Goal: Task Accomplishment & Management: Complete application form

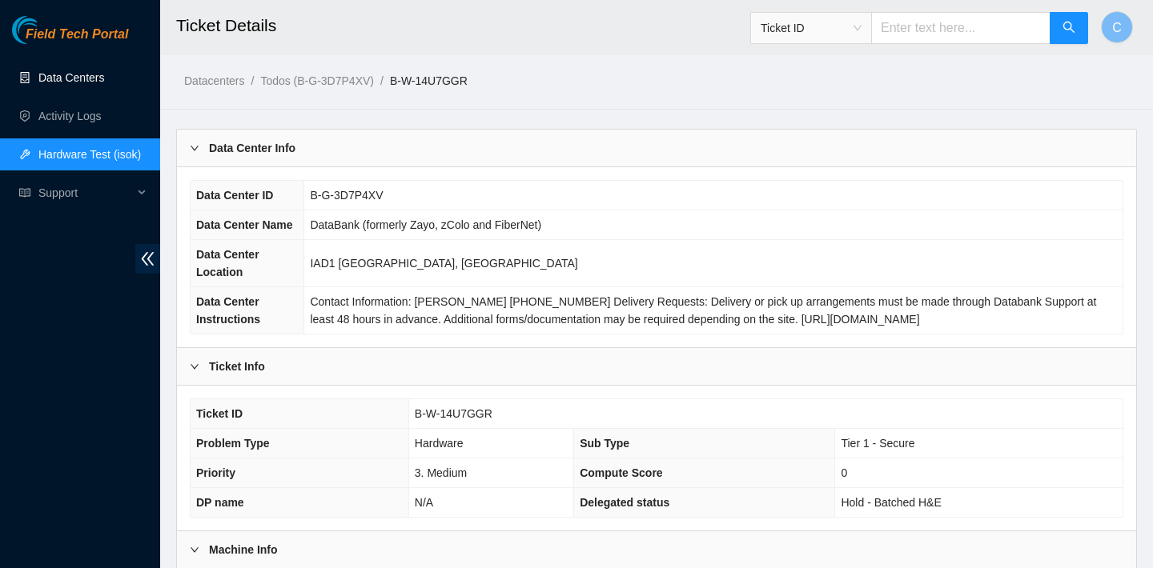
click at [58, 82] on link "Data Centers" at bounding box center [71, 77] width 66 height 13
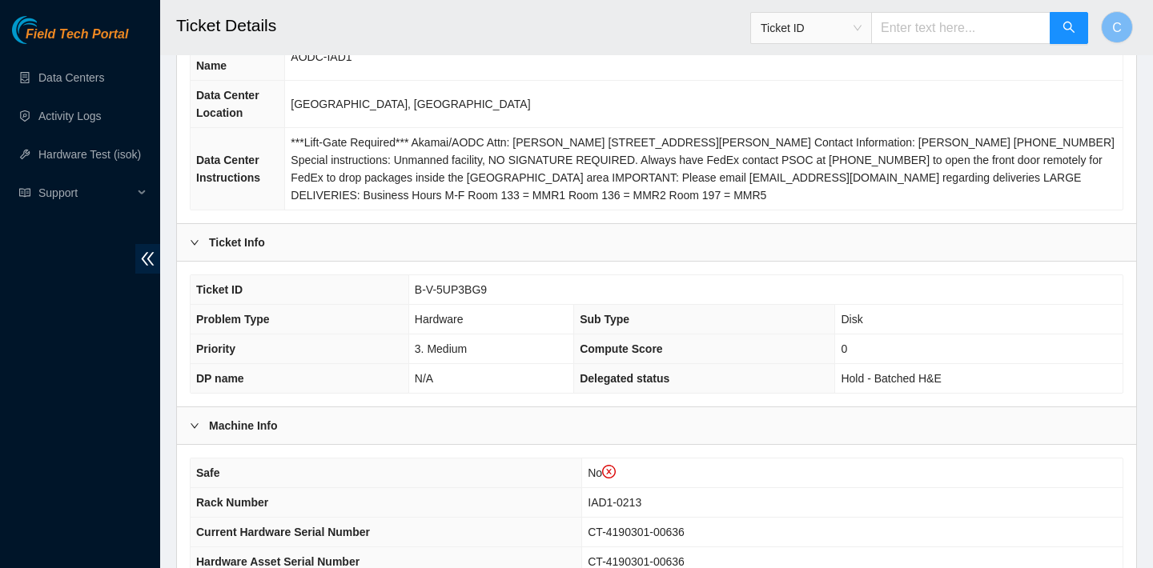
scroll to position [116, 0]
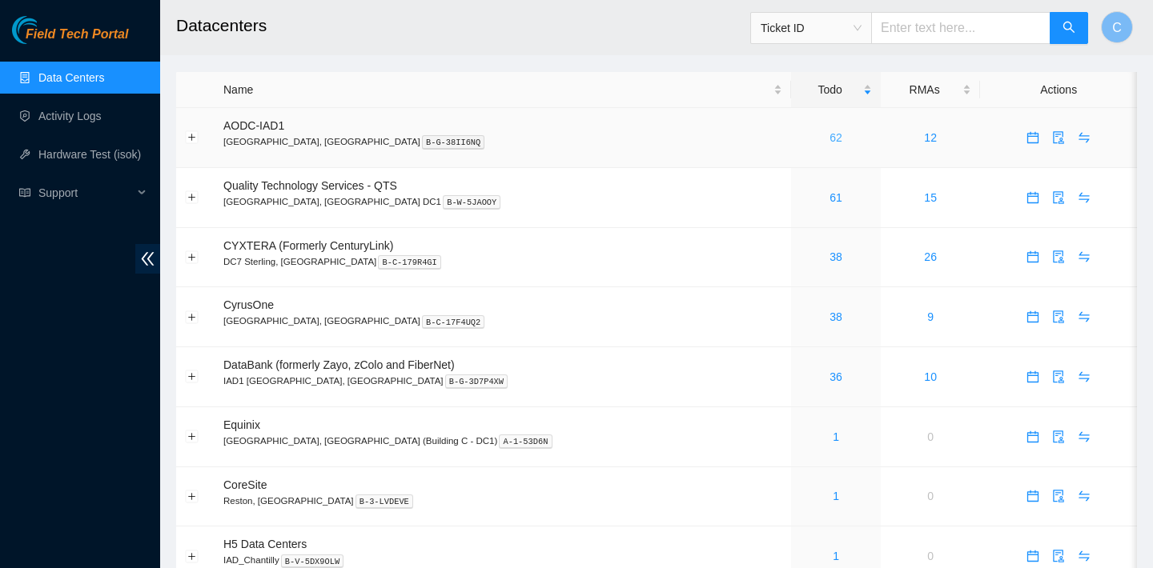
click at [829, 137] on link "62" at bounding box center [835, 137] width 13 height 13
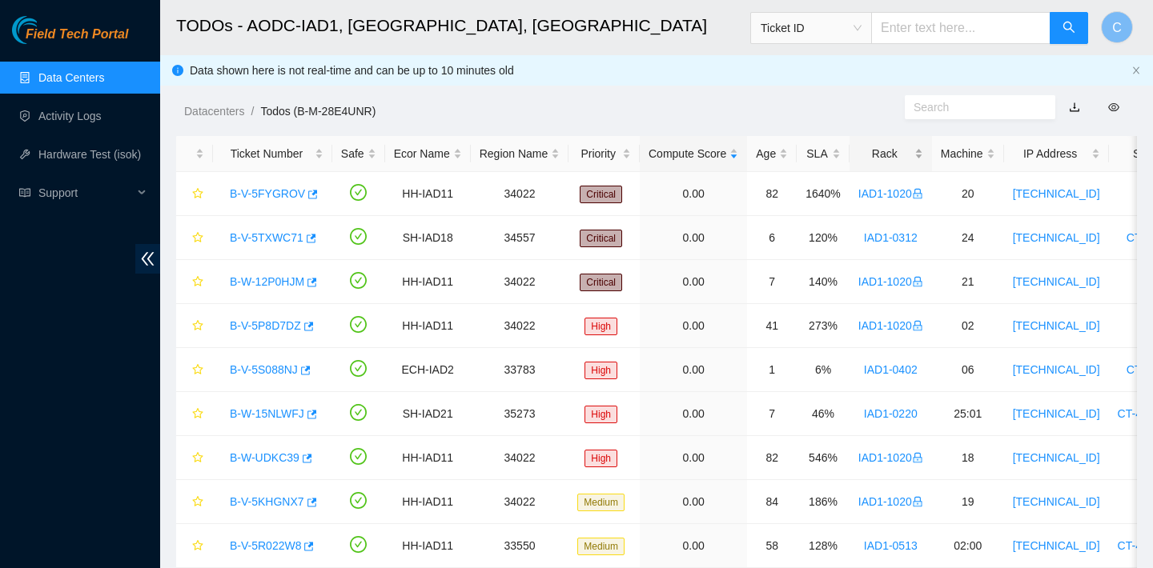
click at [913, 163] on div "Rack" at bounding box center [890, 154] width 65 height 18
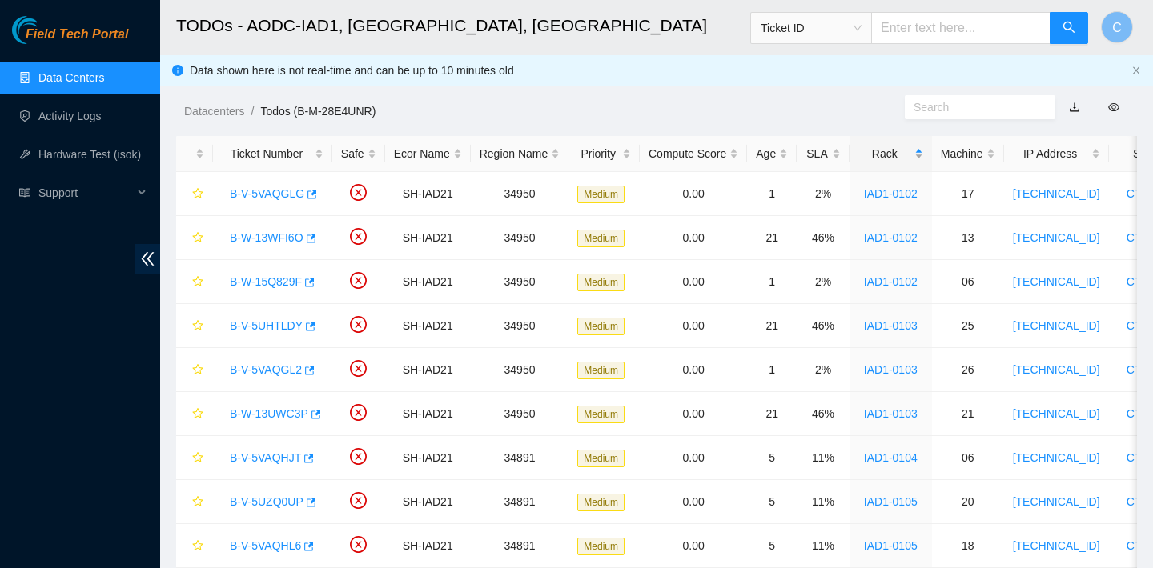
click at [909, 159] on div "Rack" at bounding box center [890, 154] width 65 height 18
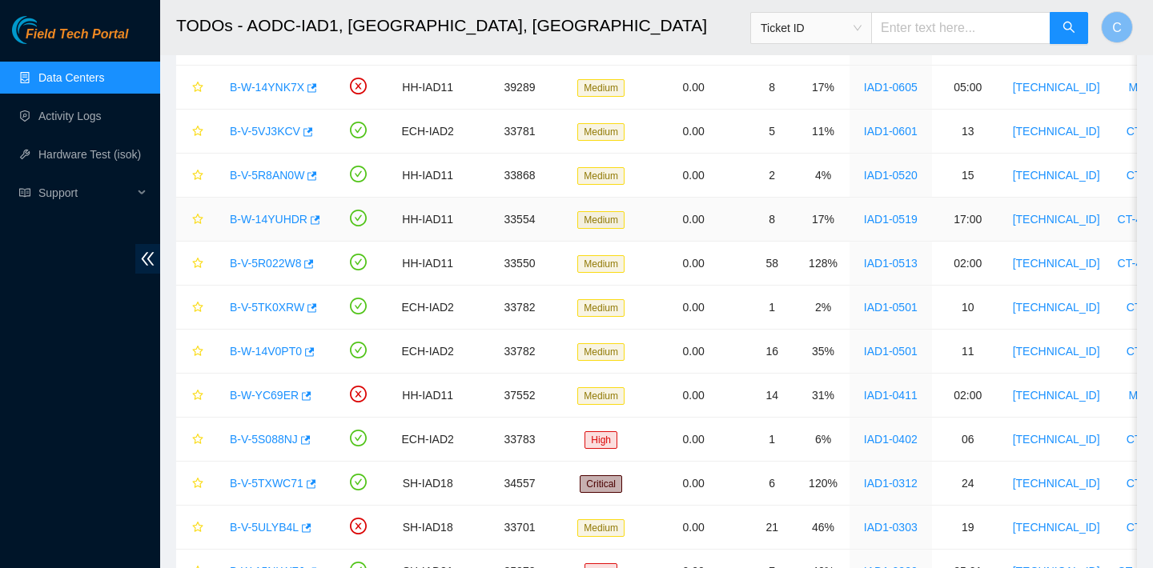
scroll to position [684, 0]
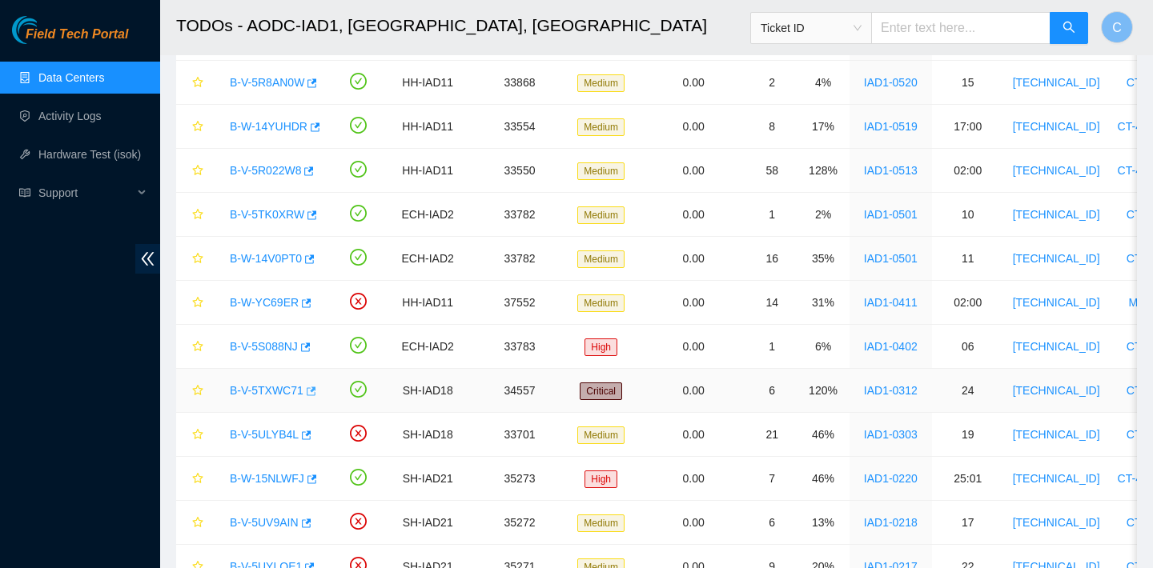
click at [315, 390] on icon "button" at bounding box center [312, 391] width 10 height 9
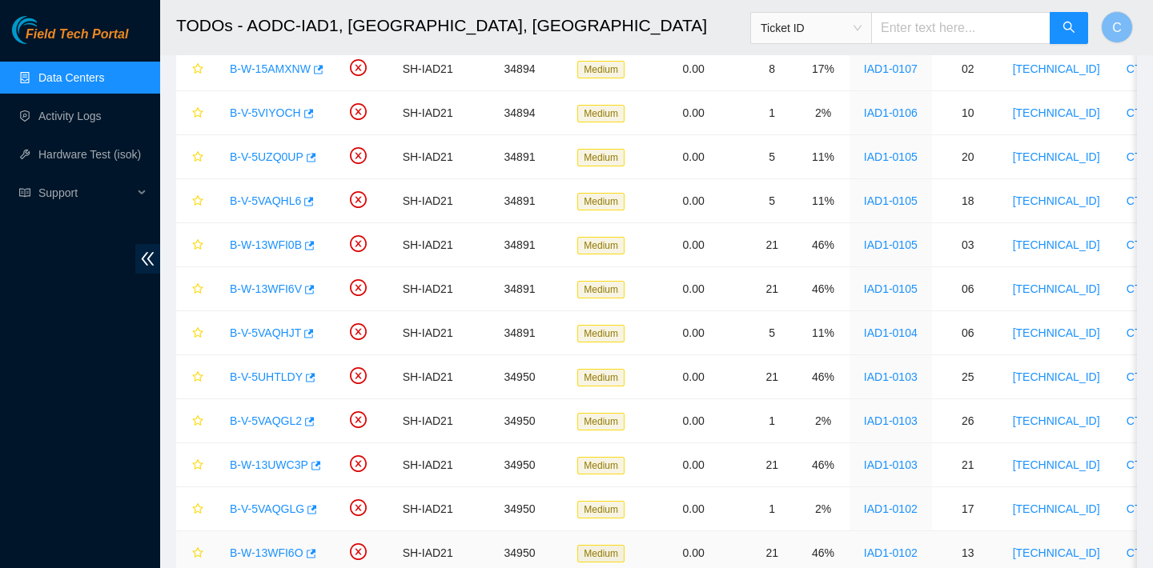
scroll to position [2264, 0]
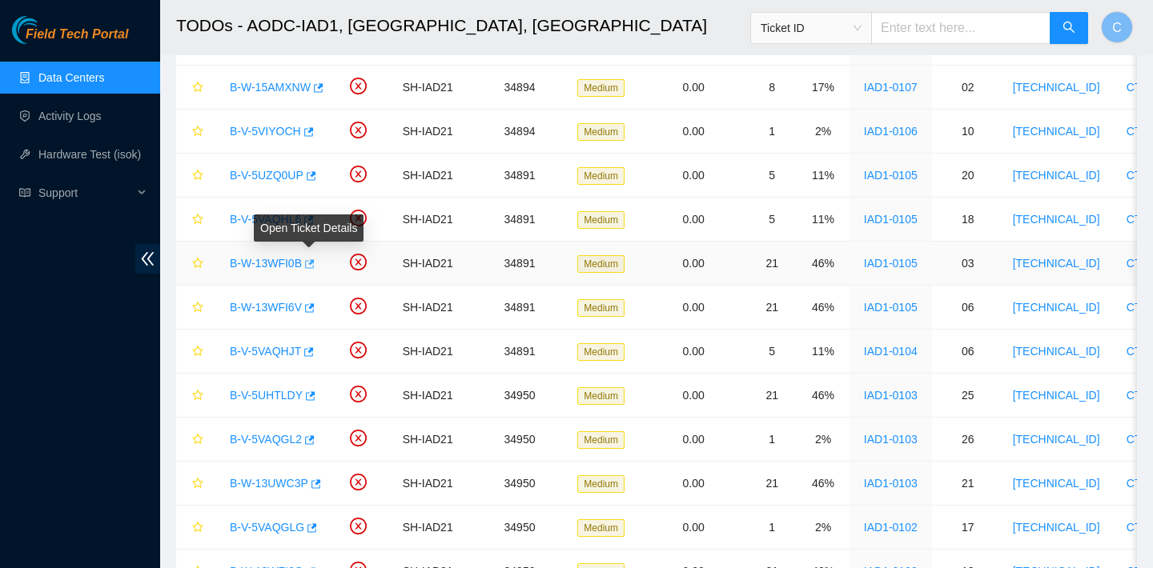
click at [314, 264] on icon "button" at bounding box center [308, 264] width 11 height 11
click at [313, 309] on icon "button" at bounding box center [308, 308] width 11 height 11
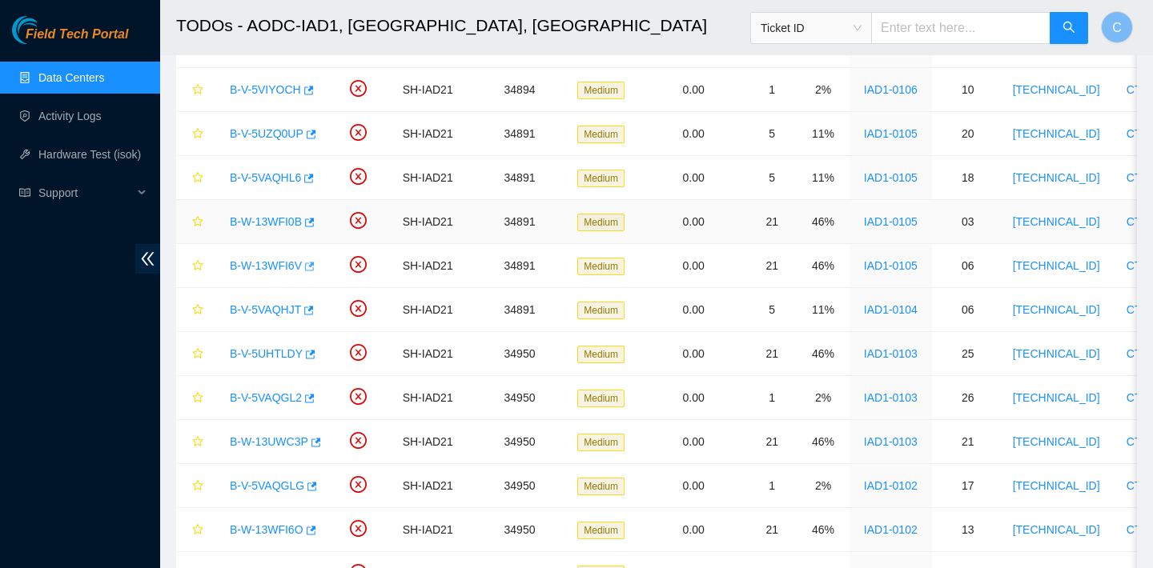
scroll to position [2310, 0]
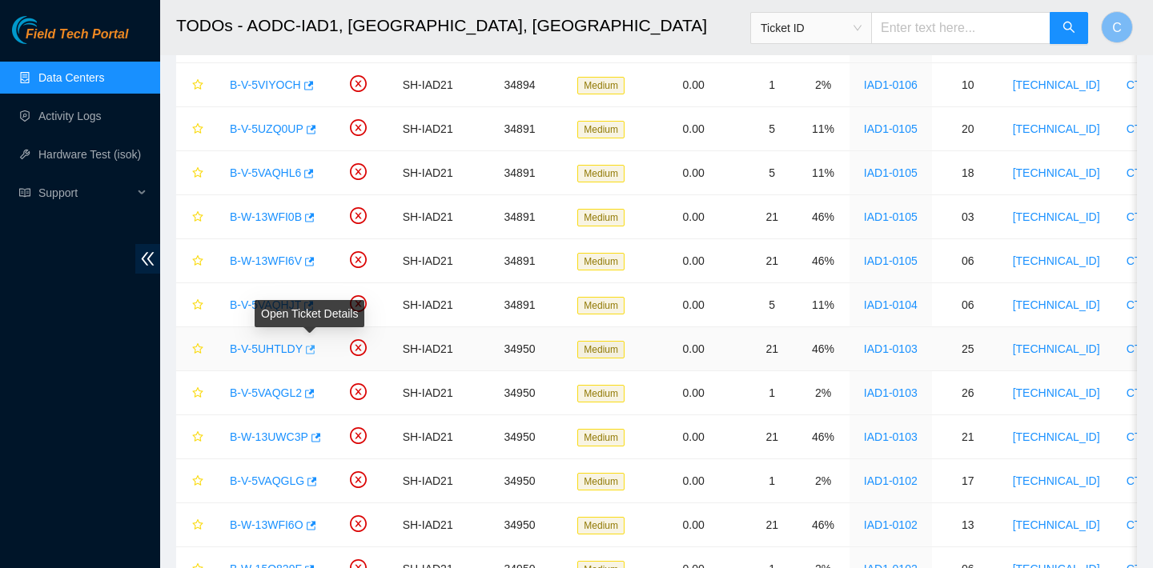
click at [309, 352] on icon "button" at bounding box center [308, 349] width 11 height 11
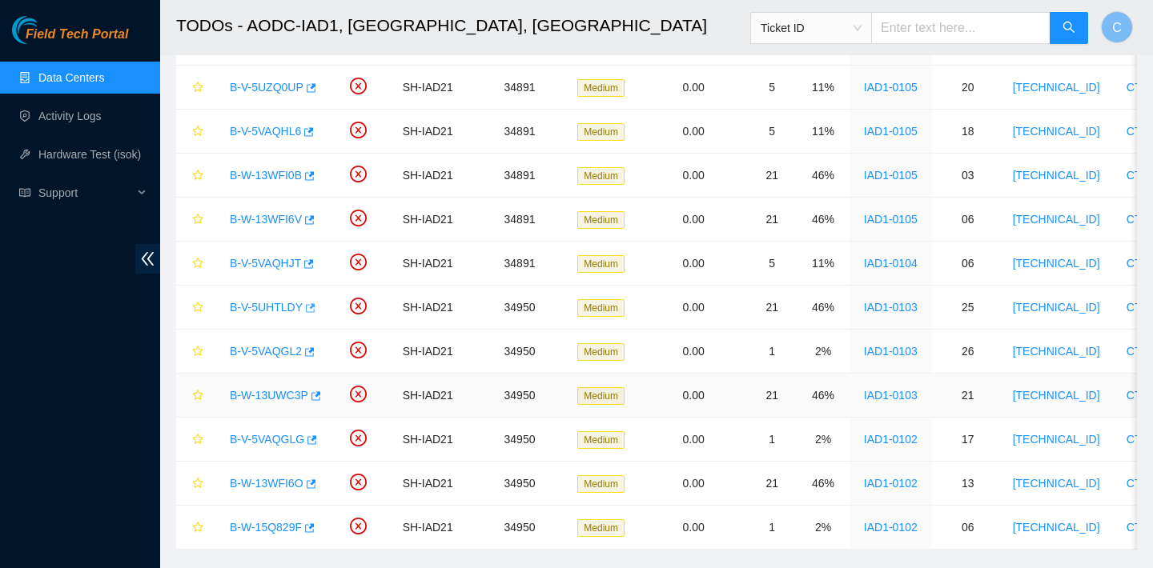
scroll to position [2383, 0]
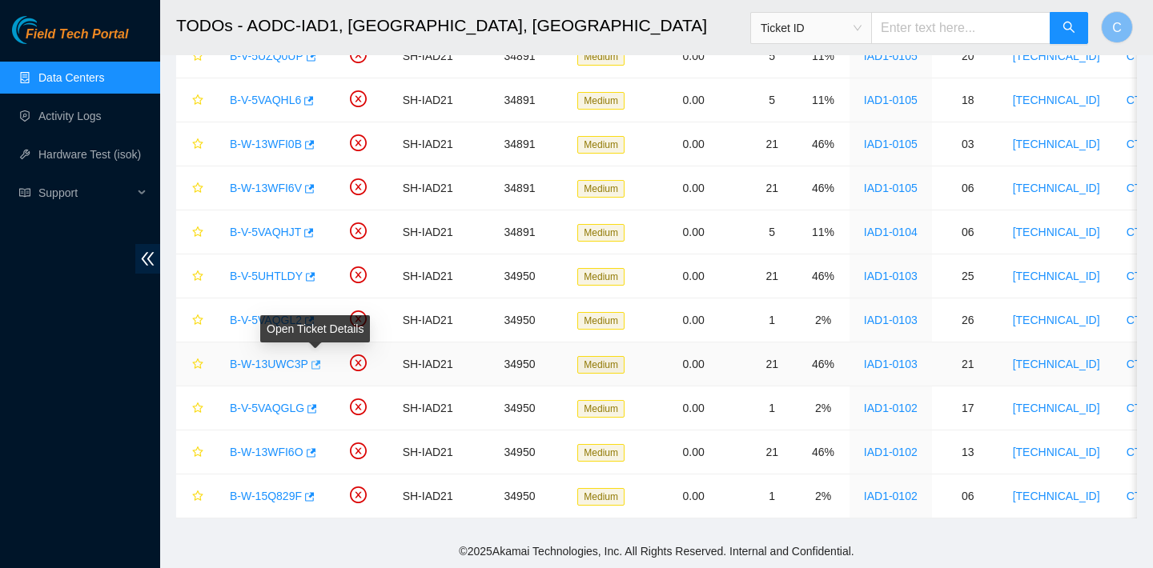
click at [321, 361] on icon "button" at bounding box center [316, 364] width 10 height 9
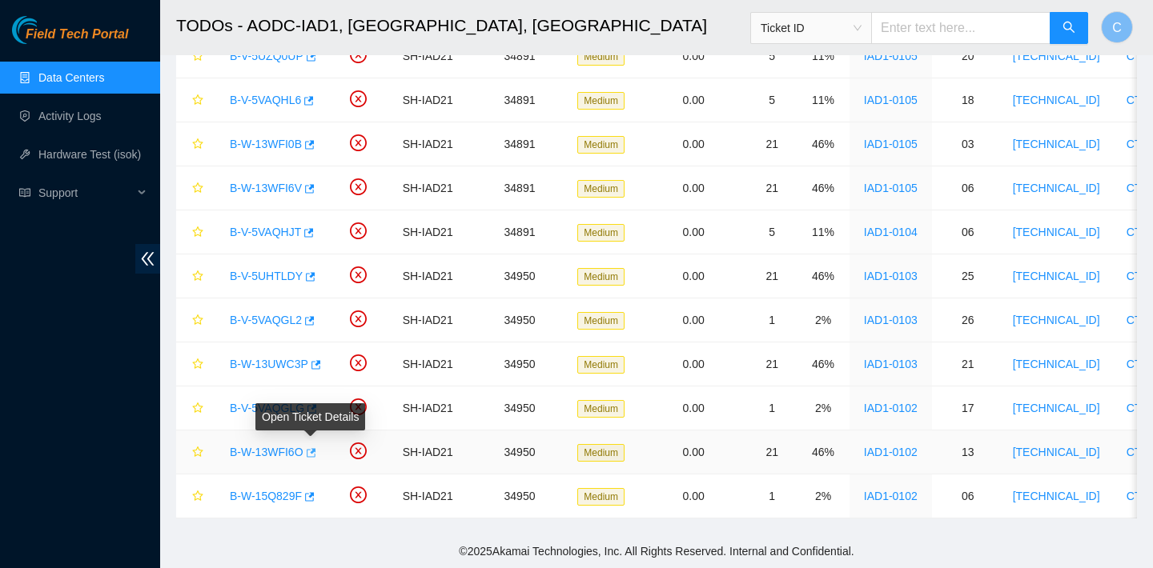
click at [312, 455] on icon "button" at bounding box center [309, 453] width 11 height 11
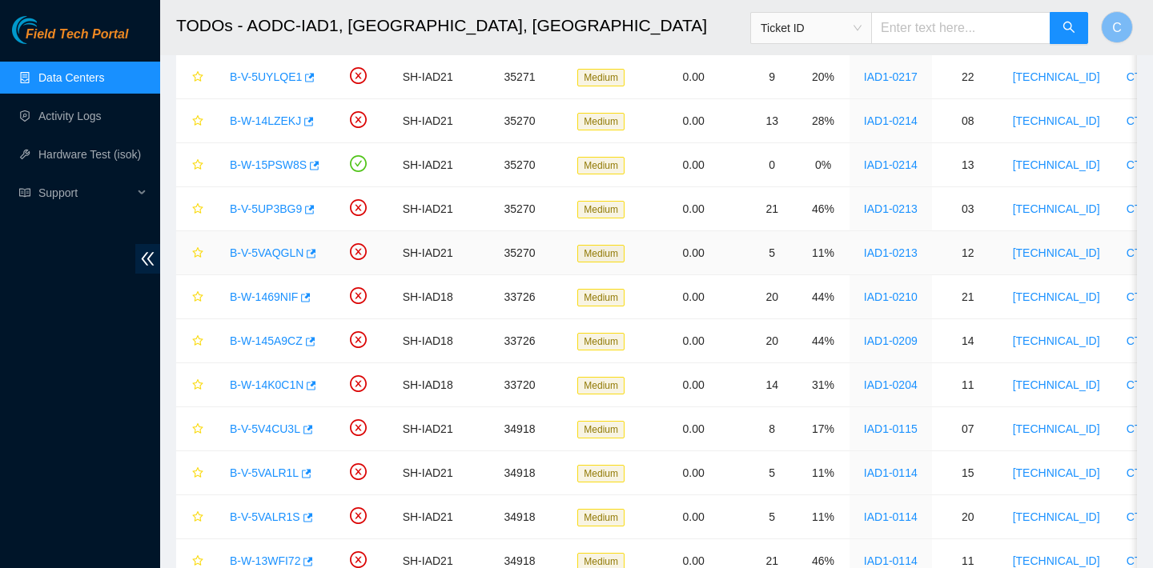
scroll to position [911, 0]
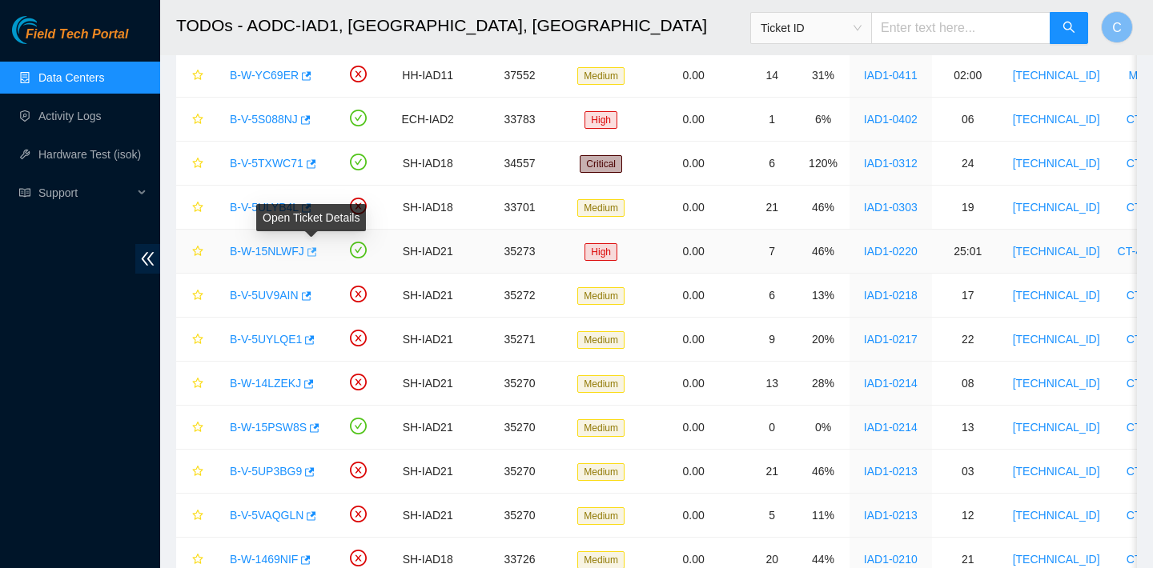
click at [315, 250] on icon "button" at bounding box center [312, 251] width 10 height 9
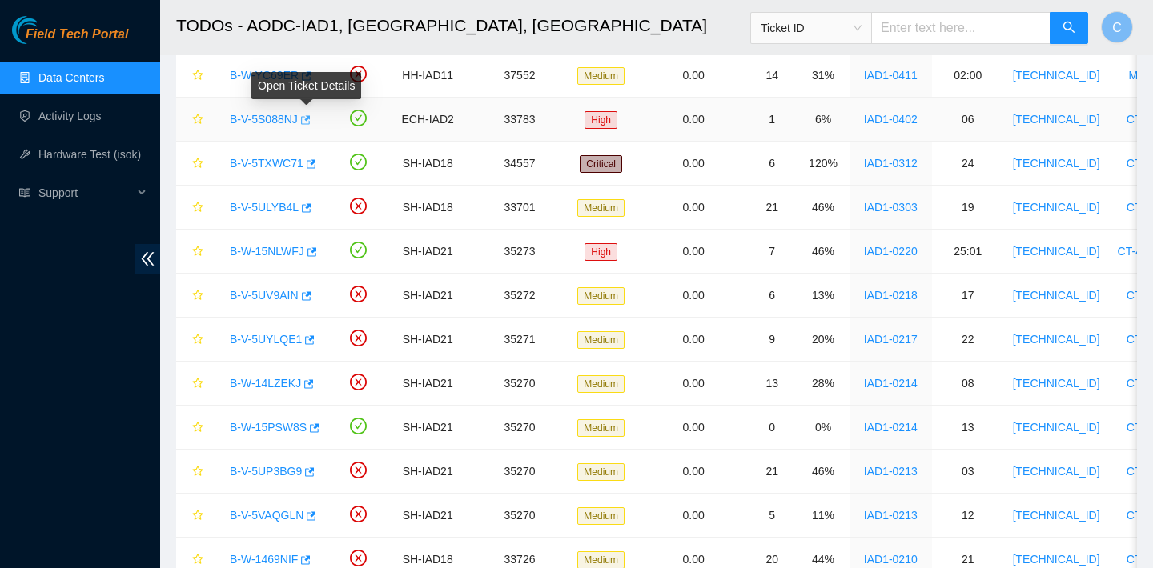
click at [310, 119] on icon "button" at bounding box center [304, 119] width 11 height 11
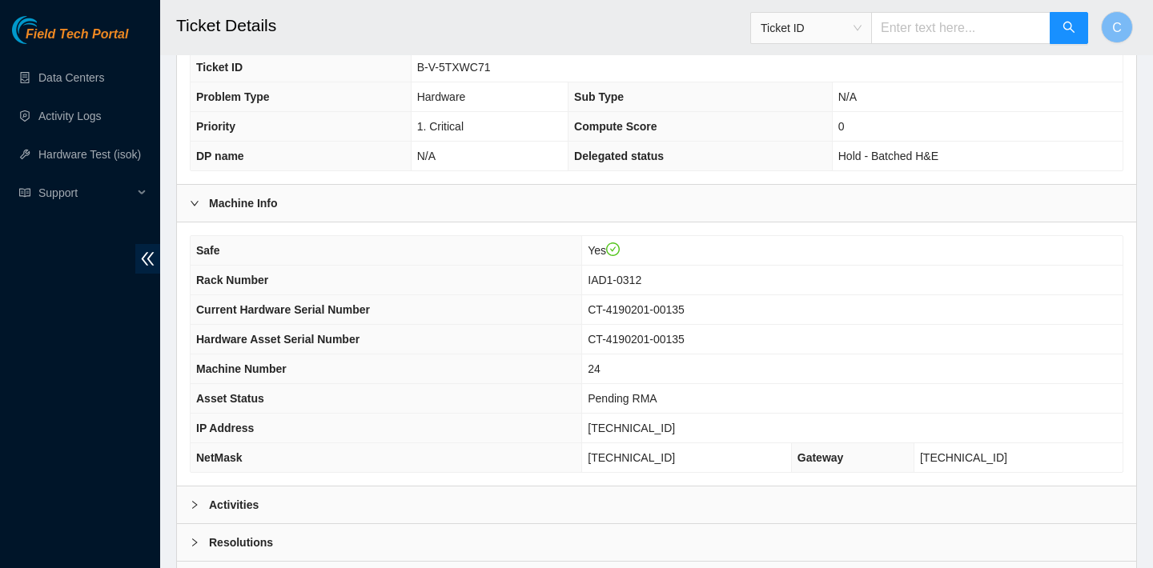
scroll to position [518, 0]
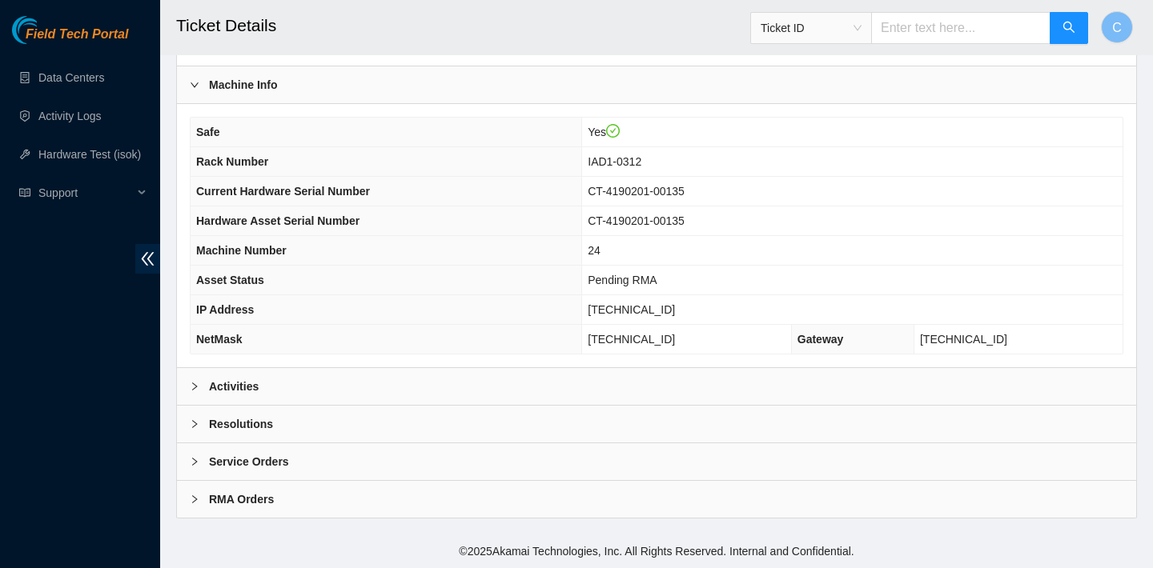
click at [431, 375] on div "Activities" at bounding box center [656, 386] width 959 height 37
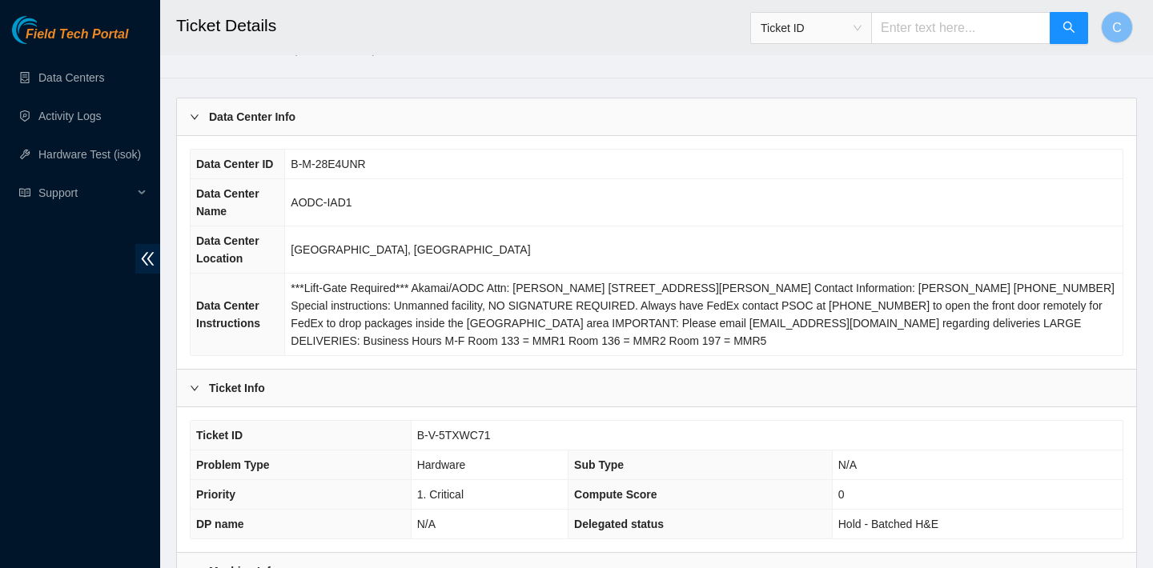
scroll to position [63, 0]
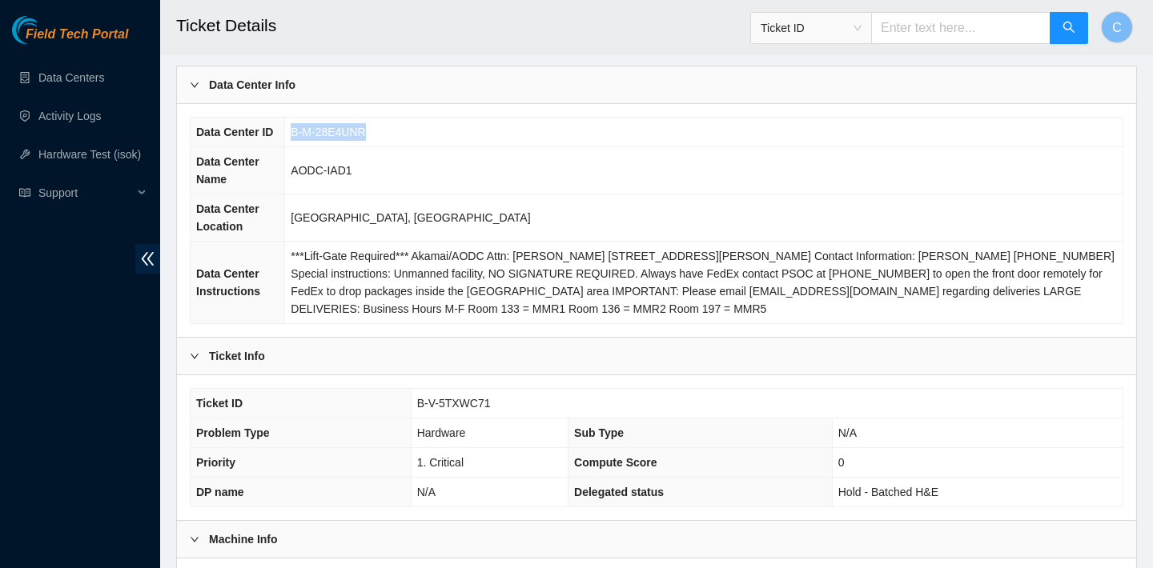
drag, startPoint x: 379, startPoint y: 126, endPoint x: 295, endPoint y: 126, distance: 84.9
click at [295, 126] on td "B-M-28E4UNR" at bounding box center [703, 133] width 837 height 30
copy span "B-M-28E4UNR"
drag, startPoint x: 500, startPoint y: 401, endPoint x: 418, endPoint y: 399, distance: 81.7
click at [418, 399] on td "B-V-5TXWC71" at bounding box center [767, 404] width 712 height 30
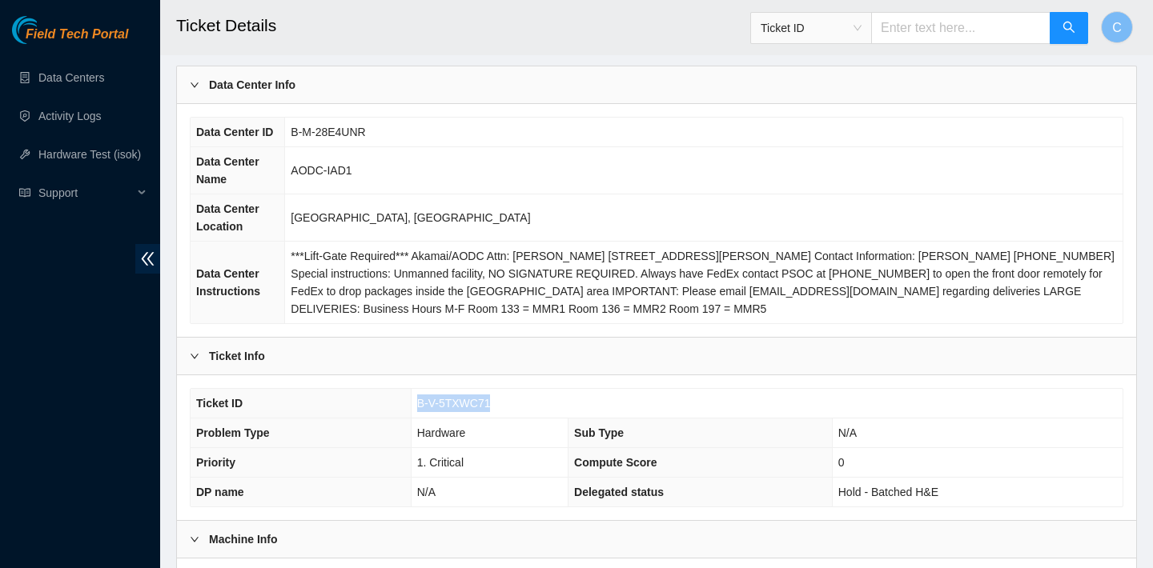
copy span "B-V-5TXWC71"
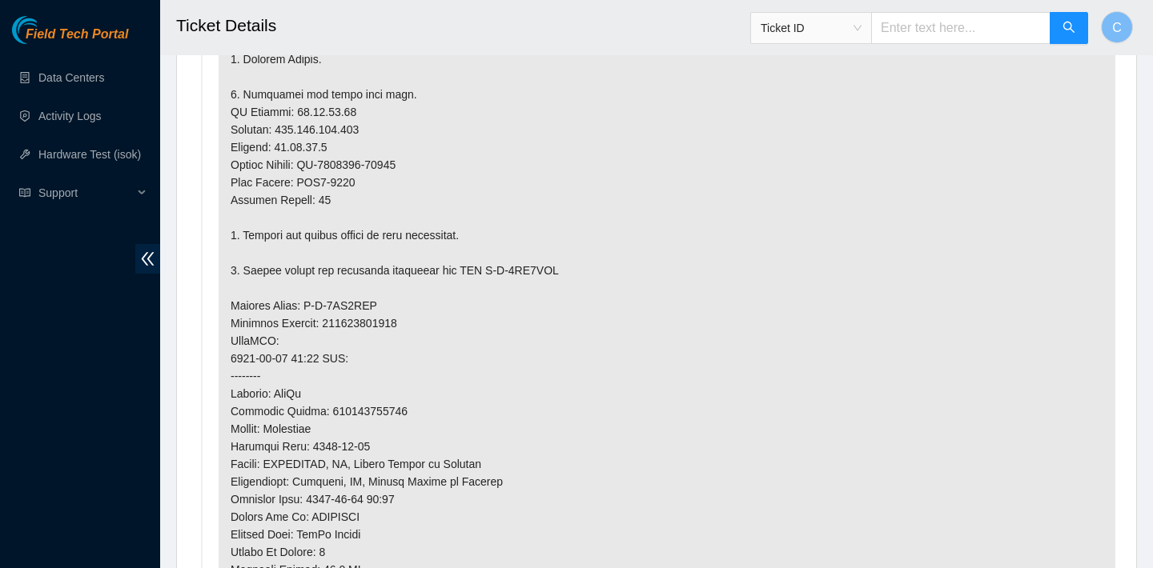
scroll to position [1225, 0]
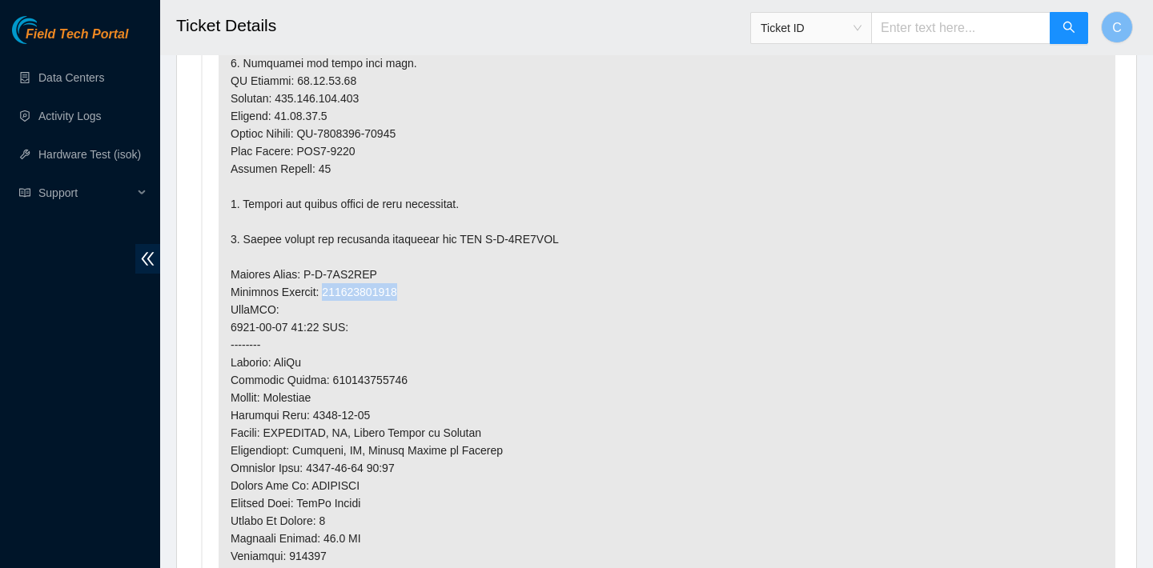
drag, startPoint x: 412, startPoint y: 290, endPoint x: 332, endPoint y: 290, distance: 80.1
click at [332, 290] on p at bounding box center [667, 239] width 897 height 993
copy p "417328426101"
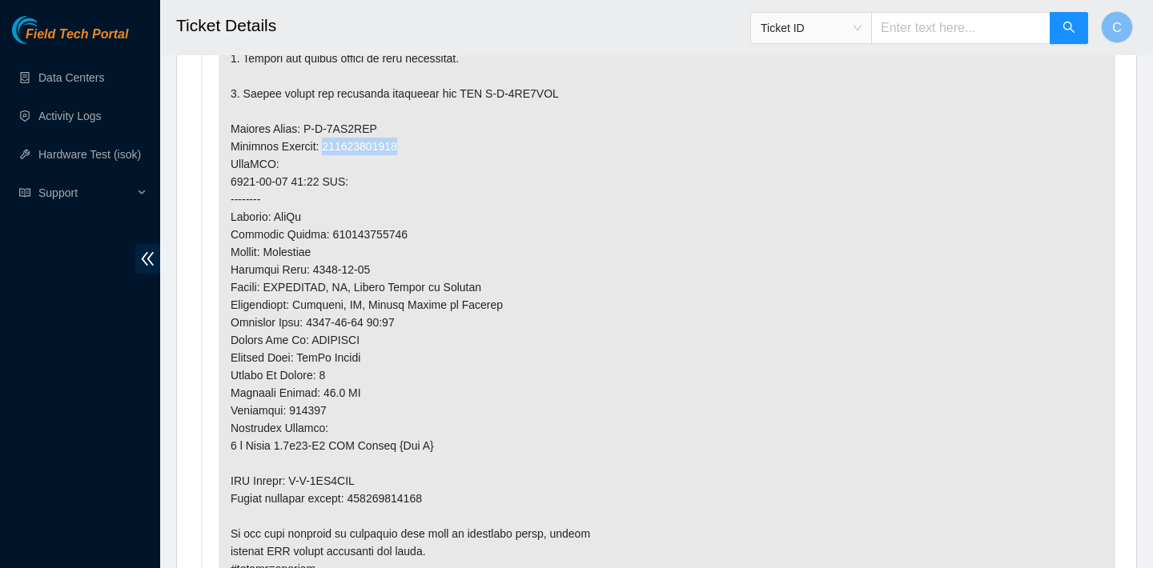
scroll to position [1391, 0]
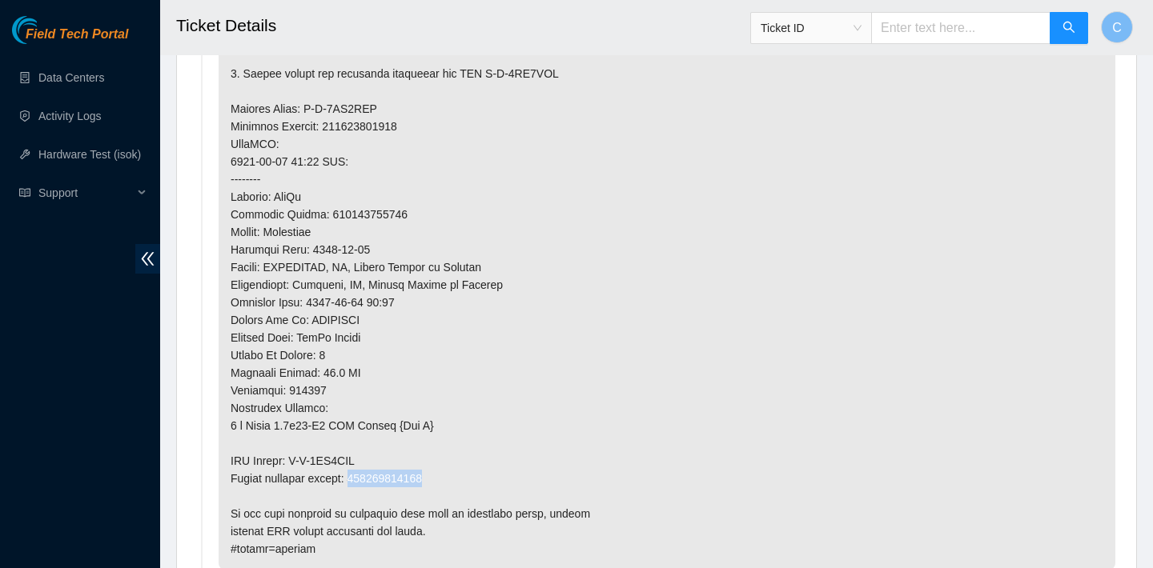
drag, startPoint x: 448, startPoint y: 477, endPoint x: 362, endPoint y: 477, distance: 86.5
click at [362, 477] on p at bounding box center [667, 73] width 897 height 993
copy p "417328426112"
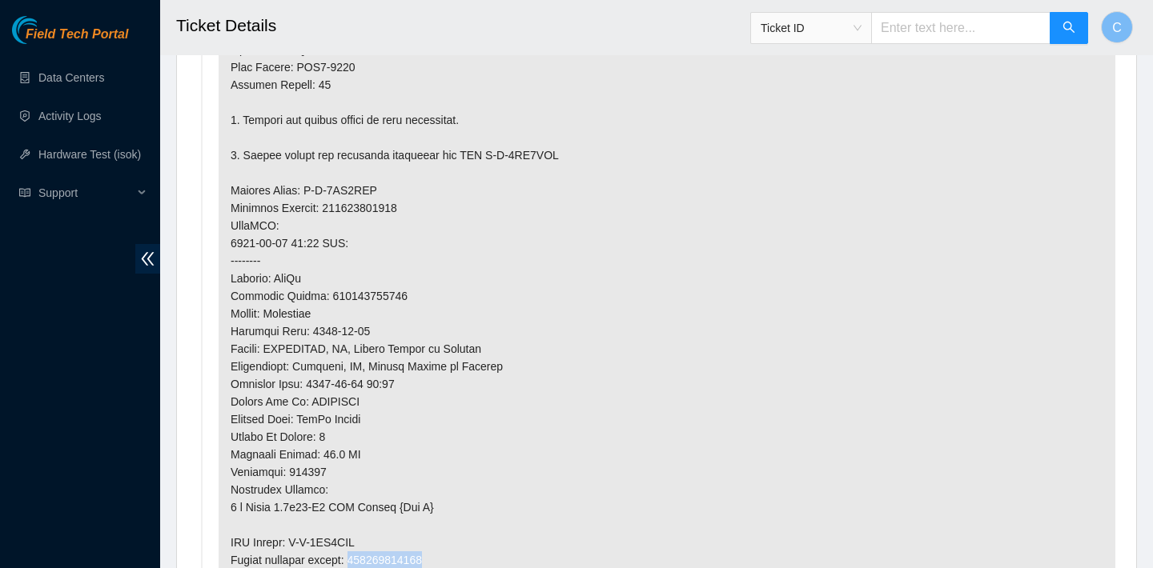
scroll to position [1310, 0]
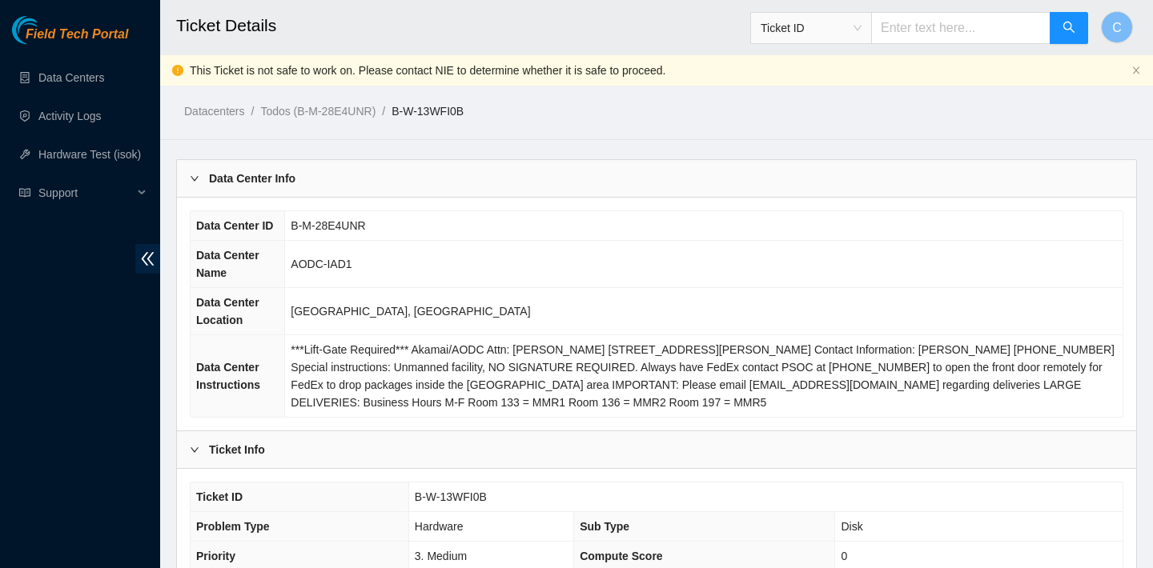
scroll to position [548, 0]
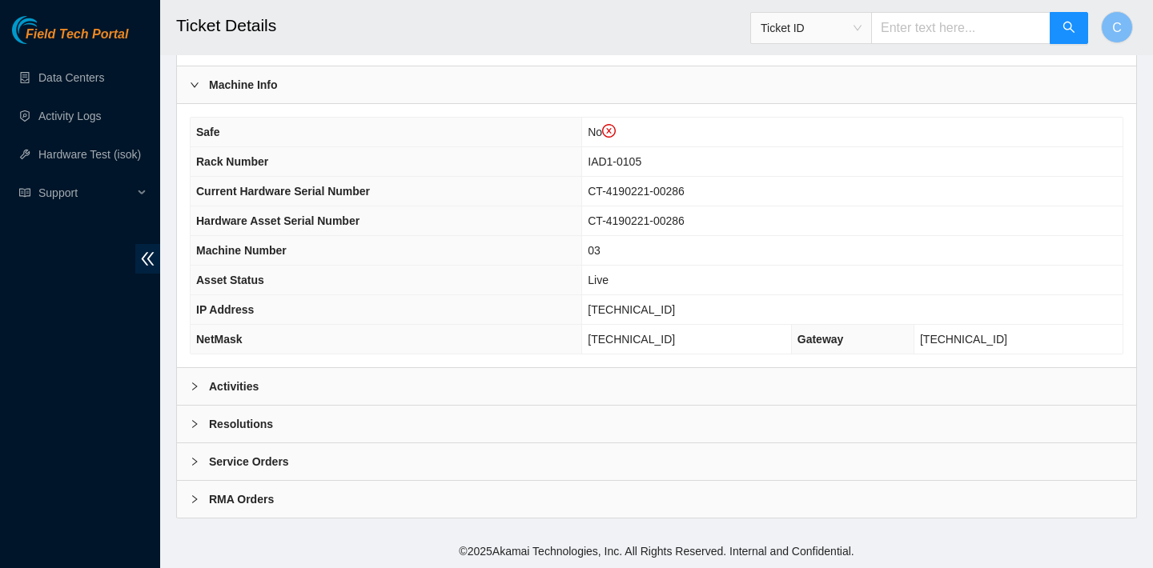
click at [562, 382] on div "Activities" at bounding box center [656, 386] width 959 height 37
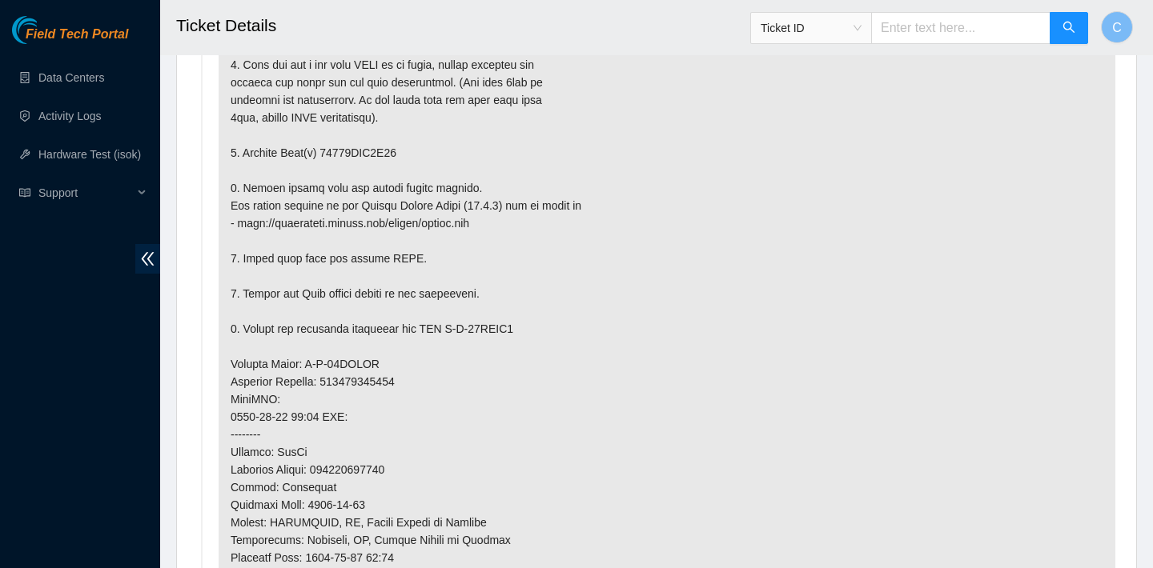
scroll to position [1050, 0]
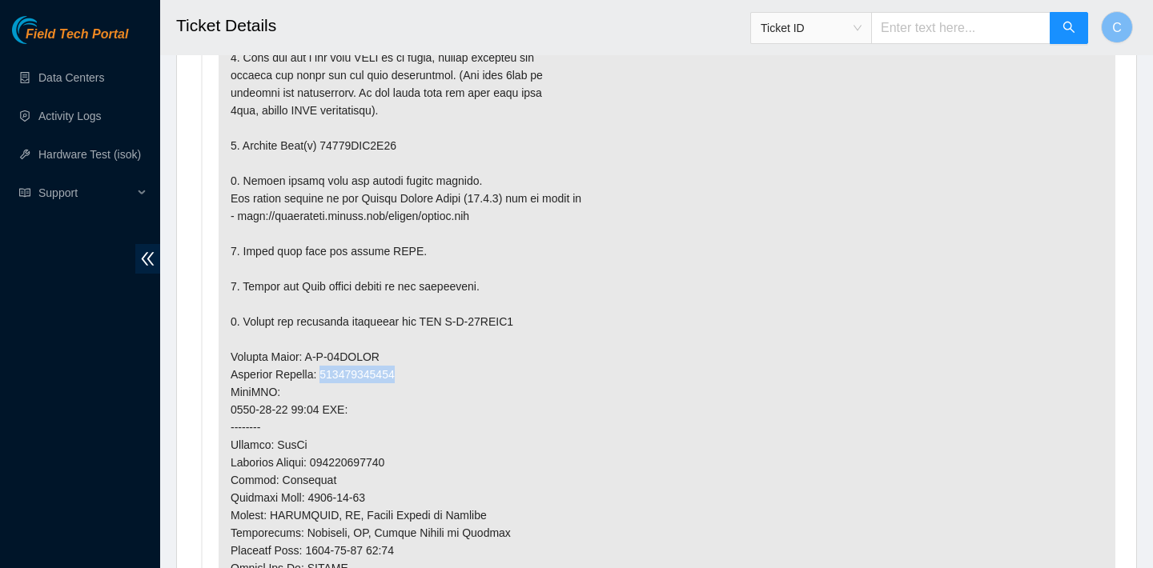
drag, startPoint x: 418, startPoint y: 374, endPoint x: 333, endPoint y: 375, distance: 84.9
click at [333, 375] on p at bounding box center [667, 375] width 897 height 852
copy p "463470046494"
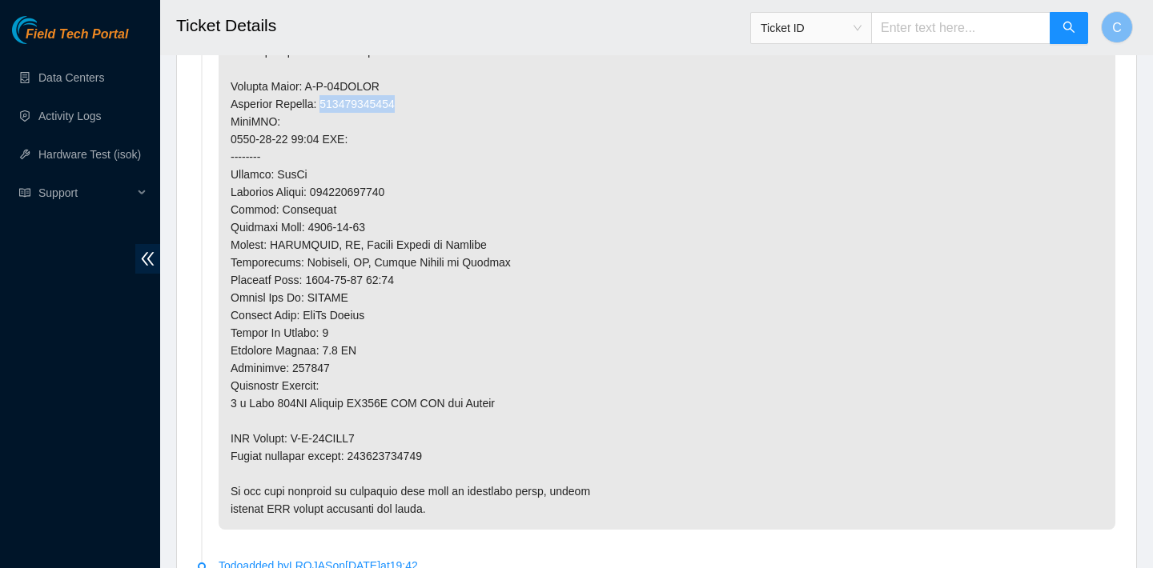
scroll to position [1329, 0]
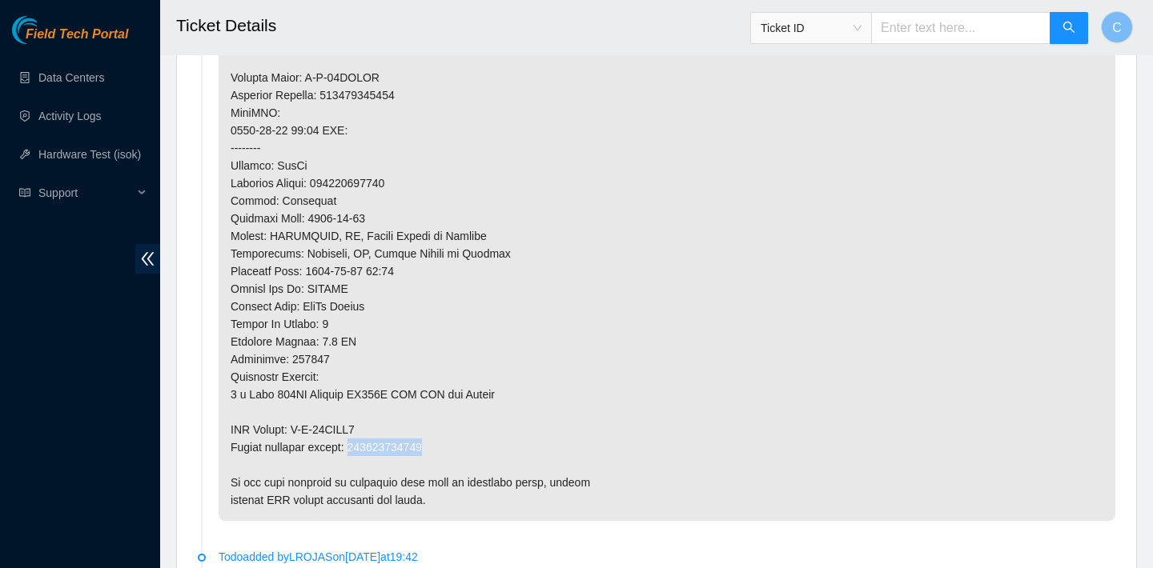
drag, startPoint x: 452, startPoint y: 450, endPoint x: 360, endPoint y: 451, distance: 92.1
click at [360, 451] on p at bounding box center [667, 95] width 897 height 852
copy p "463470046509"
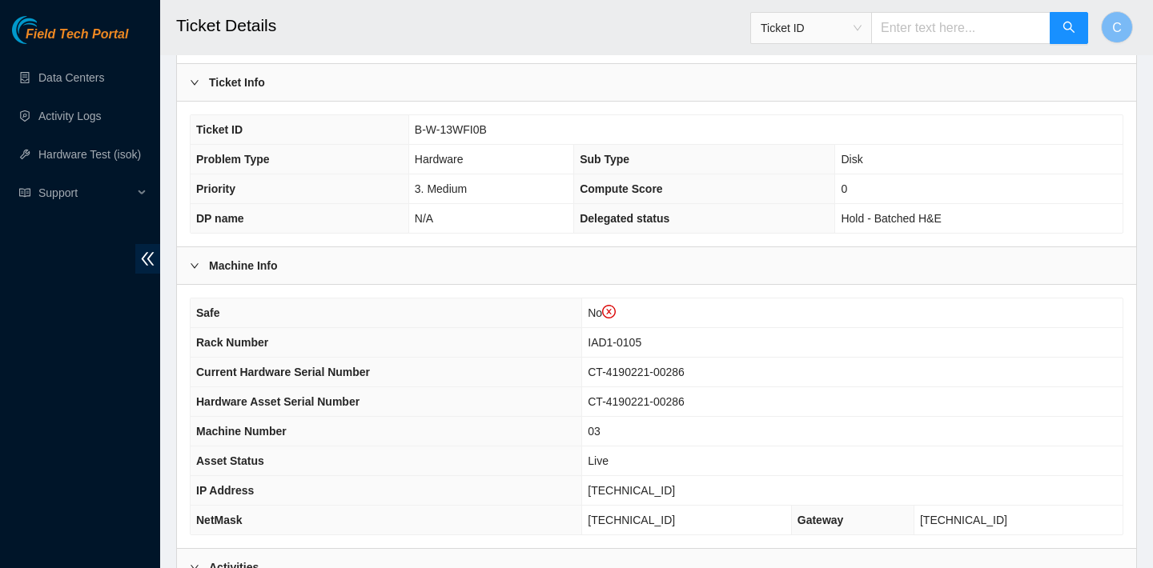
scroll to position [352, 0]
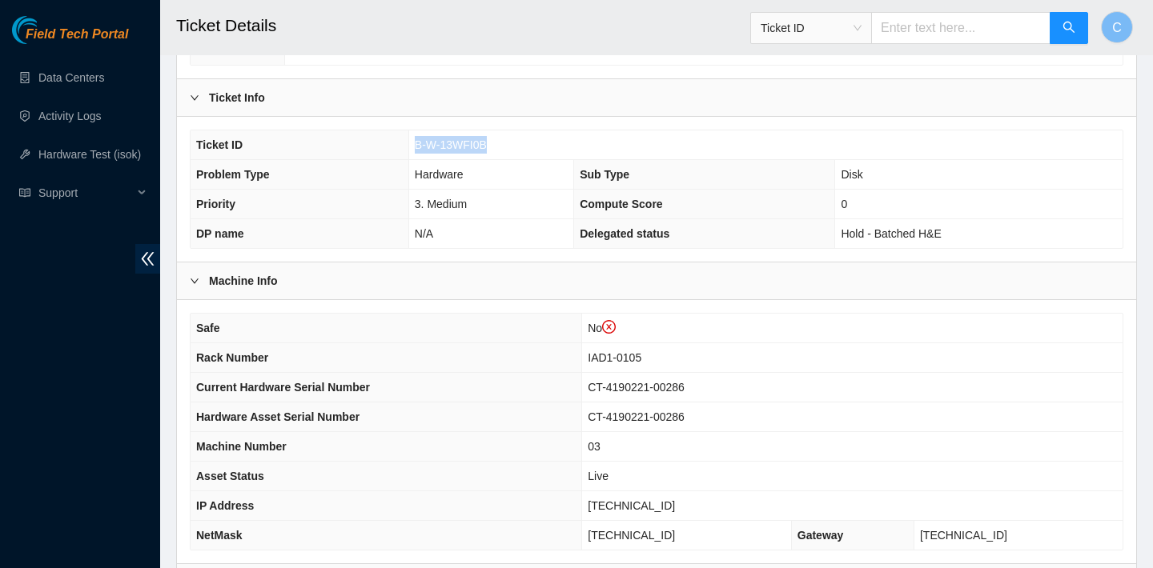
drag, startPoint x: 491, startPoint y: 145, endPoint x: 416, endPoint y: 144, distance: 75.3
click at [416, 144] on td "B-W-13WFI0B" at bounding box center [765, 145] width 714 height 30
copy span "B-W-13WFI0B"
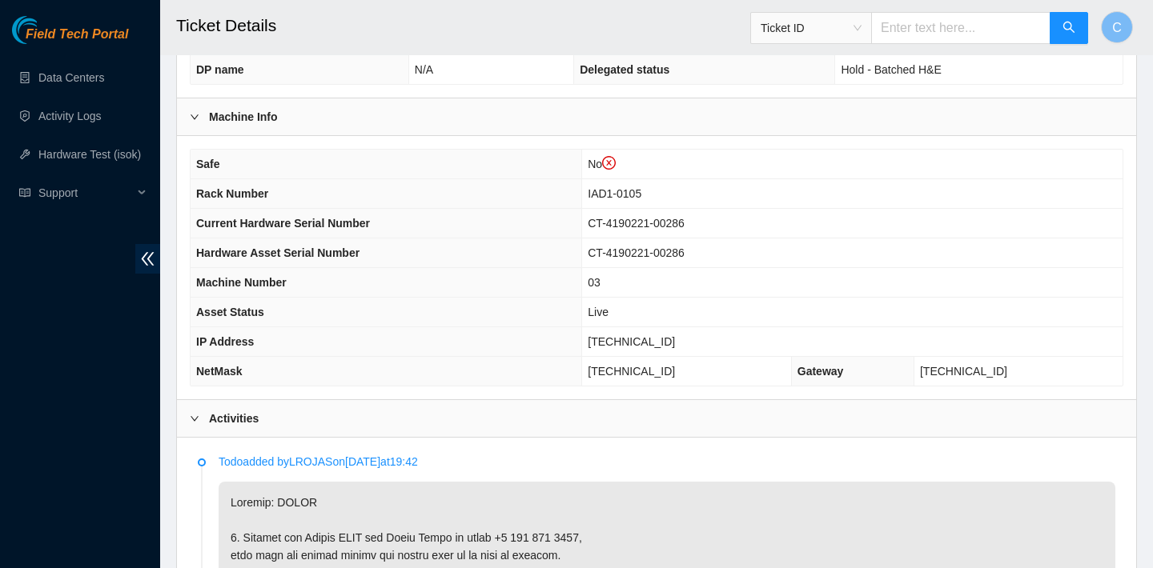
scroll to position [567, 0]
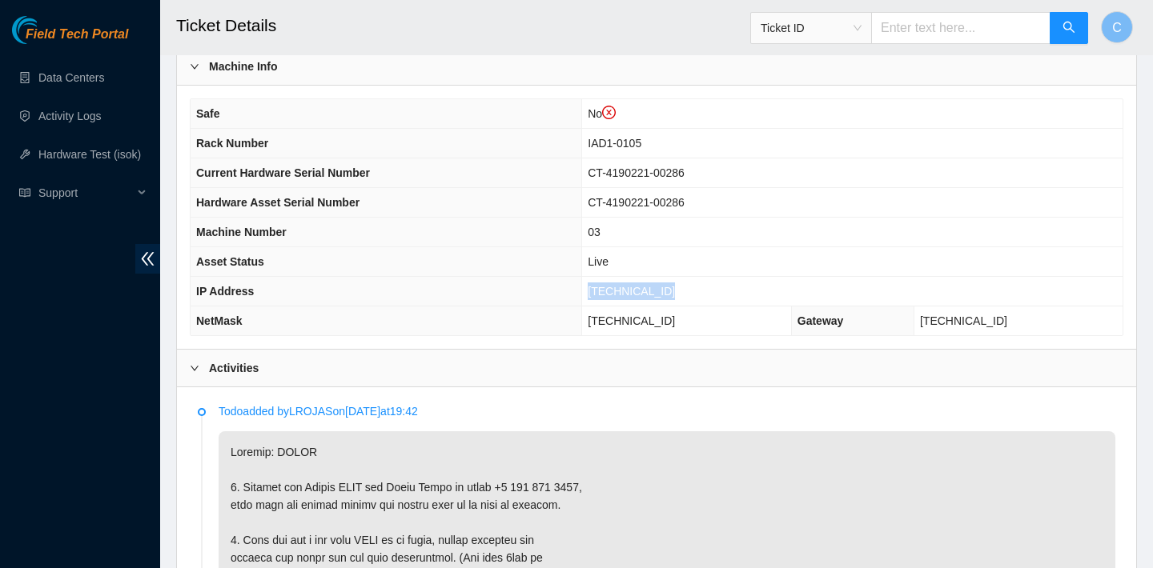
drag, startPoint x: 682, startPoint y: 288, endPoint x: 585, endPoint y: 284, distance: 97.0
click at [585, 284] on td "104.84.154.176" at bounding box center [852, 292] width 540 height 30
copy span "104.84.154.176"
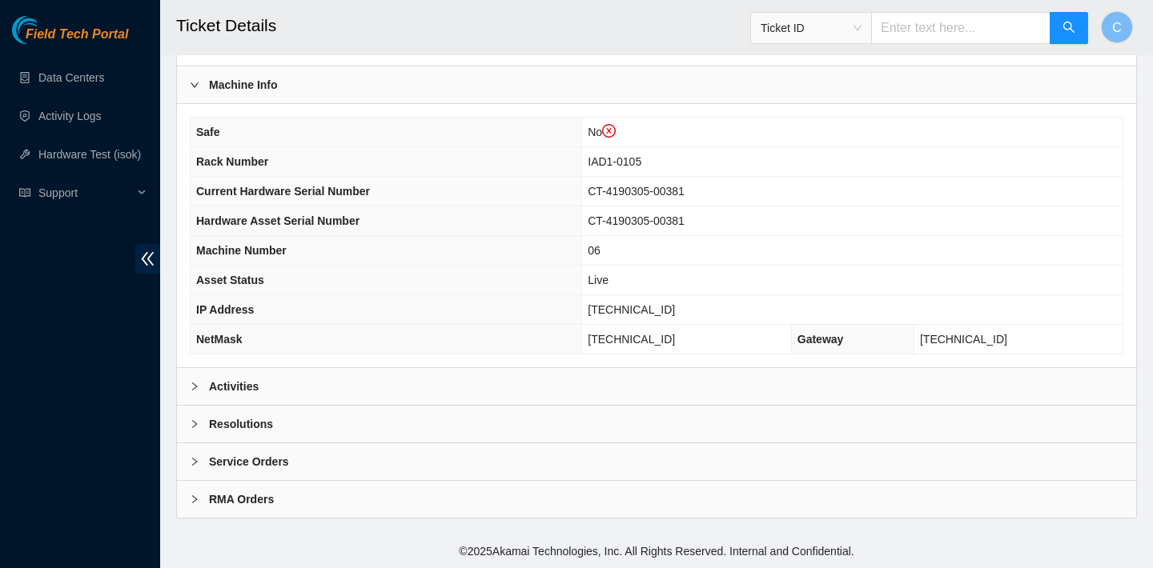
click at [484, 380] on div "Activities" at bounding box center [656, 386] width 959 height 37
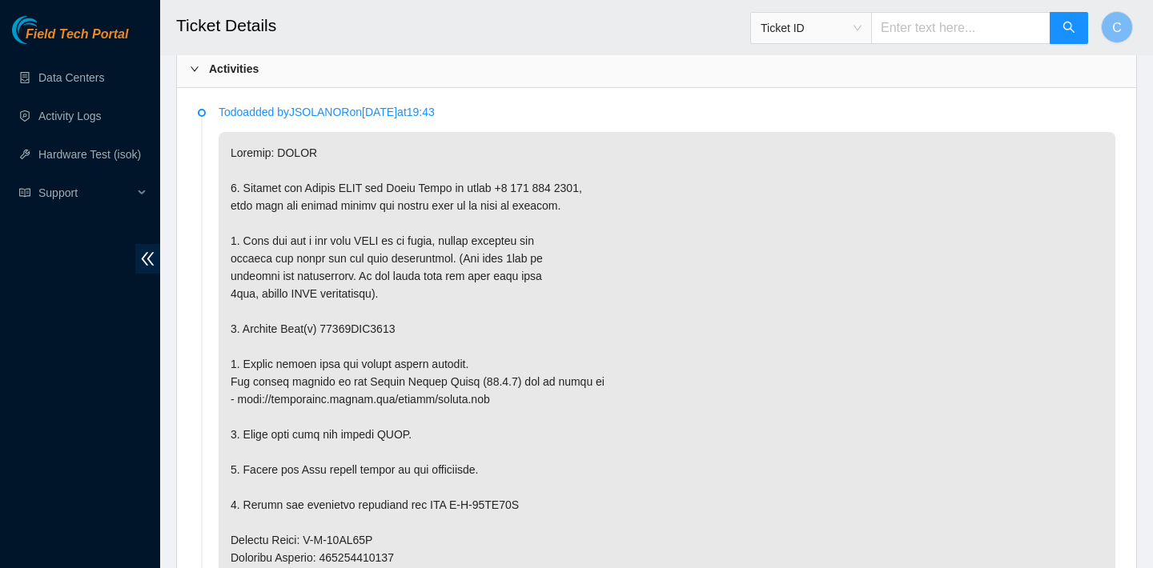
scroll to position [952, 0]
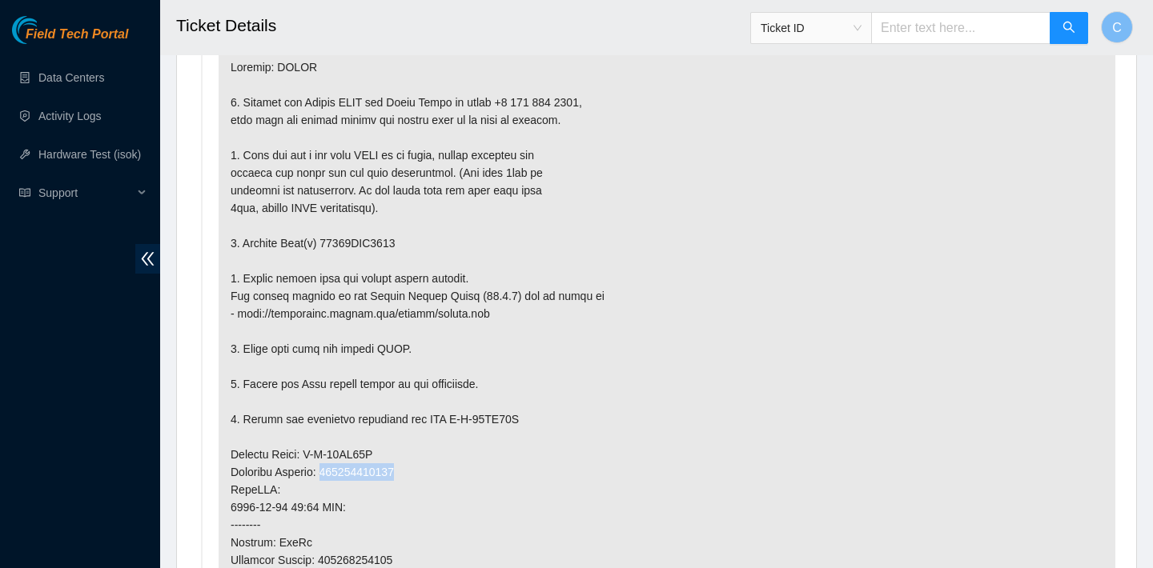
drag, startPoint x: 414, startPoint y: 470, endPoint x: 333, endPoint y: 467, distance: 80.9
click at [333, 467] on p at bounding box center [667, 472] width 897 height 852
copy p "463470046336"
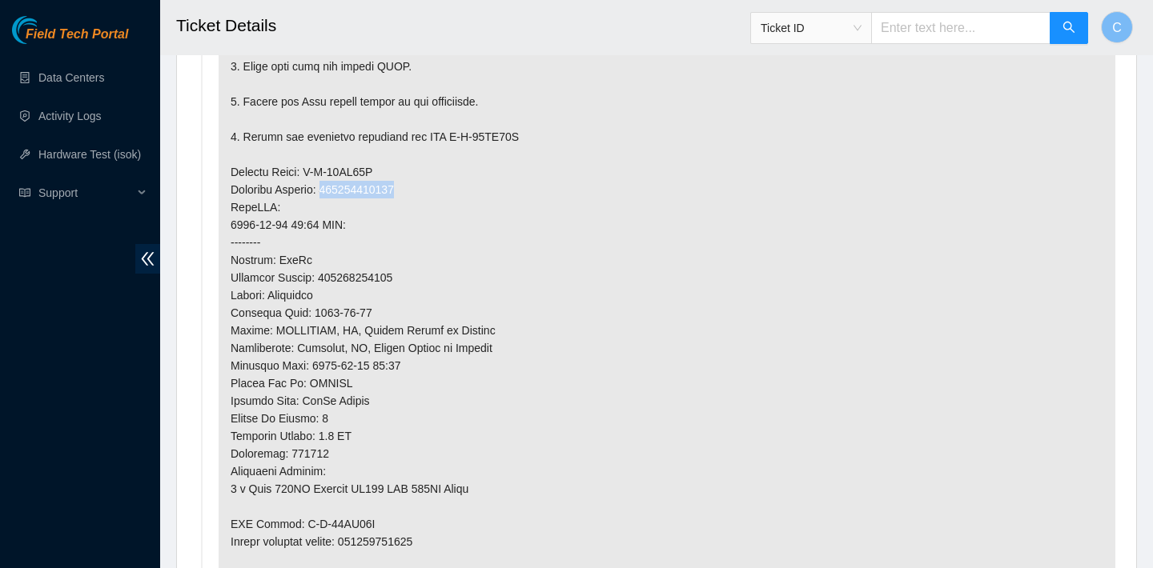
scroll to position [1255, 0]
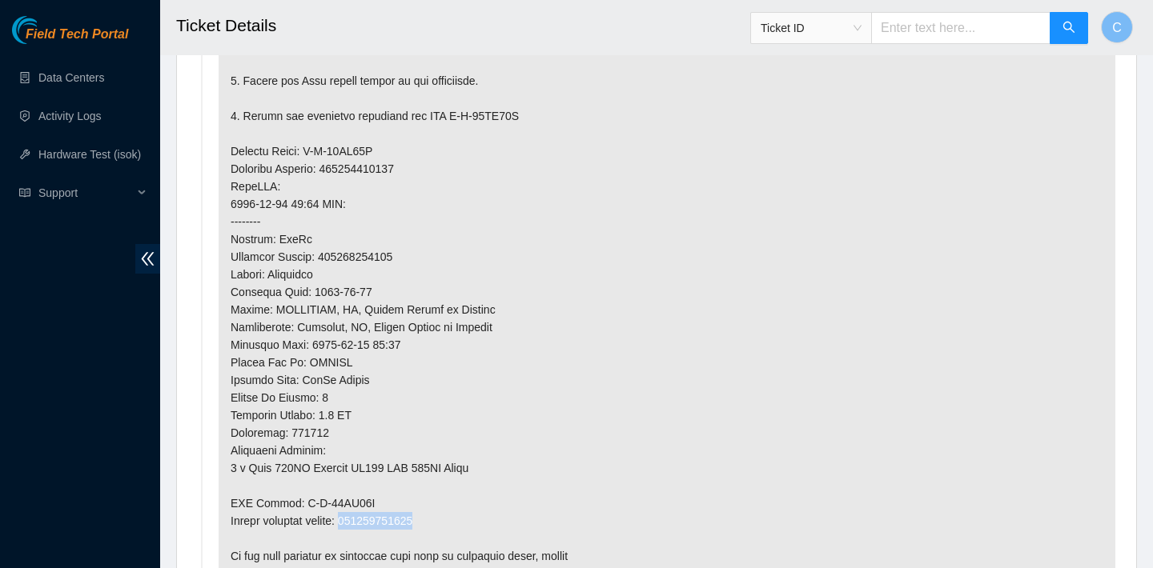
drag, startPoint x: 448, startPoint y: 517, endPoint x: 362, endPoint y: 518, distance: 85.7
click at [362, 518] on p at bounding box center [667, 169] width 897 height 852
copy p "463470046347"
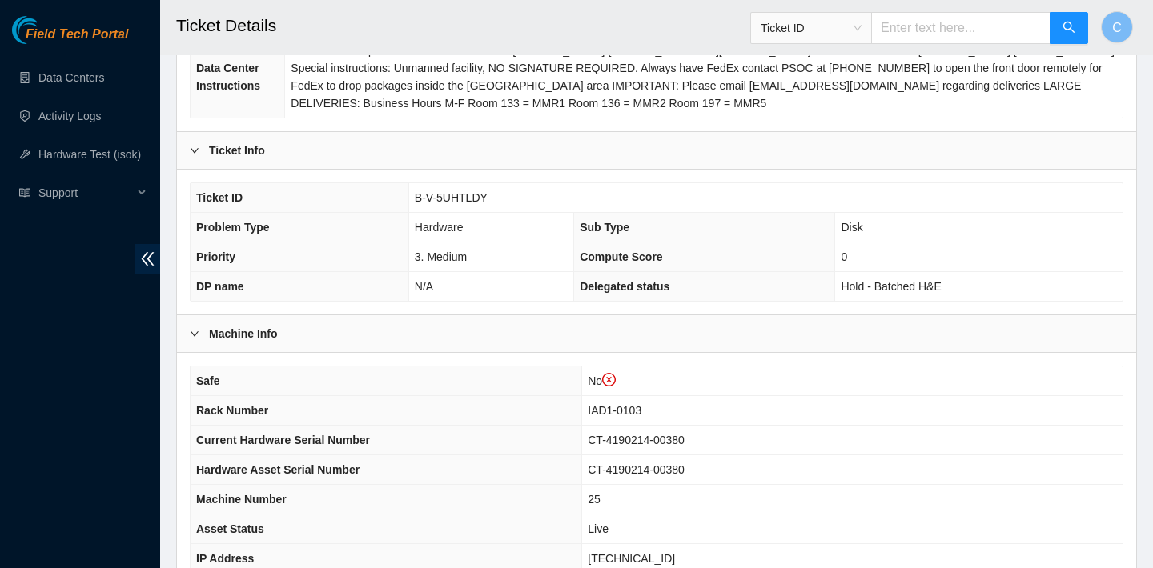
scroll to position [548, 0]
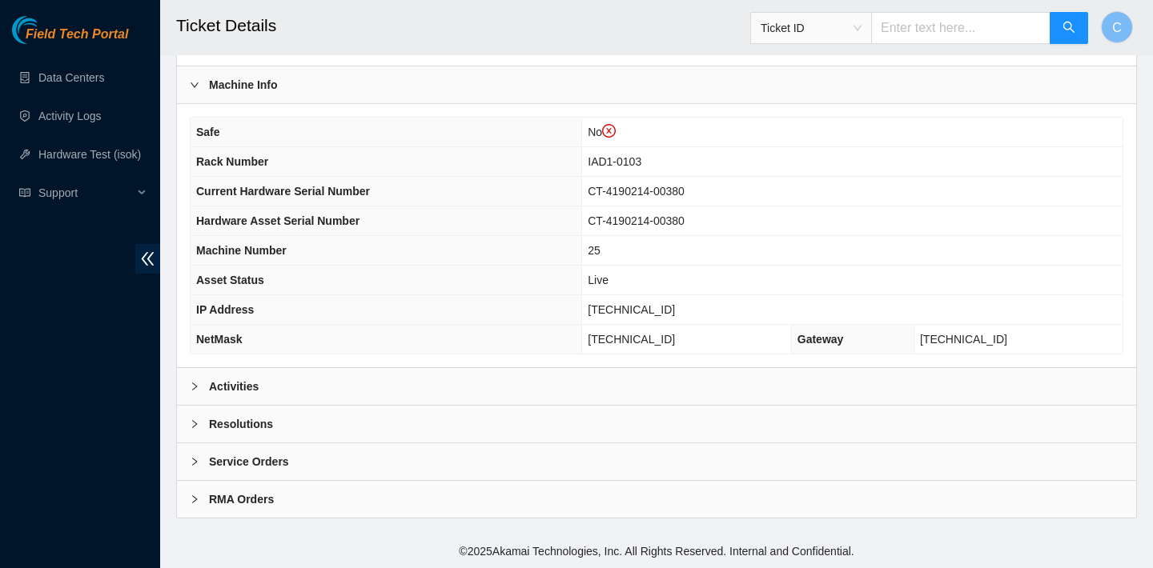
click at [501, 380] on div "Activities" at bounding box center [656, 386] width 959 height 37
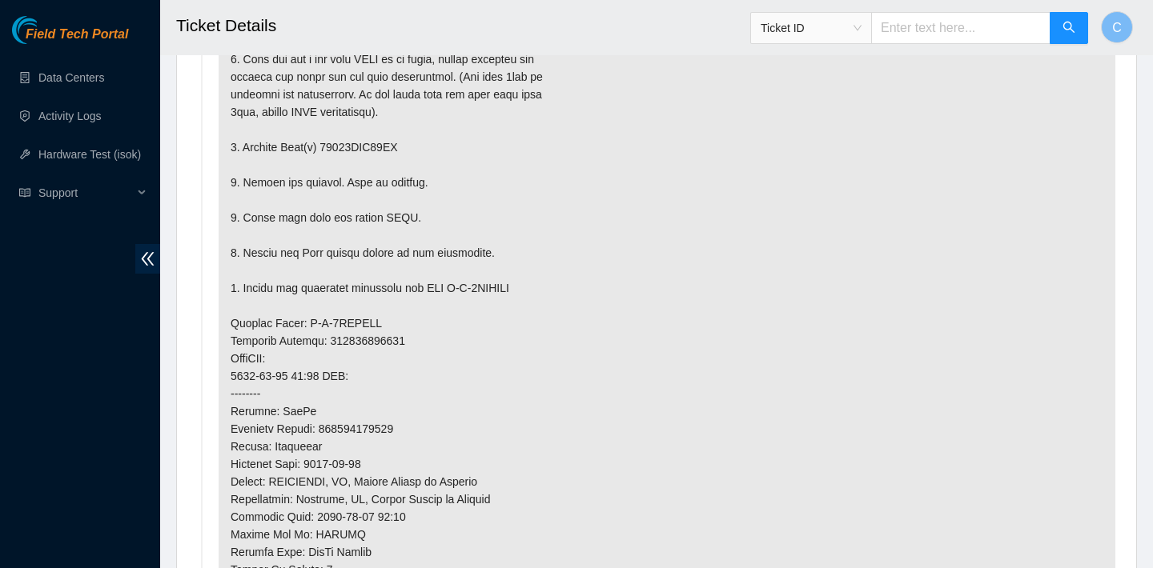
scroll to position [1122, 0]
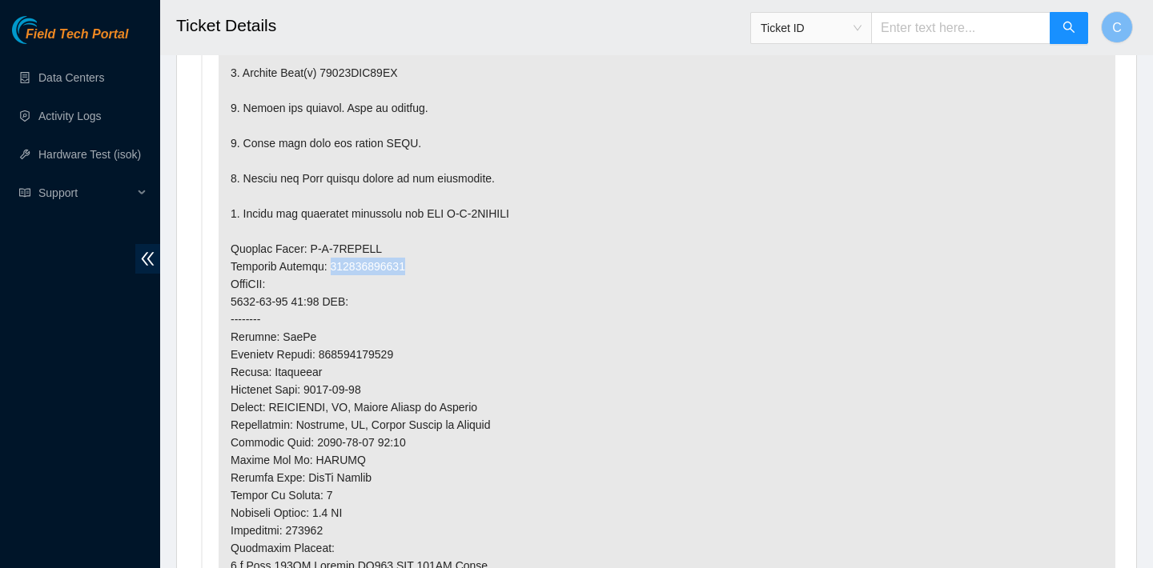
drag, startPoint x: 416, startPoint y: 263, endPoint x: 333, endPoint y: 267, distance: 82.6
click at [333, 267] on p at bounding box center [667, 284] width 897 height 817
copy p "463470044870"
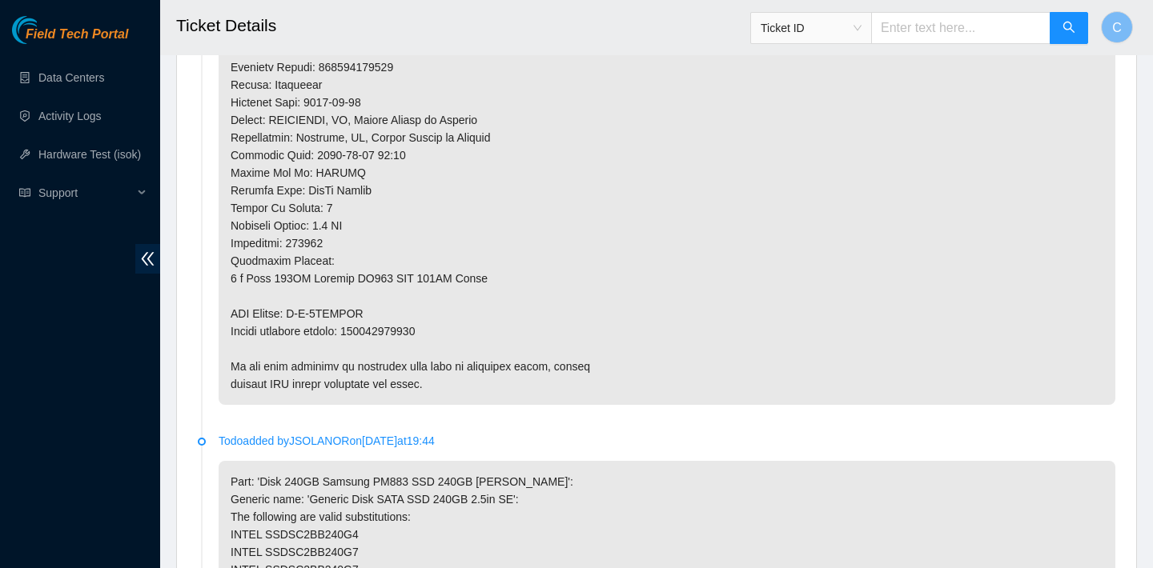
scroll to position [1455, 0]
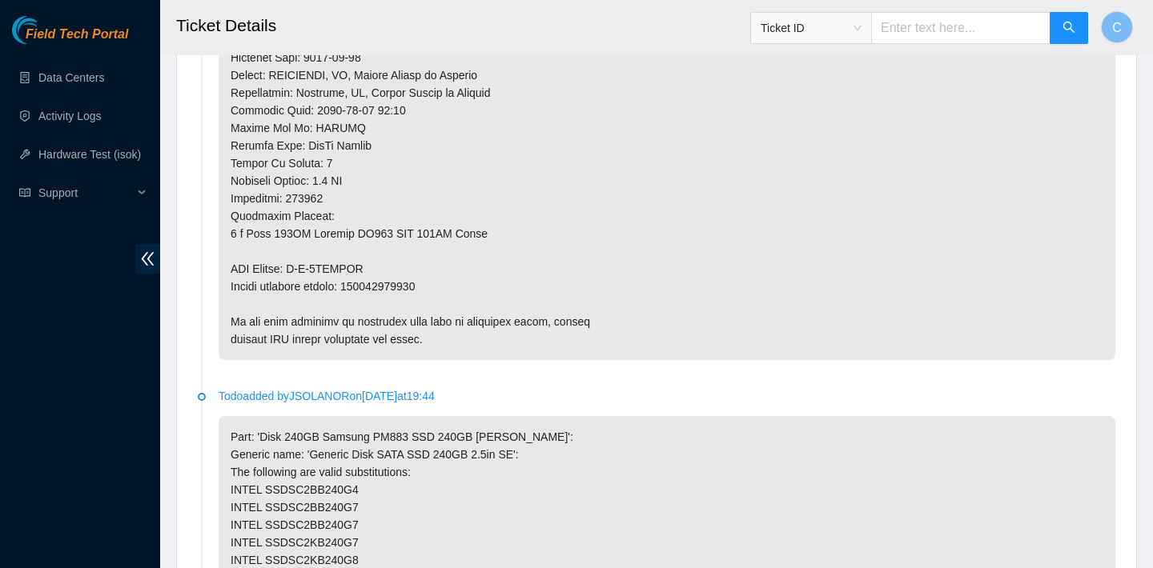
drag, startPoint x: 445, startPoint y: 284, endPoint x: 358, endPoint y: 279, distance: 87.4
copy p "463470044881"
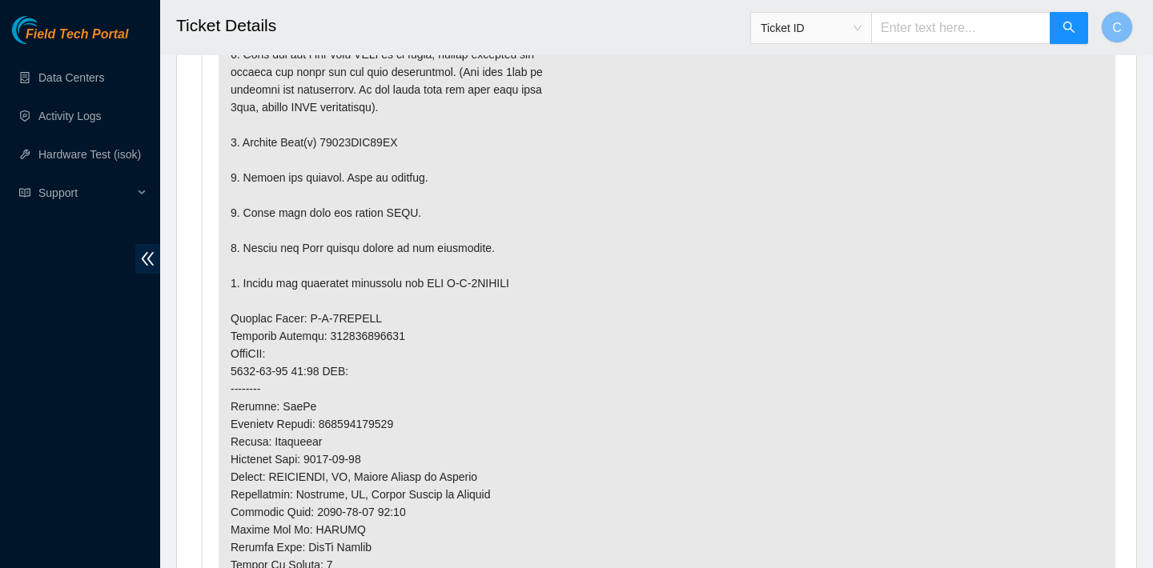
scroll to position [833, 0]
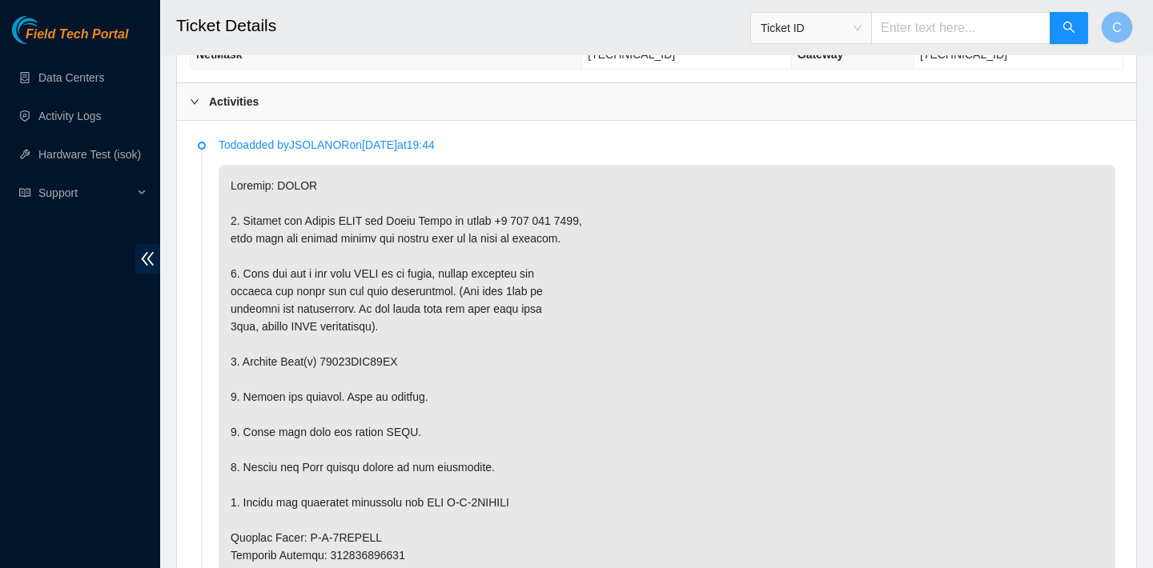
click at [634, 242] on p at bounding box center [667, 573] width 897 height 817
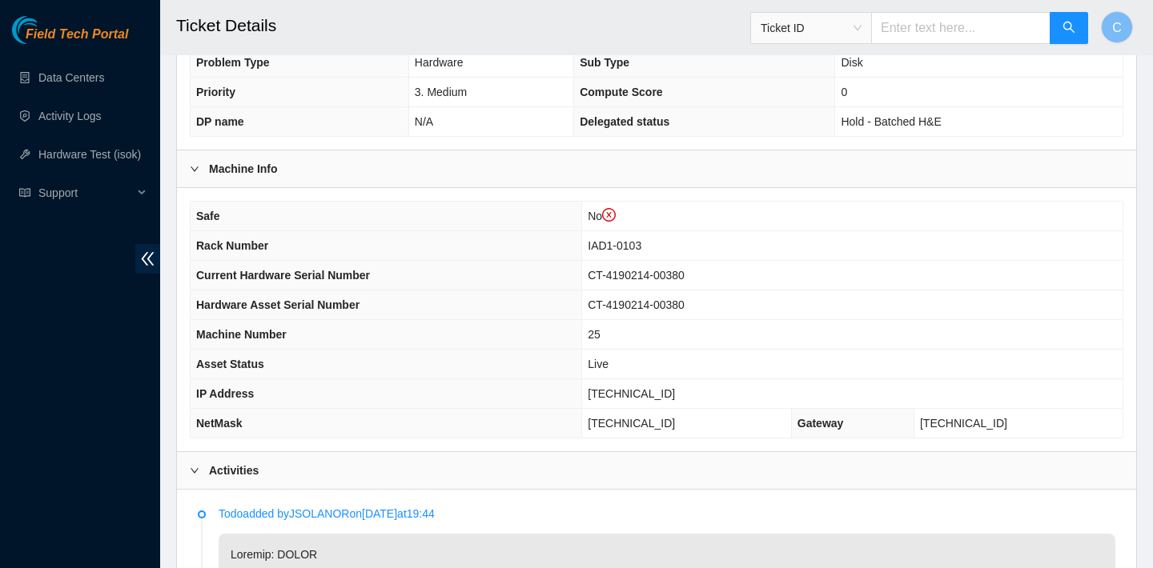
scroll to position [394, 0]
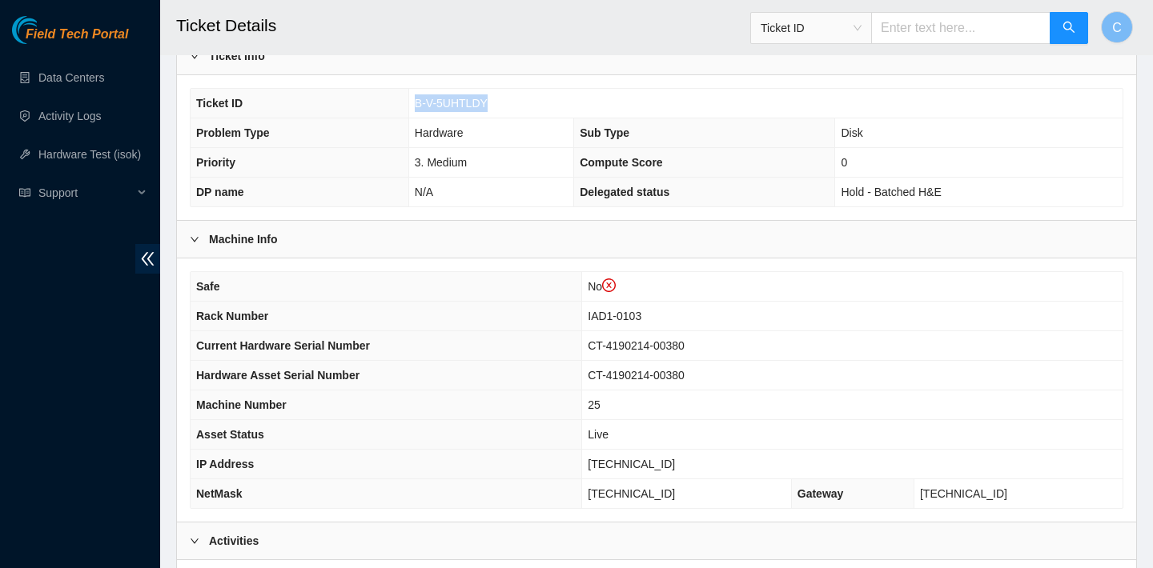
drag, startPoint x: 495, startPoint y: 102, endPoint x: 413, endPoint y: 99, distance: 81.7
click at [413, 99] on td "B-V-5UHTLDY" at bounding box center [765, 104] width 714 height 30
copy span "B-V-5UHTLDY"
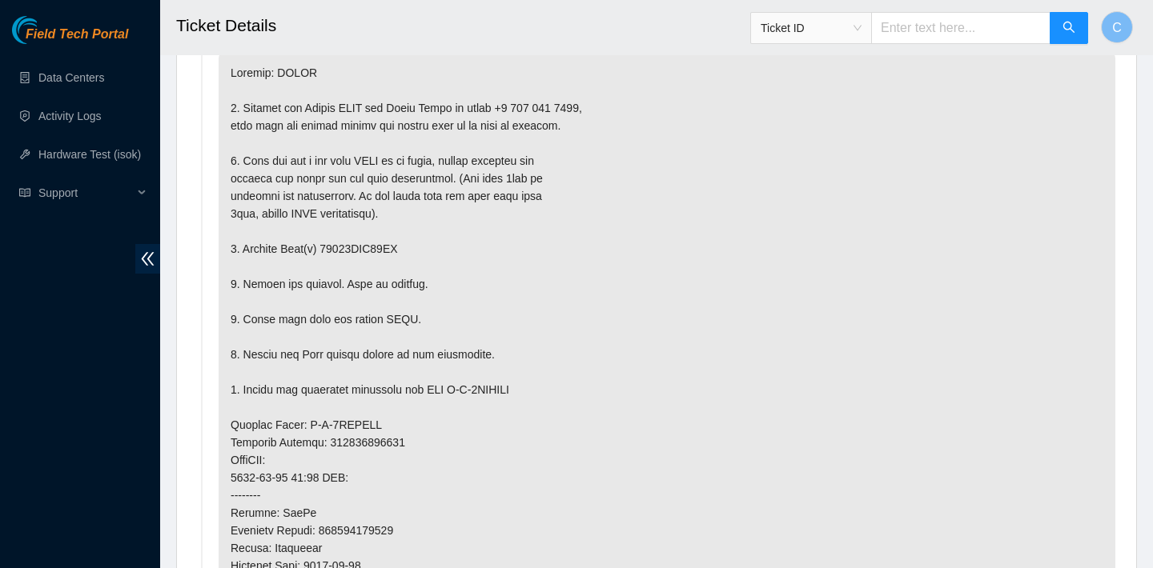
scroll to position [419, 0]
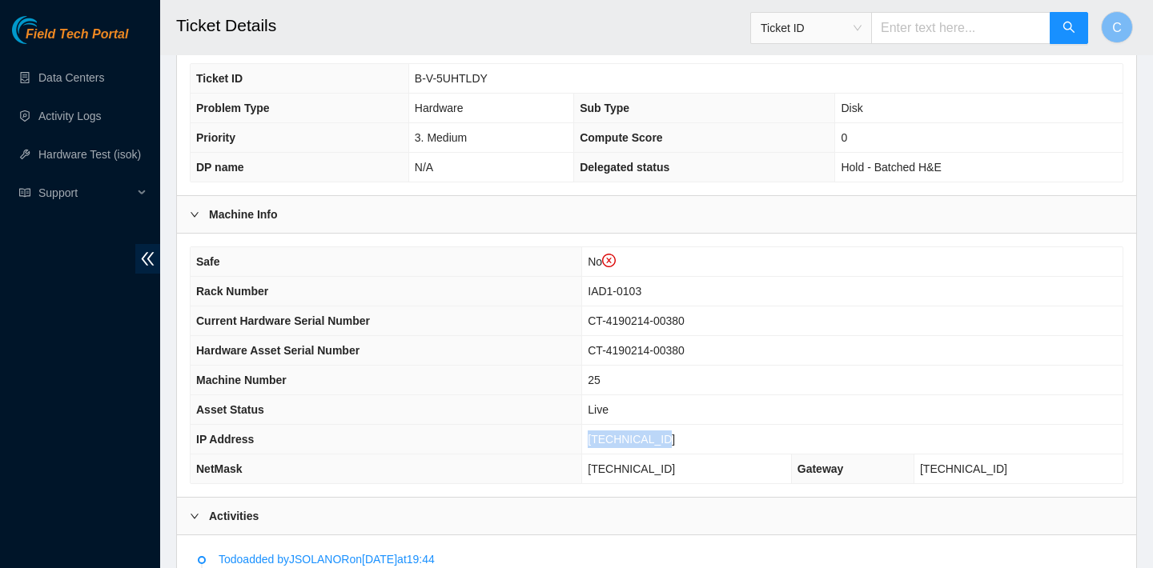
drag, startPoint x: 689, startPoint y: 433, endPoint x: 609, endPoint y: 429, distance: 80.2
click at [609, 429] on td "104.84.154.64" at bounding box center [852, 440] width 540 height 30
copy span "104.84.154.64"
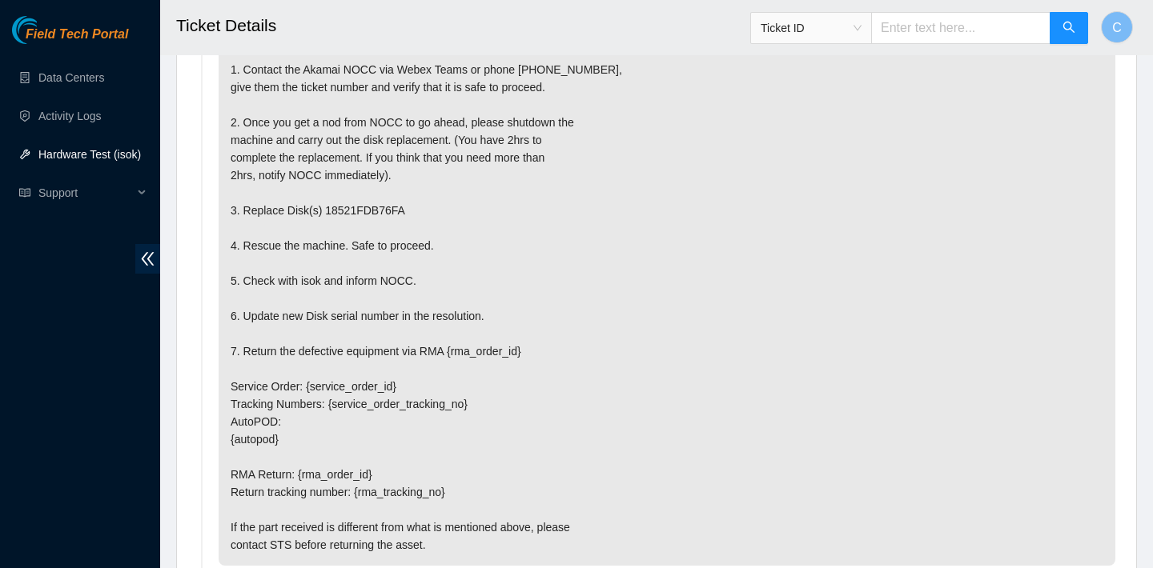
scroll to position [2858, 0]
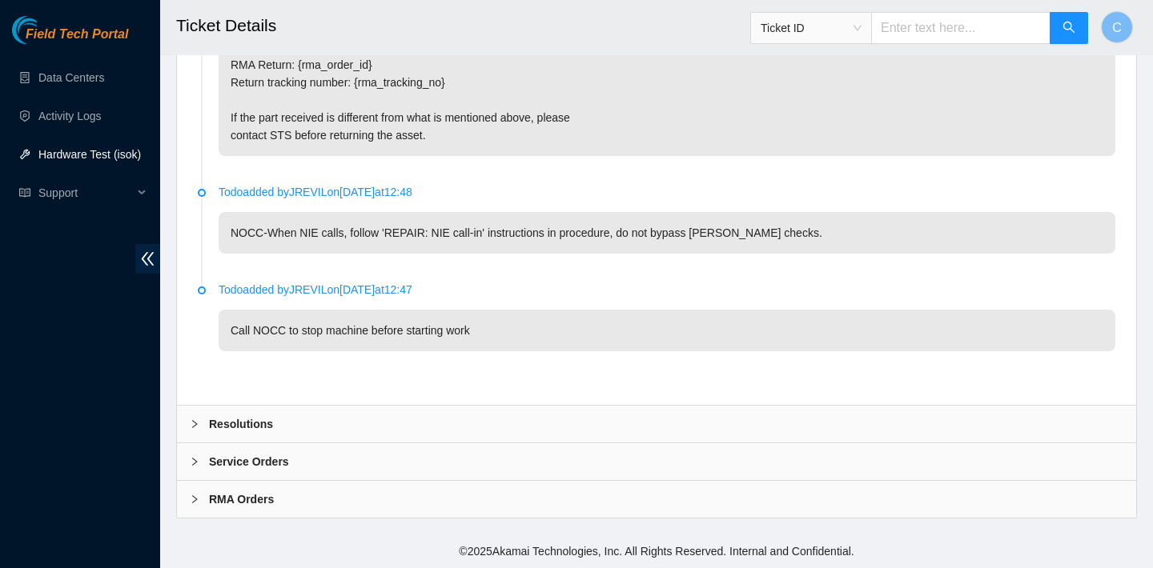
click at [702, 431] on div "Resolutions" at bounding box center [656, 424] width 959 height 37
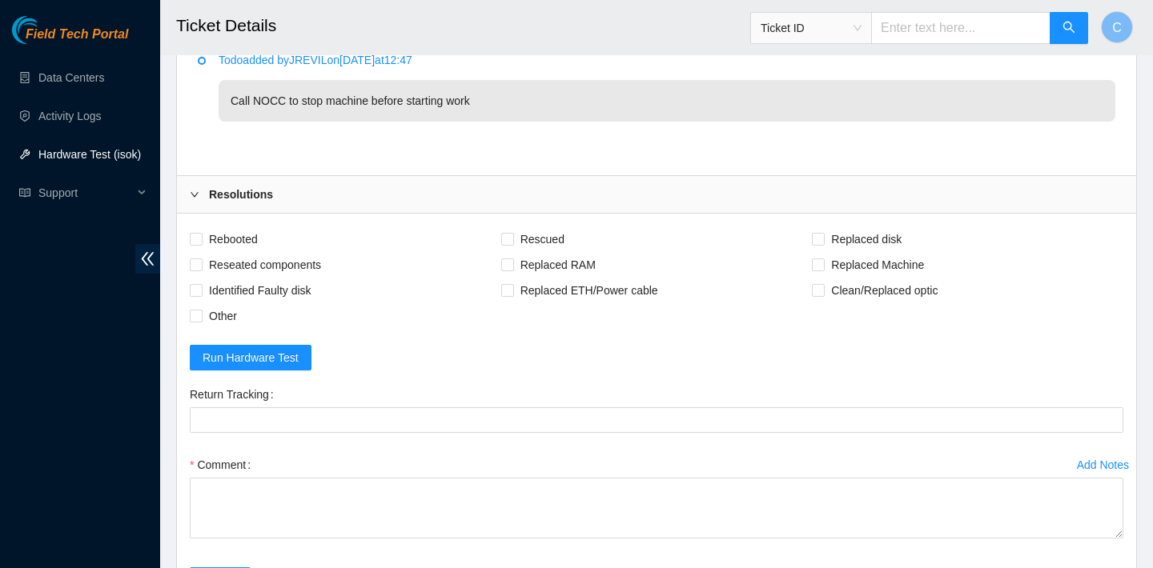
scroll to position [3249, 0]
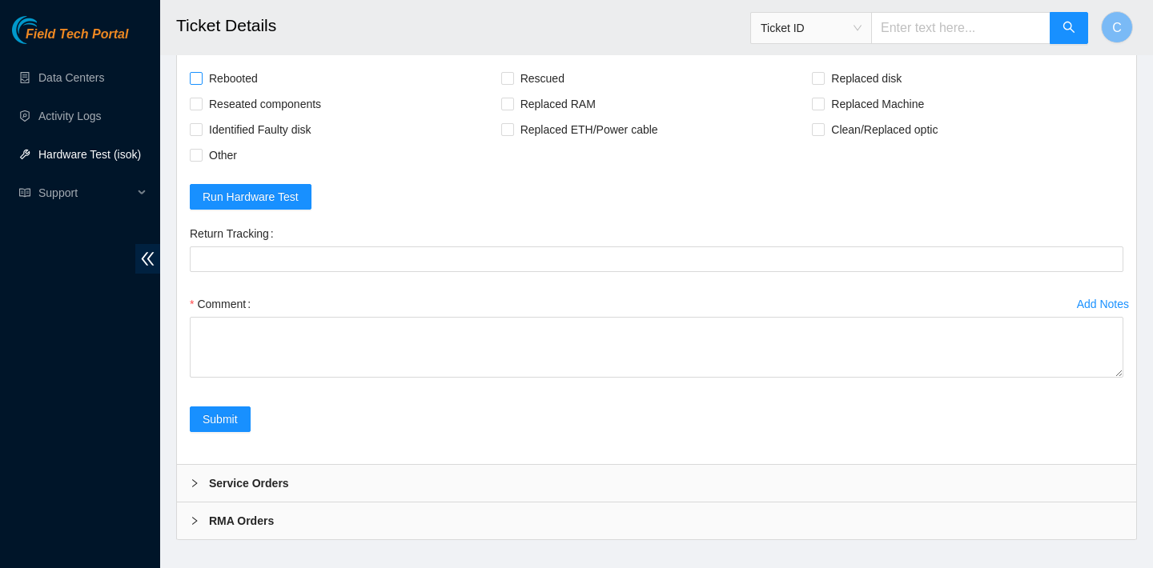
click at [241, 80] on span "Rebooted" at bounding box center [234, 79] width 62 height 26
click at [201, 80] on input "Rebooted" at bounding box center [195, 77] width 11 height 11
checkbox input "true"
click at [533, 75] on span "Rescued" at bounding box center [542, 79] width 57 height 26
click at [512, 75] on input "Rescued" at bounding box center [506, 77] width 11 height 11
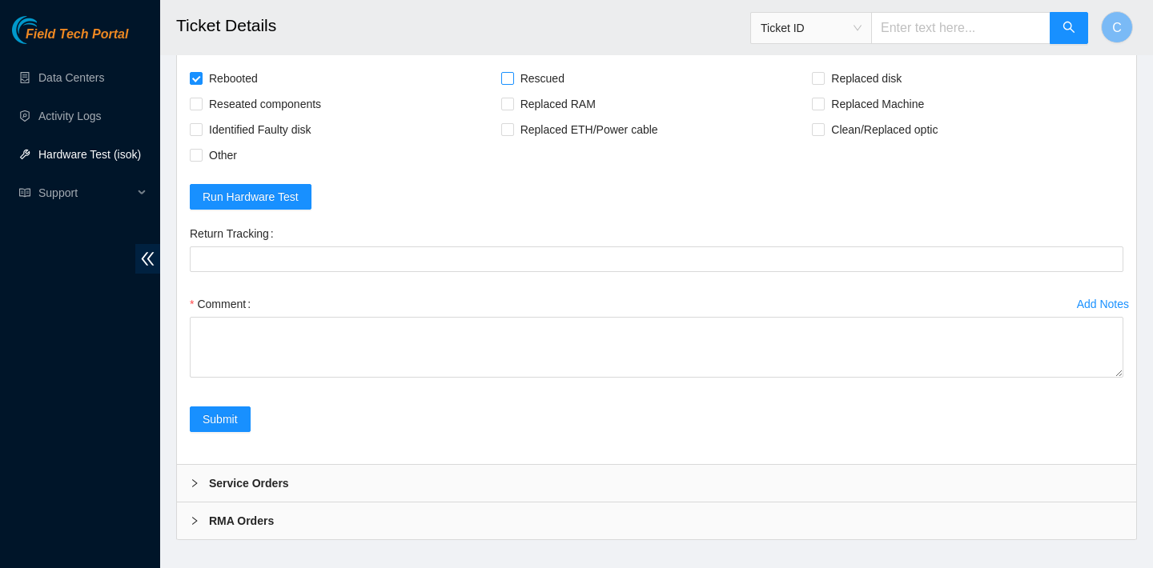
checkbox input "true"
click at [849, 74] on span "Replaced disk" at bounding box center [866, 79] width 83 height 26
click at [823, 74] on input "Replaced disk" at bounding box center [817, 77] width 11 height 11
checkbox input "true"
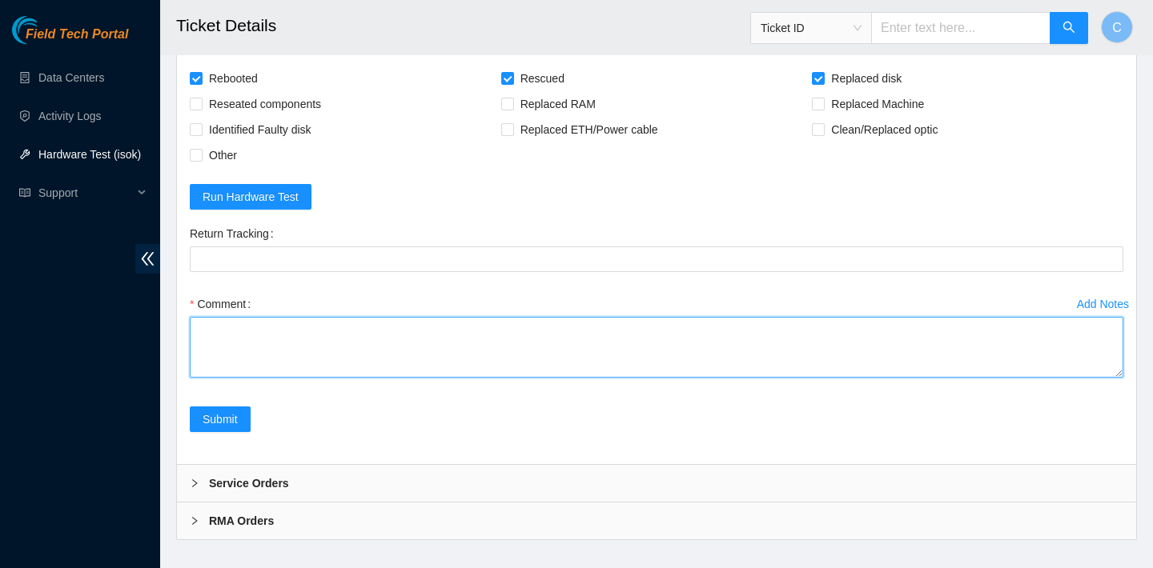
click at [529, 351] on textarea "Comment" at bounding box center [656, 347] width 933 height 61
click at [251, 350] on textarea "verified SN replaced old disk with new disk SN: S45RNC0R8226781 rebooted rescue…" at bounding box center [656, 347] width 933 height 61
click at [265, 374] on textarea "verified SN replaced old disk with new disk SN: S45RNC0R8226781 rebooted rescue…" at bounding box center [656, 347] width 933 height 61
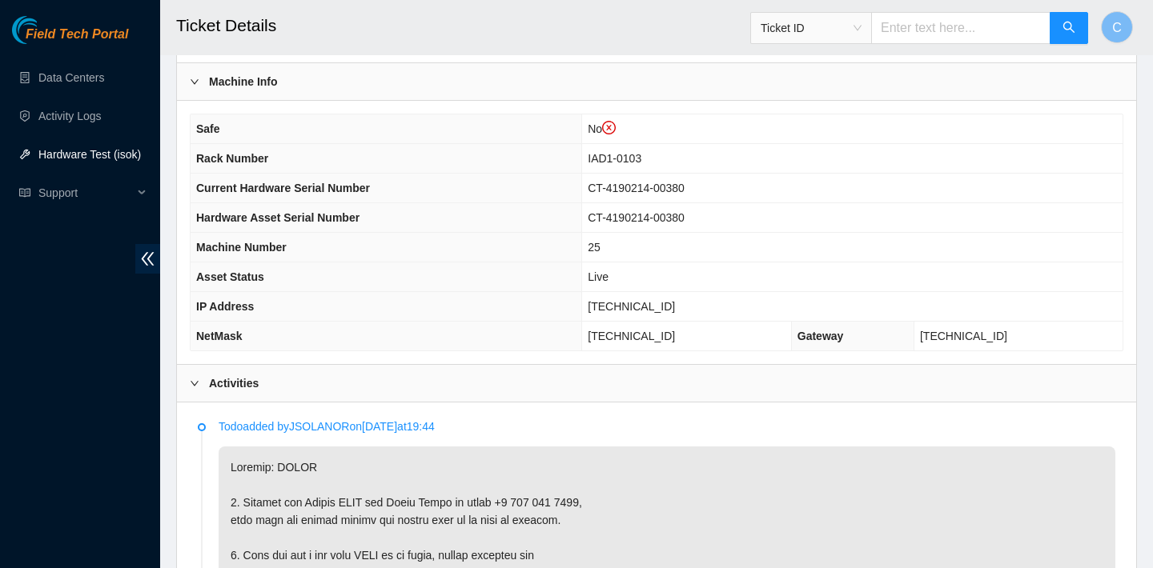
scroll to position [548, 0]
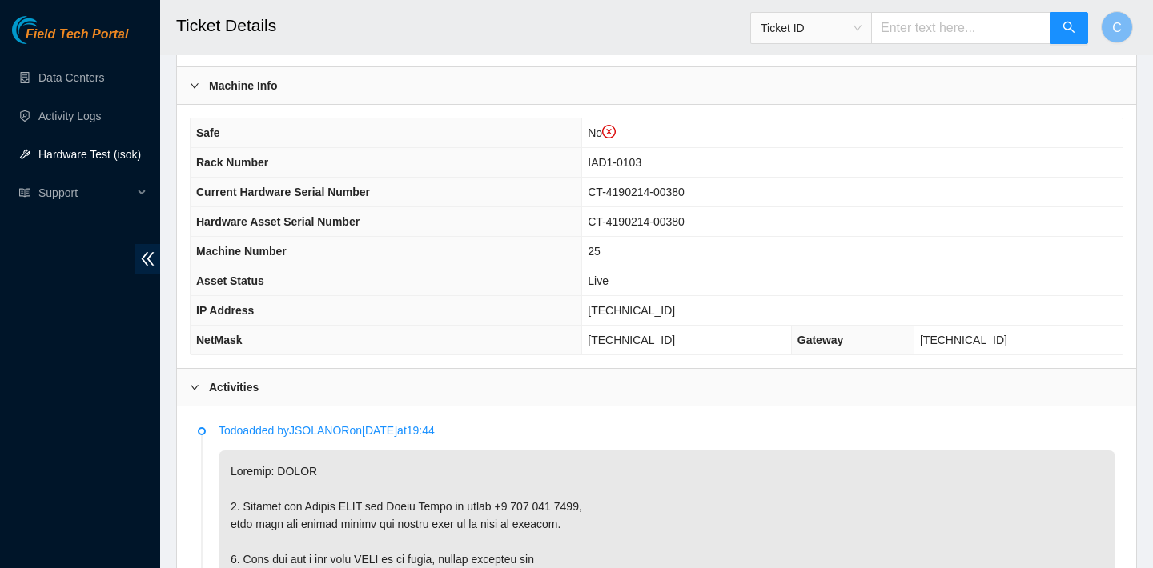
type textarea "verified SN replaced old disk with new disk SN: S45RNC0R8226781 rebooted rescue…"
drag, startPoint x: 685, startPoint y: 304, endPoint x: 602, endPoint y: 307, distance: 83.3
click at [602, 307] on td "104.84.154.64" at bounding box center [852, 311] width 540 height 30
copy span "104.84.154.64"
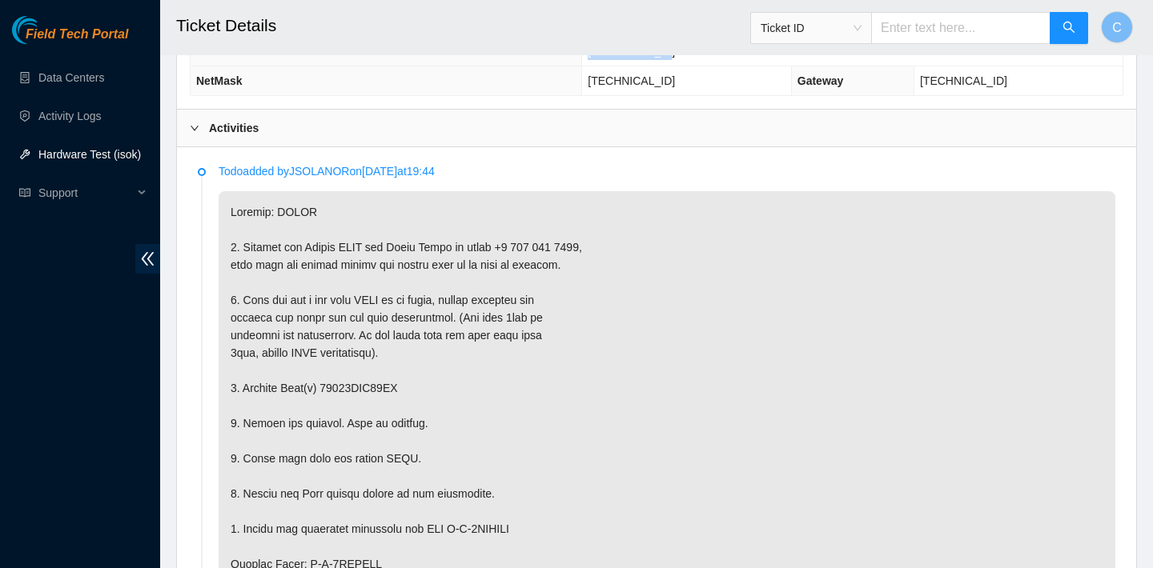
scroll to position [825, 0]
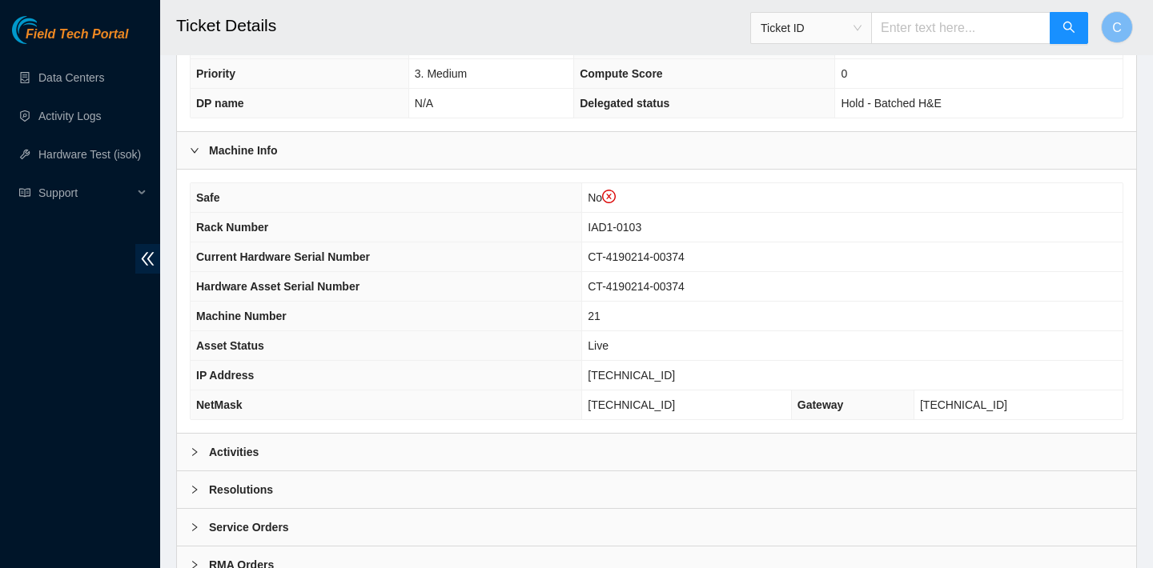
scroll to position [468, 0]
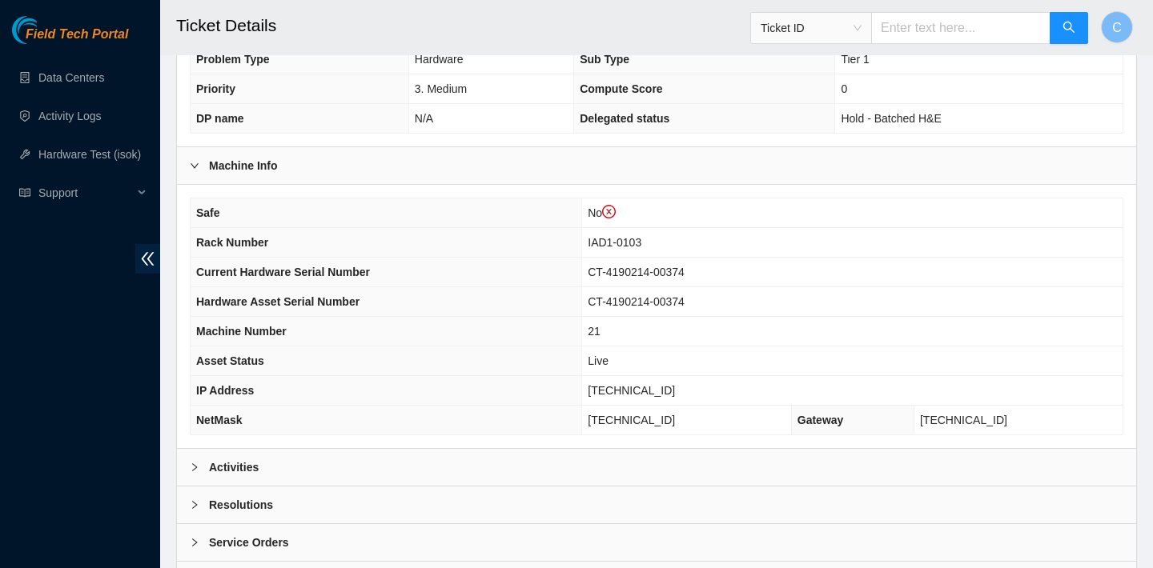
click at [481, 456] on div "Activities" at bounding box center [656, 467] width 959 height 37
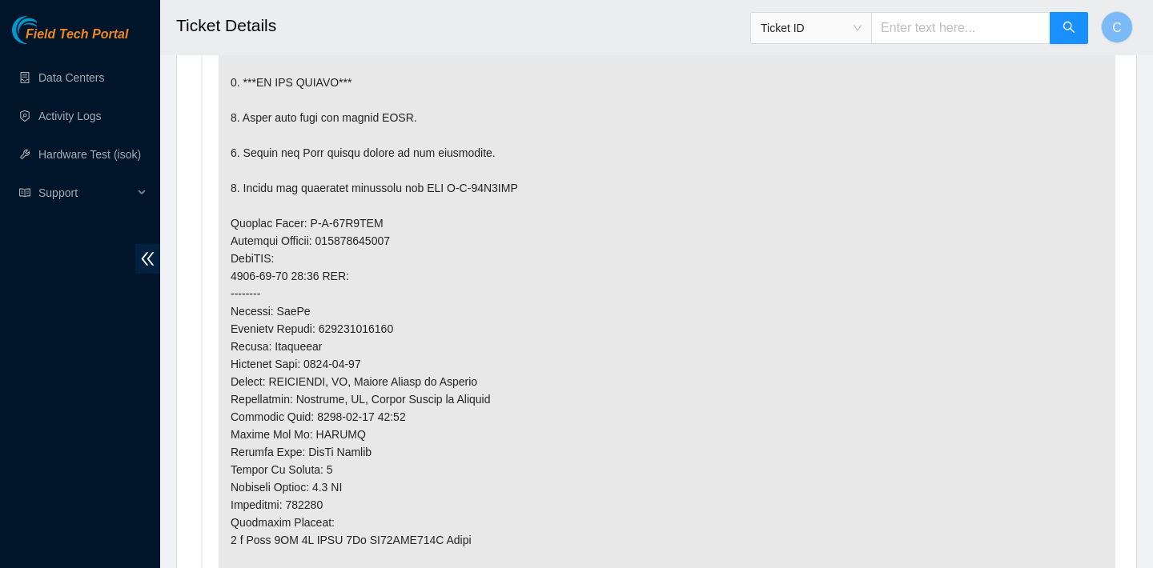
scroll to position [1175, 0]
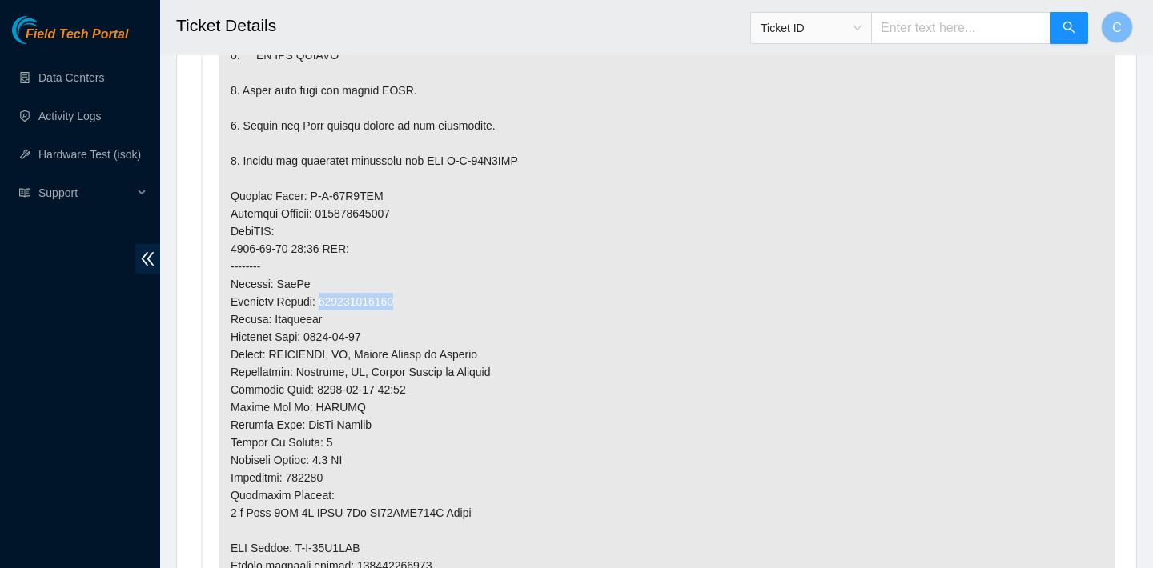
drag, startPoint x: 412, startPoint y: 300, endPoint x: 327, endPoint y: 299, distance: 84.1
click at [327, 299] on p at bounding box center [667, 231] width 897 height 817
copy p "463470046130"
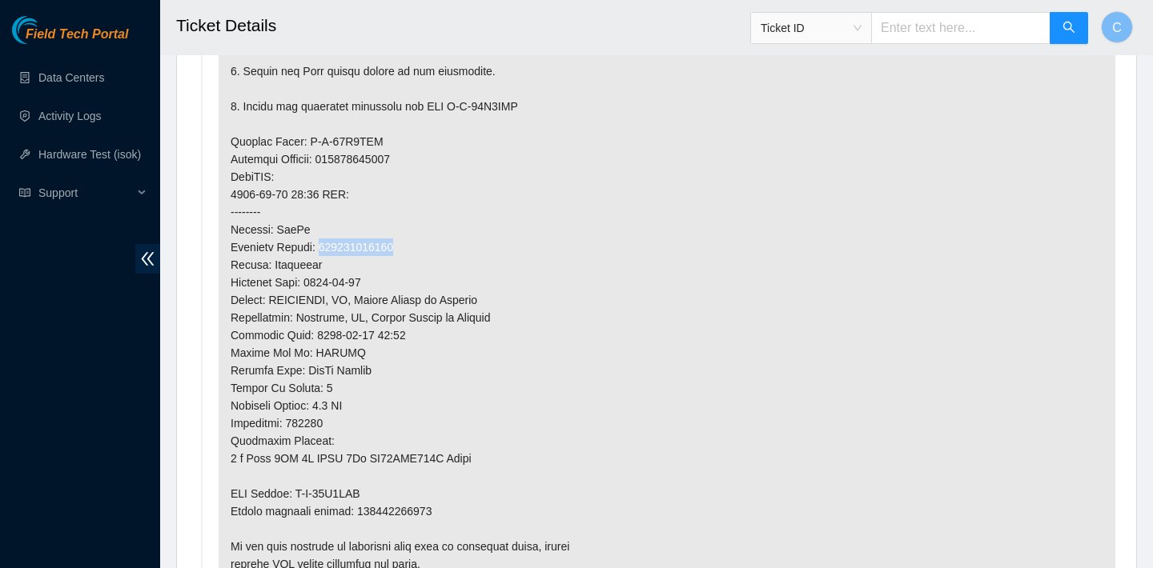
scroll to position [1261, 0]
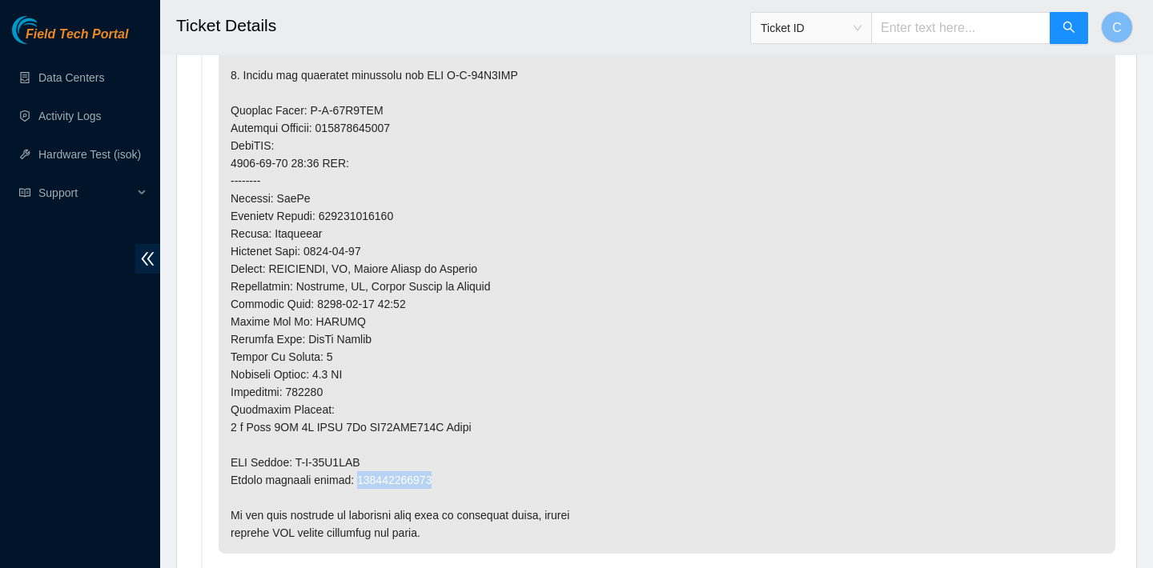
drag, startPoint x: 444, startPoint y: 480, endPoint x: 362, endPoint y: 480, distance: 82.5
click at [362, 480] on p at bounding box center [667, 145] width 897 height 817
copy p "463470046141"
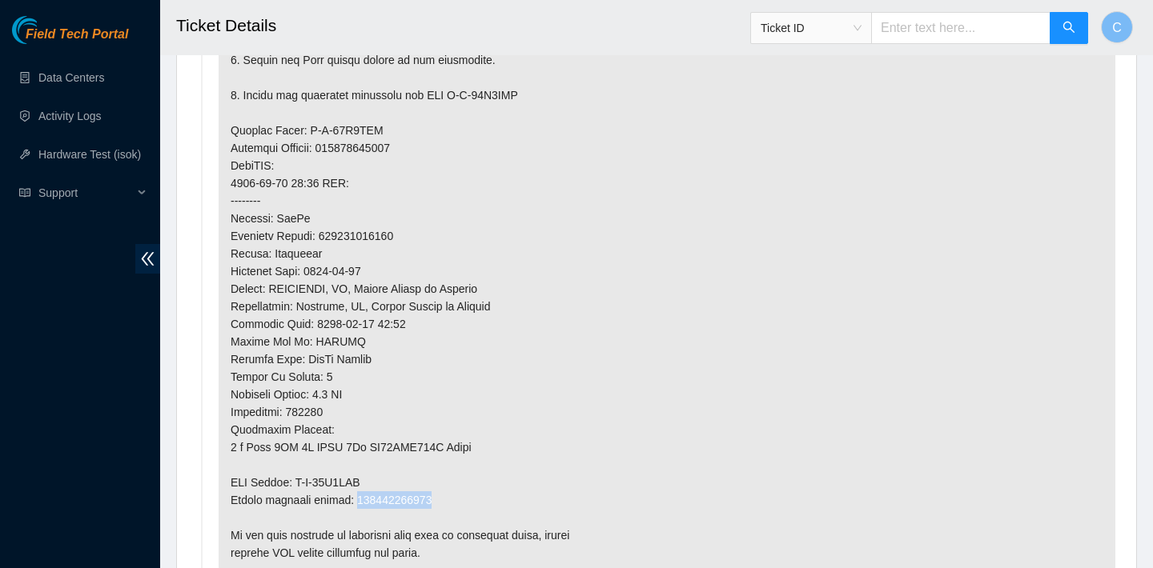
scroll to position [1242, 0]
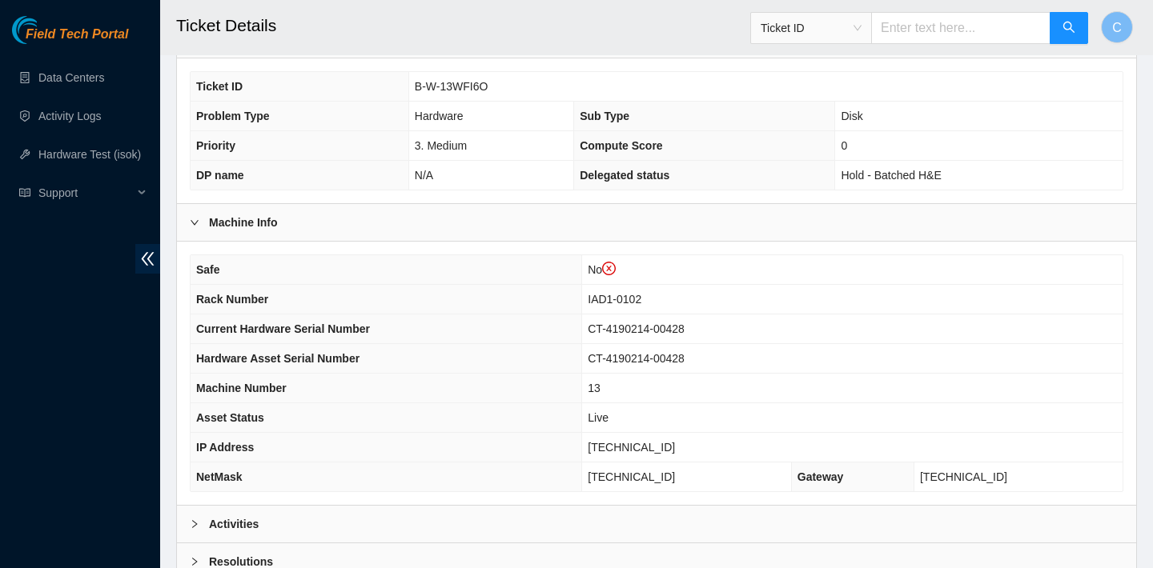
scroll to position [548, 0]
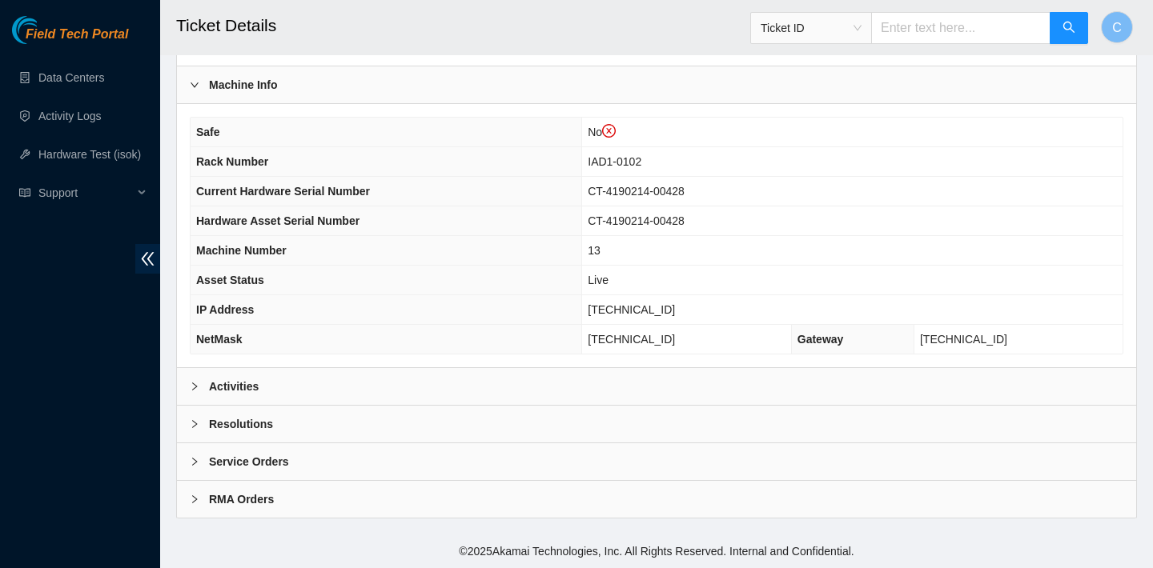
click at [512, 382] on div "Activities" at bounding box center [656, 386] width 959 height 37
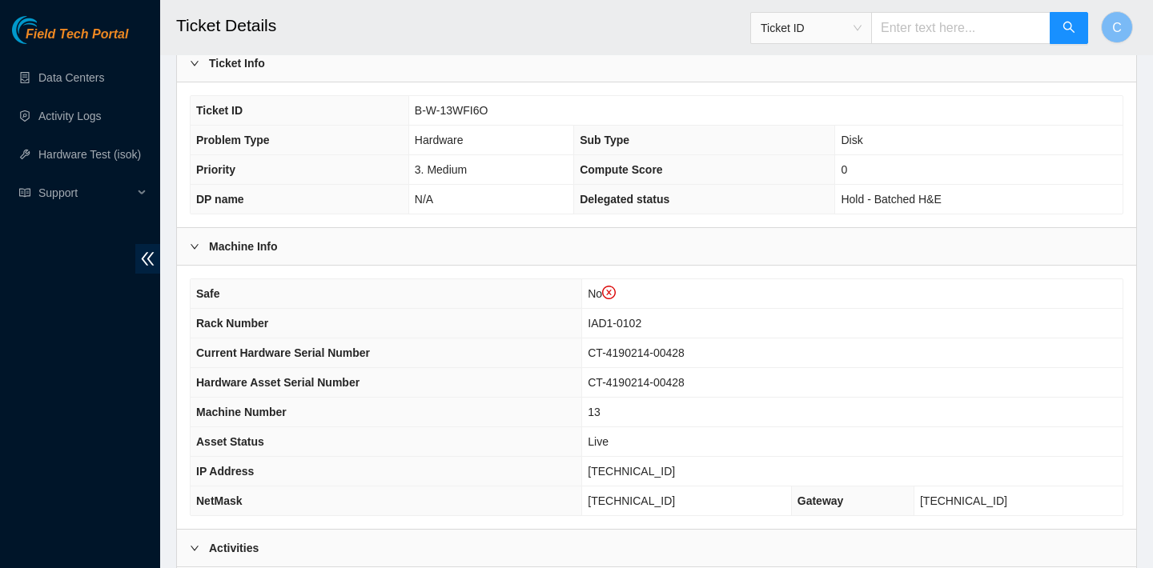
scroll to position [360, 0]
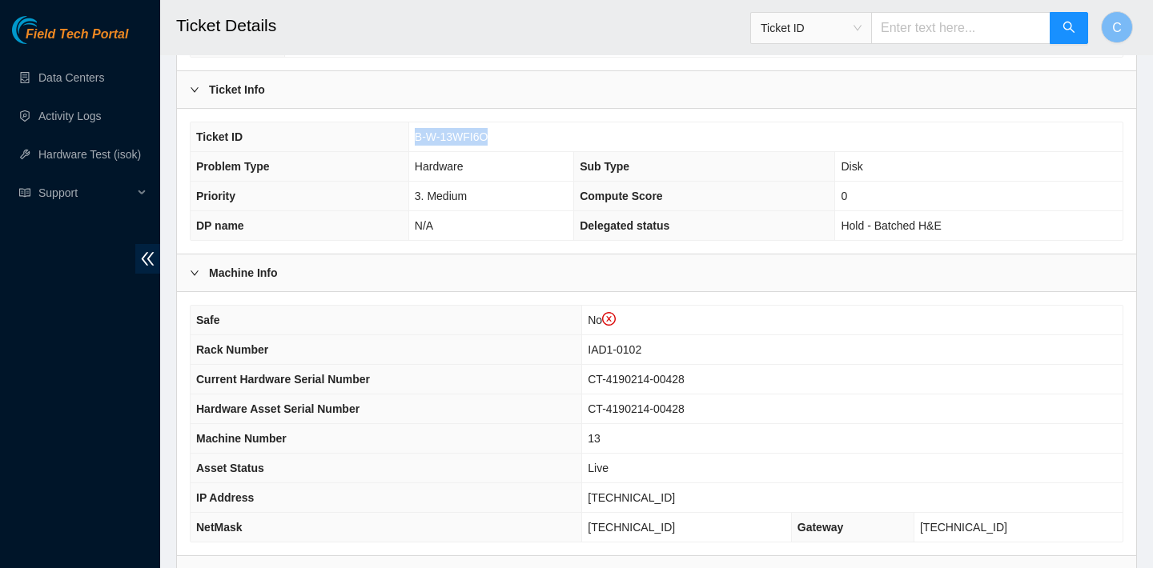
drag, startPoint x: 496, startPoint y: 134, endPoint x: 410, endPoint y: 134, distance: 86.5
click at [410, 134] on td "B-W-13WFI6O" at bounding box center [765, 137] width 714 height 30
copy span "B-W-13WFI6O"
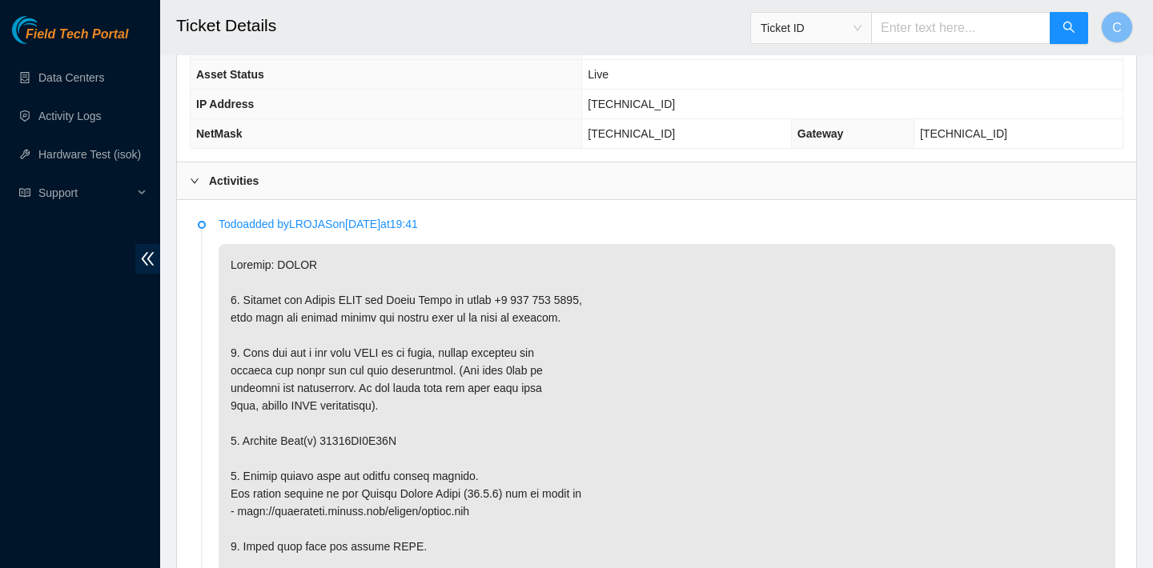
scroll to position [787, 0]
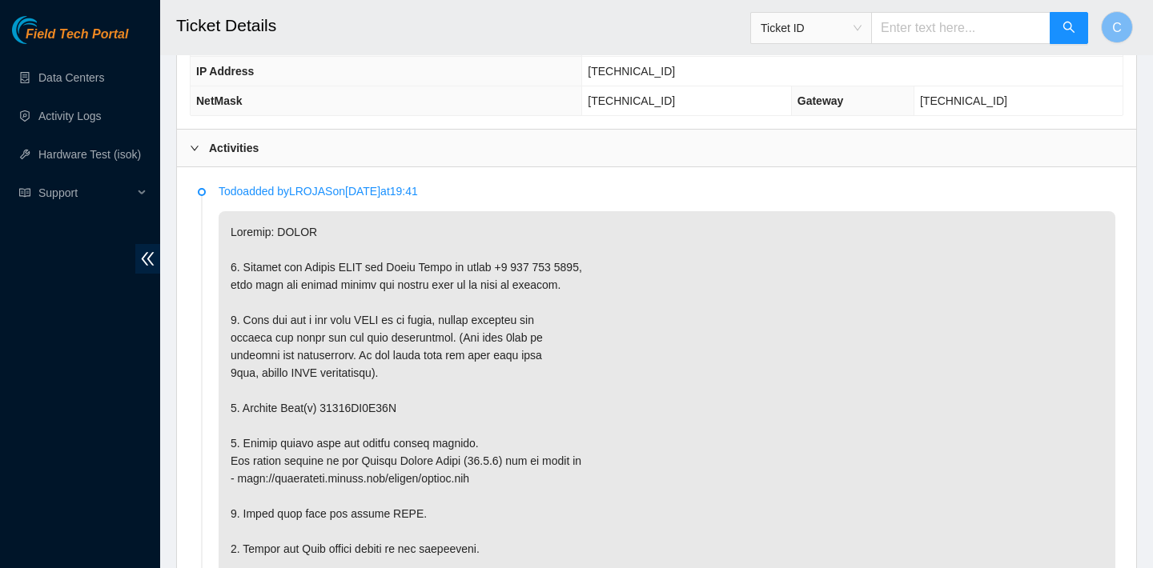
click at [978, 137] on div "Activities" at bounding box center [656, 148] width 959 height 37
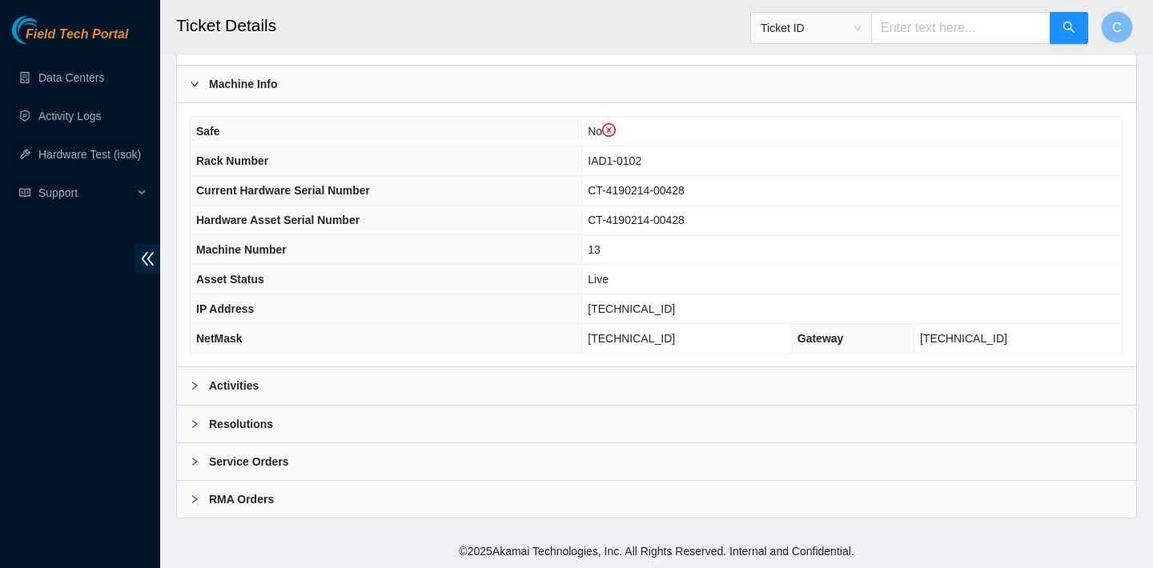
scroll to position [548, 0]
click at [574, 377] on div "Activities" at bounding box center [656, 386] width 959 height 37
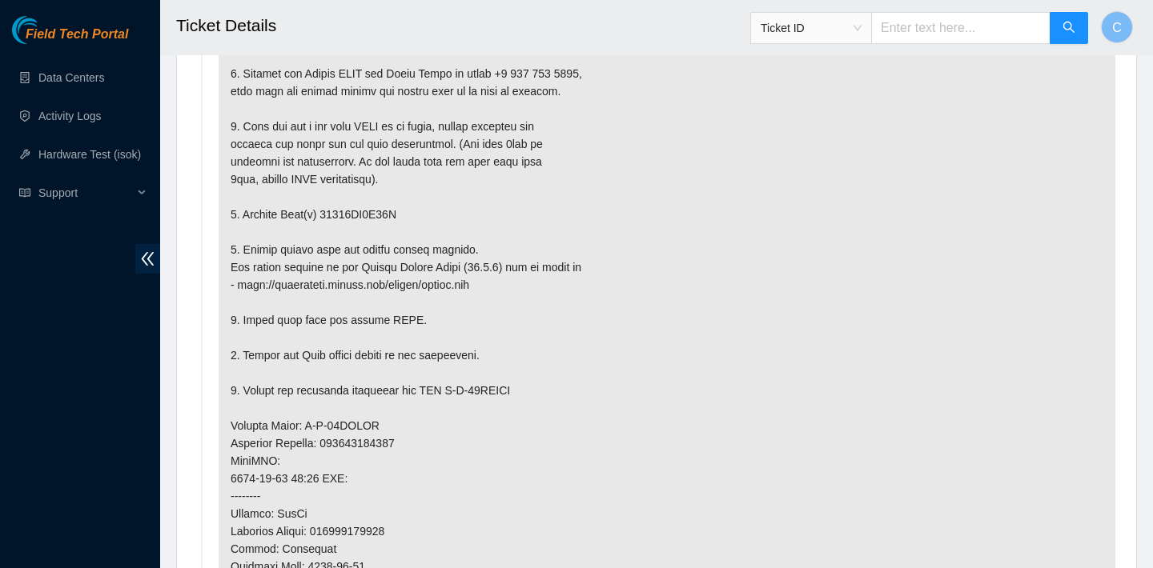
scroll to position [1167, 0]
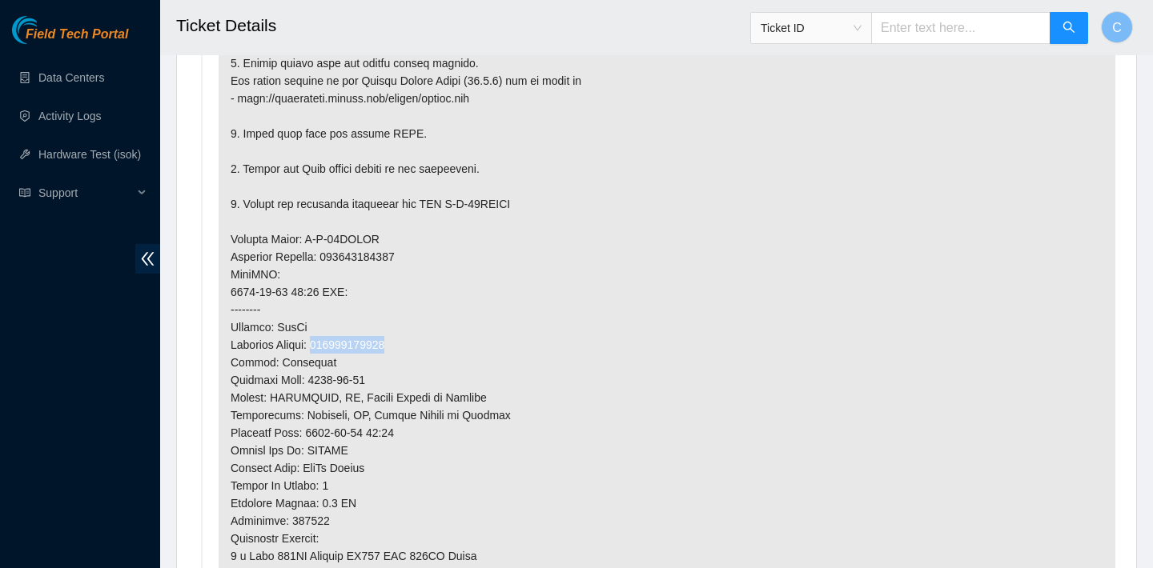
drag, startPoint x: 416, startPoint y: 346, endPoint x: 327, endPoint y: 344, distance: 89.7
click at [327, 345] on p at bounding box center [667, 257] width 897 height 852
copy p "463470046233"
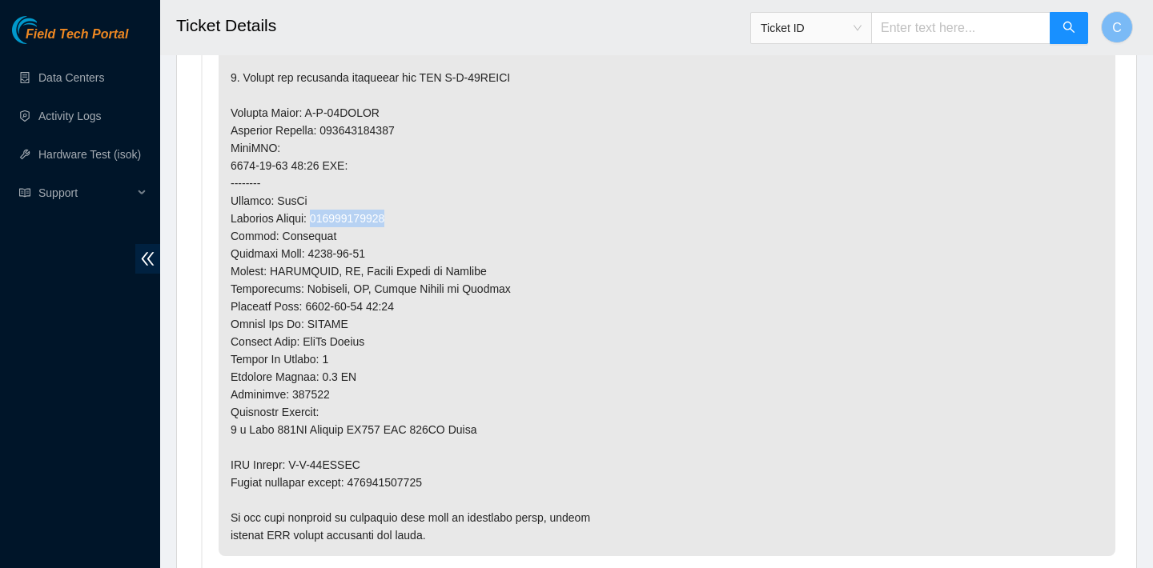
scroll to position [1387, 0]
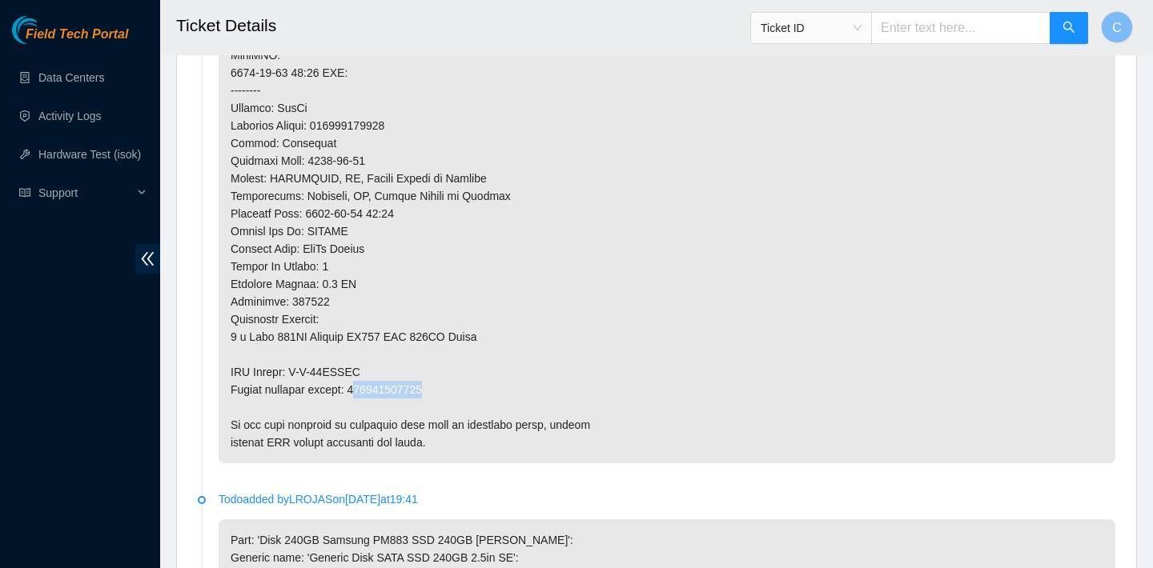
drag, startPoint x: 445, startPoint y: 385, endPoint x: 363, endPoint y: 385, distance: 82.5
click at [363, 385] on p at bounding box center [667, 38] width 897 height 852
drag, startPoint x: 359, startPoint y: 387, endPoint x: 438, endPoint y: 387, distance: 79.3
click at [439, 388] on p at bounding box center [667, 38] width 897 height 852
copy p "463470046244"
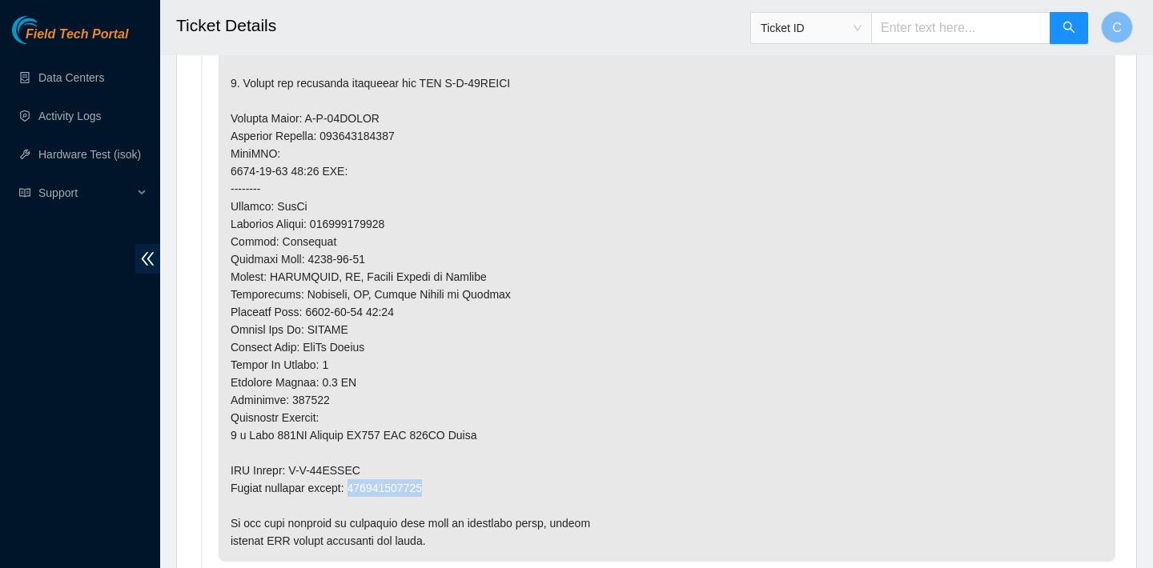
scroll to position [1290, 0]
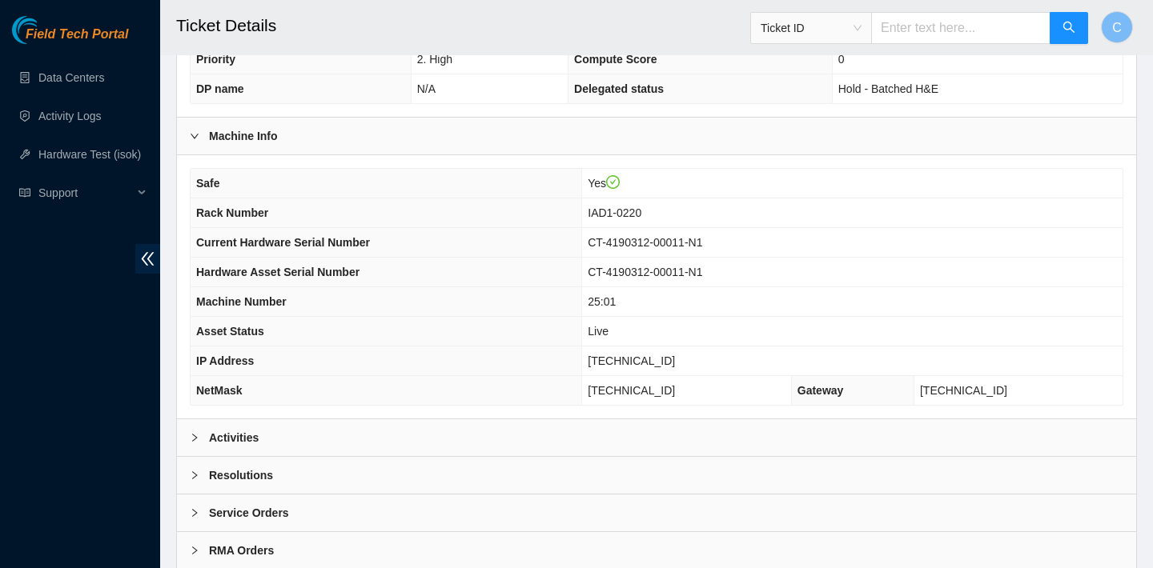
scroll to position [518, 0]
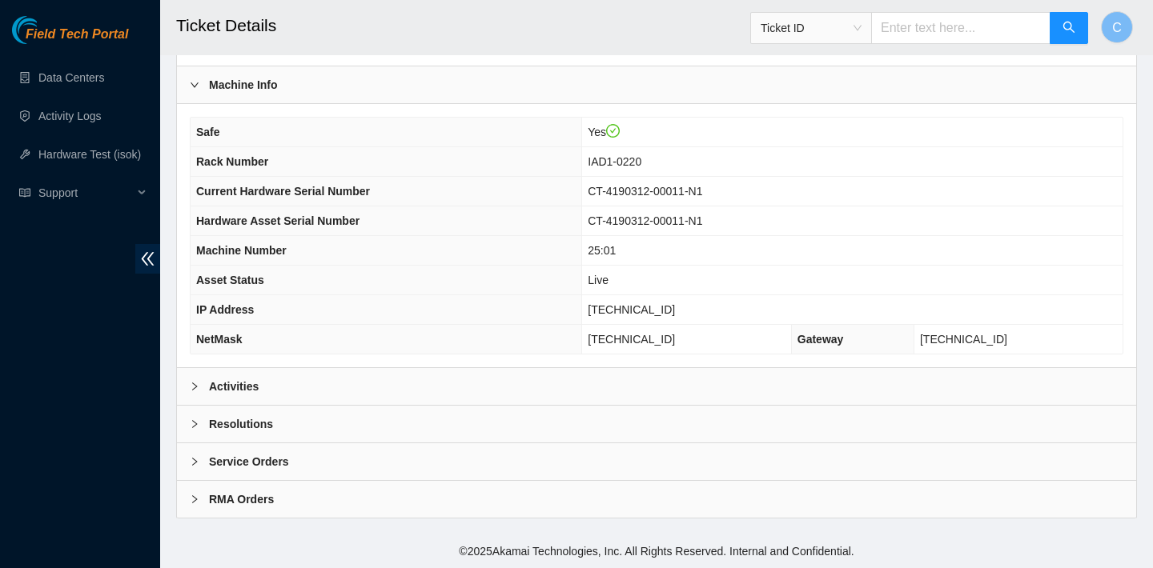
click at [492, 377] on div "Activities" at bounding box center [656, 386] width 959 height 37
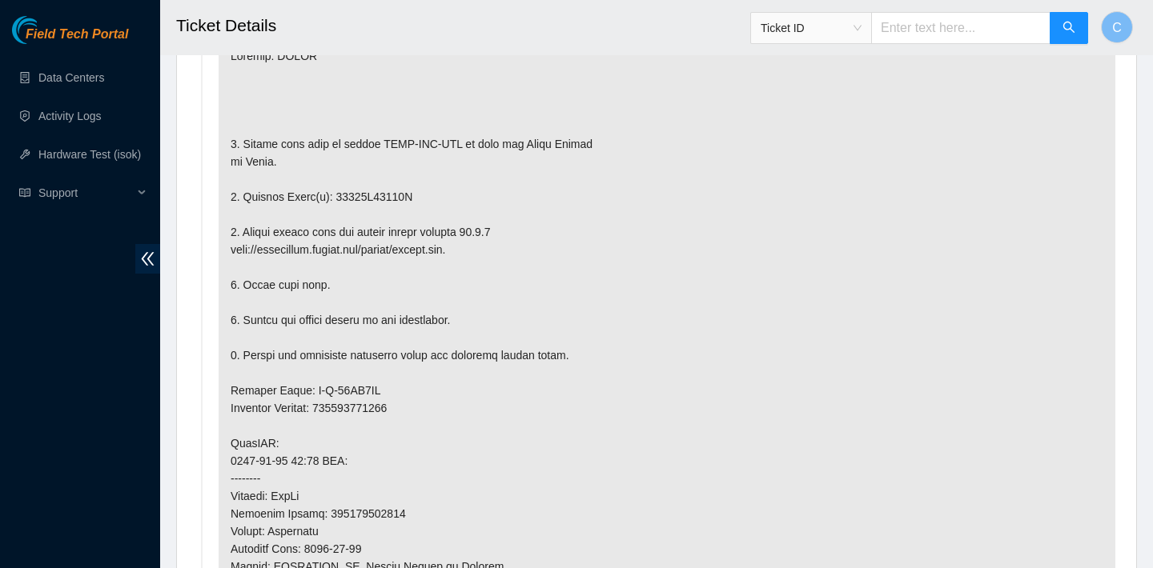
scroll to position [1063, 0]
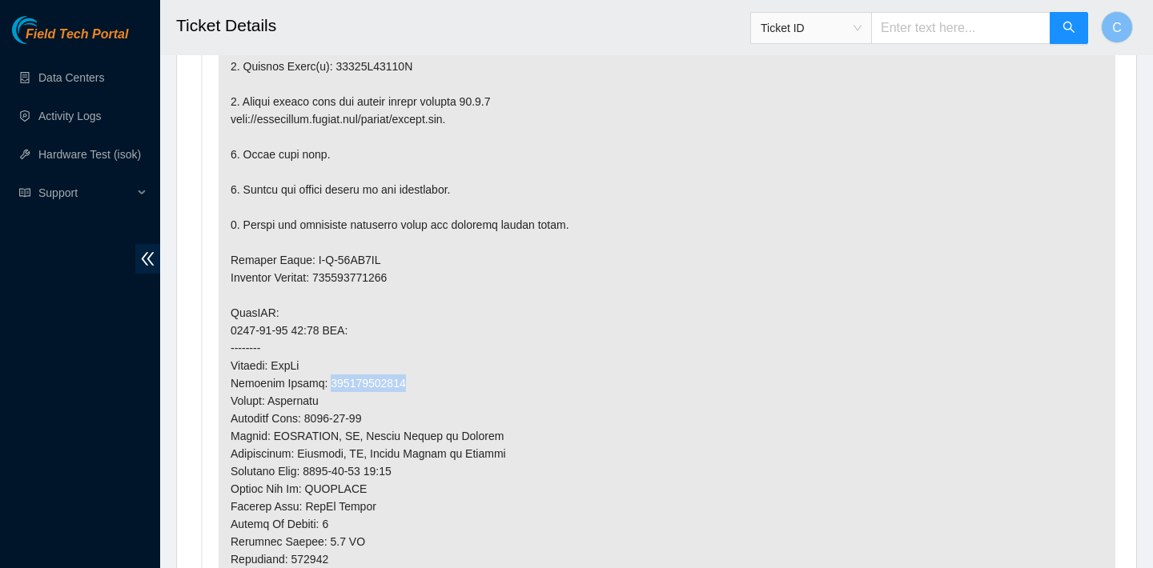
drag, startPoint x: 411, startPoint y: 387, endPoint x: 328, endPoint y: 384, distance: 82.5
click at [328, 384] on p at bounding box center [667, 331] width 897 height 852
copy p "463470050968"
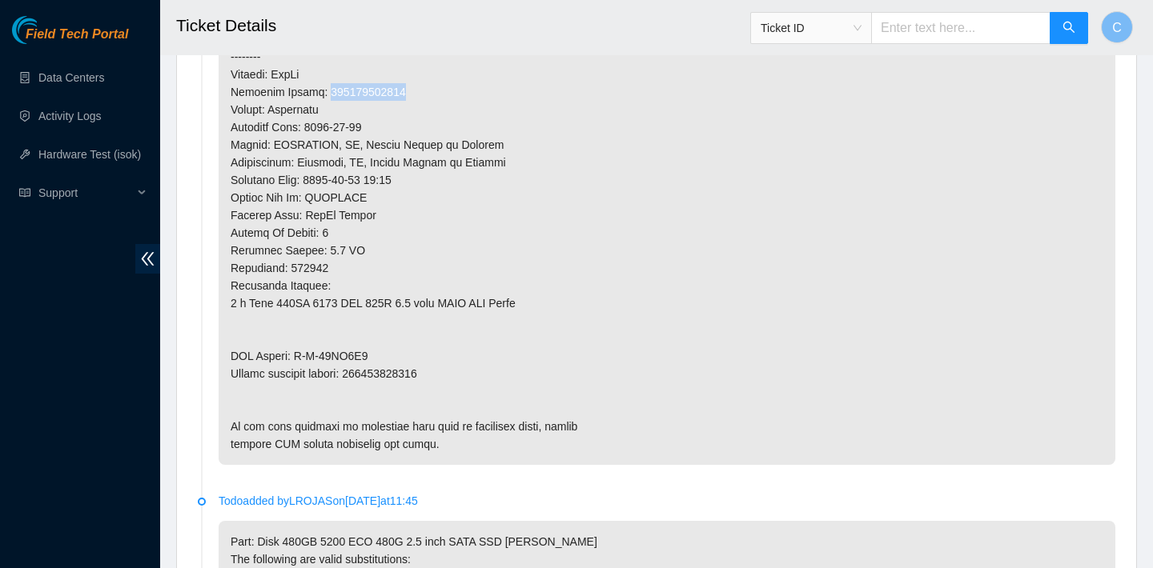
scroll to position [1423, 0]
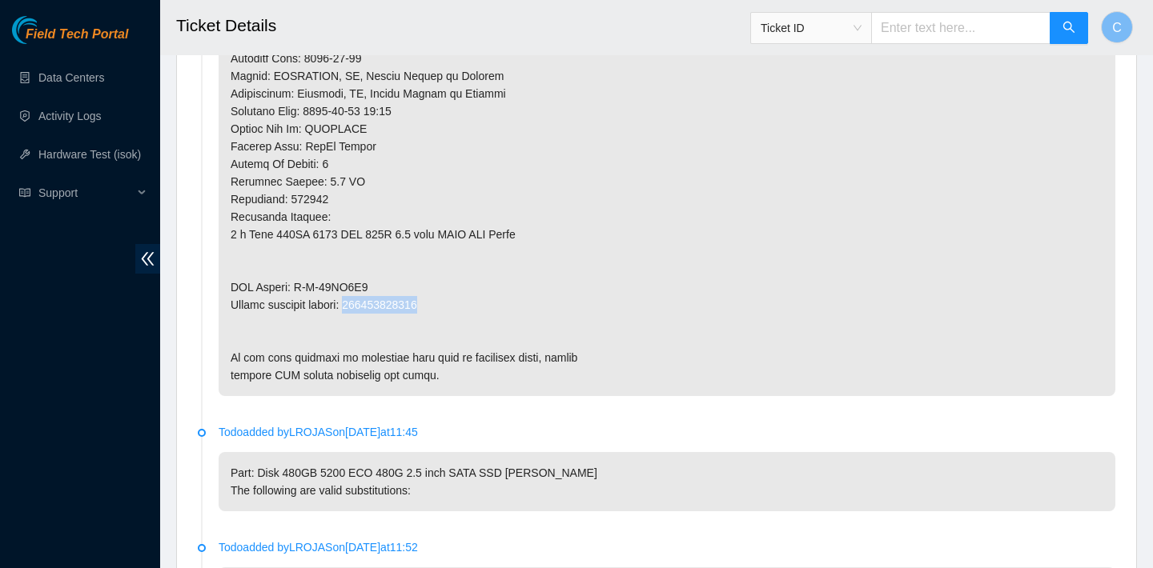
drag, startPoint x: 448, startPoint y: 299, endPoint x: 362, endPoint y: 299, distance: 86.5
copy p "463470050979"
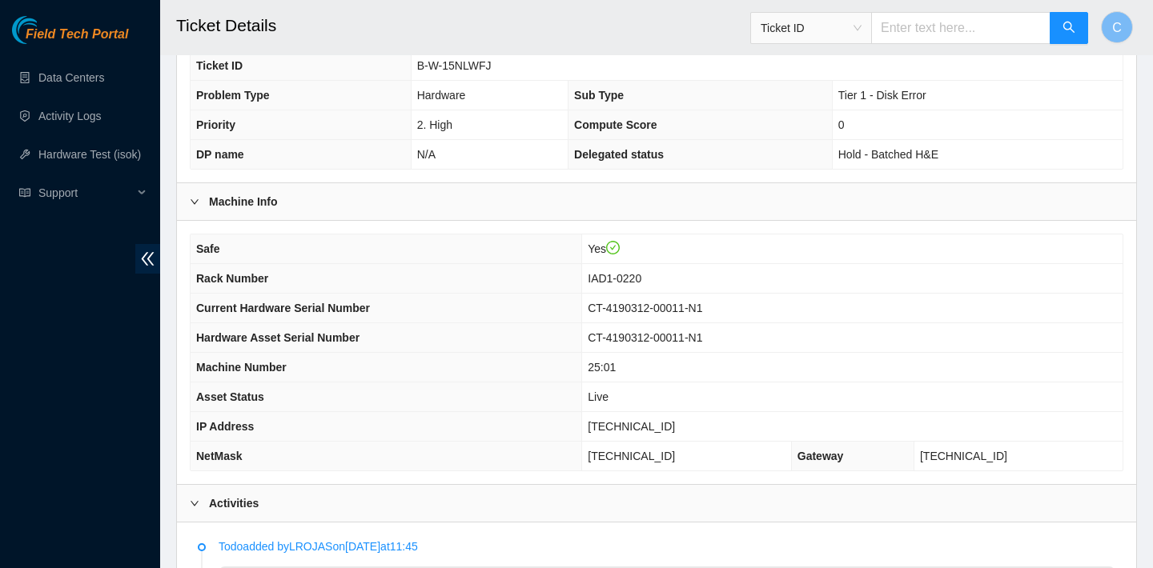
scroll to position [291, 0]
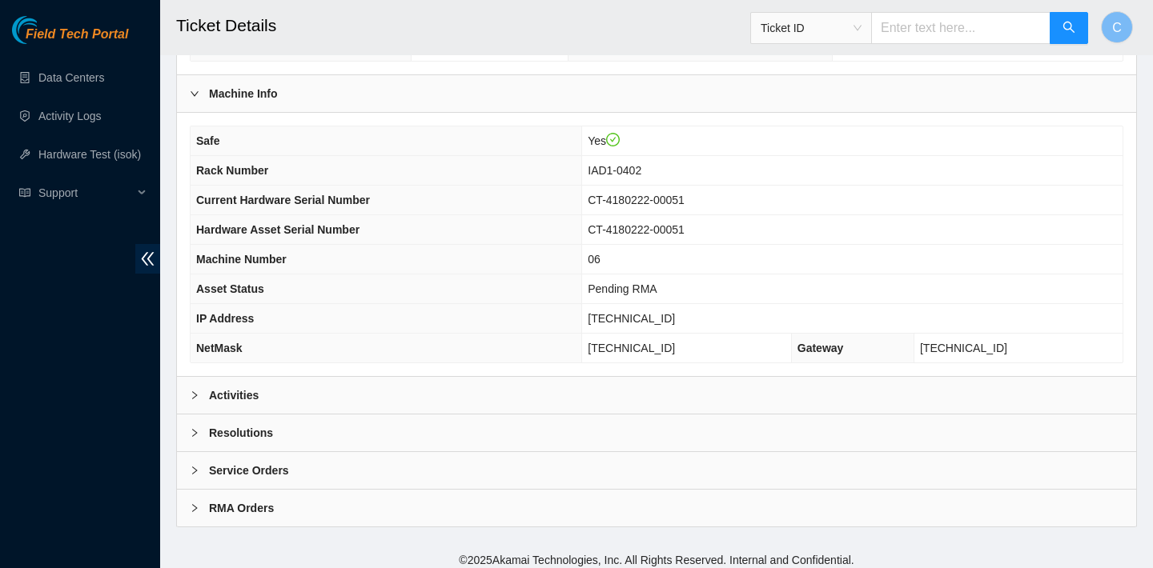
scroll to position [518, 0]
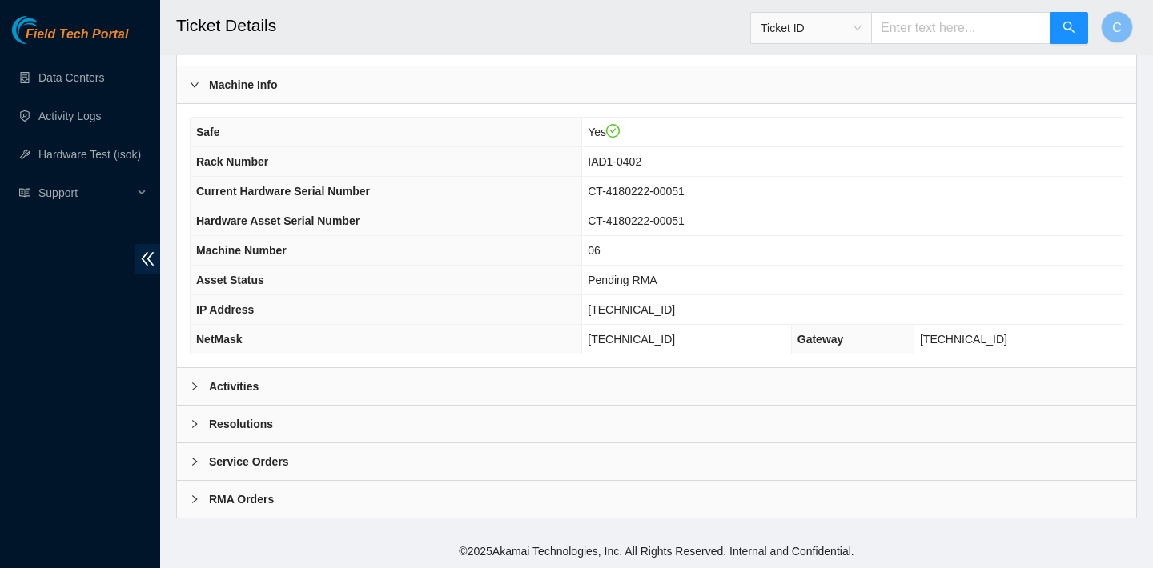
click at [474, 378] on div "Activities" at bounding box center [656, 386] width 959 height 37
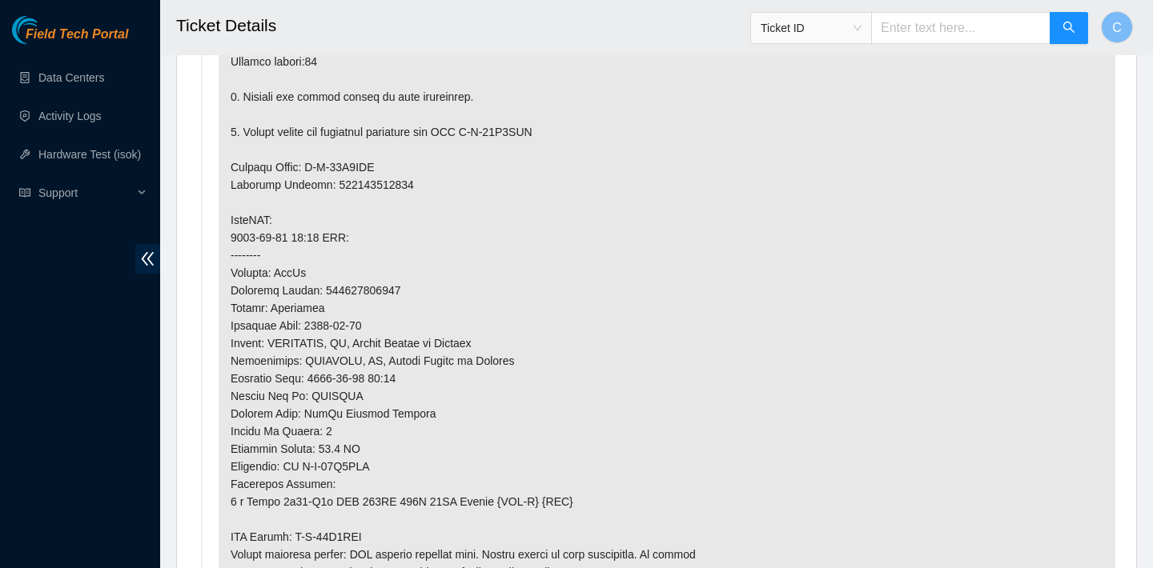
scroll to position [1126, 0]
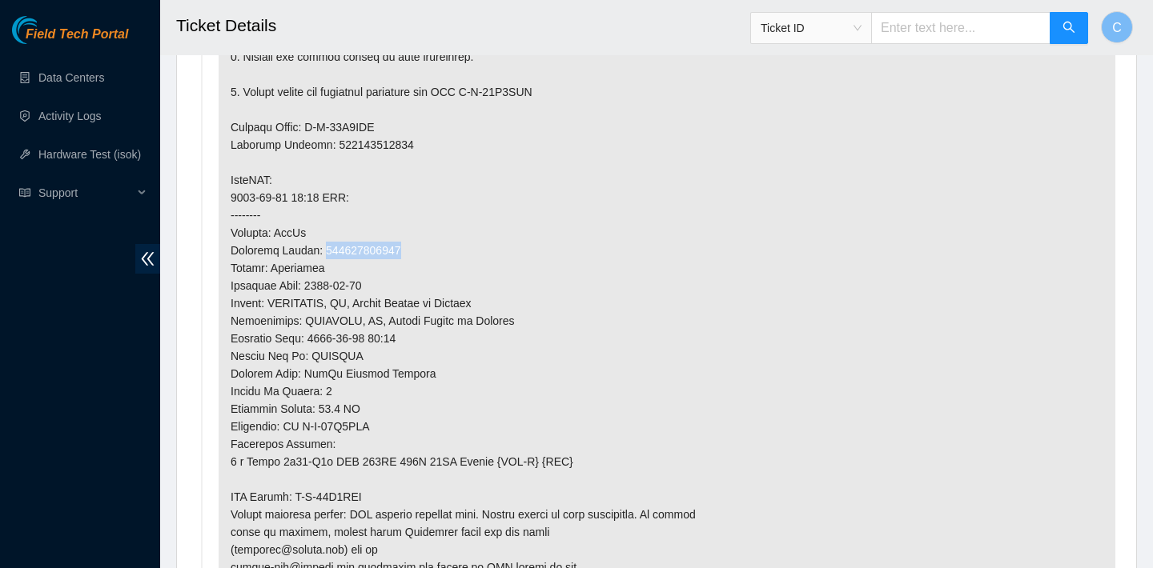
drag, startPoint x: 417, startPoint y: 248, endPoint x: 327, endPoint y: 247, distance: 90.5
click at [327, 247] on p at bounding box center [667, 303] width 897 height 922
copy p "883959426933"
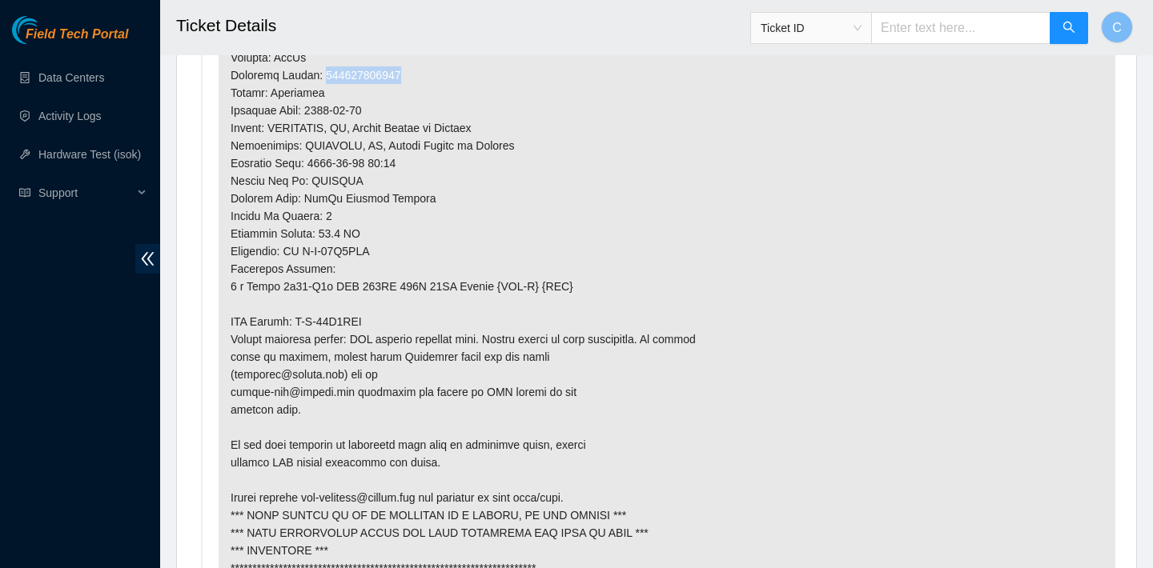
scroll to position [1069, 0]
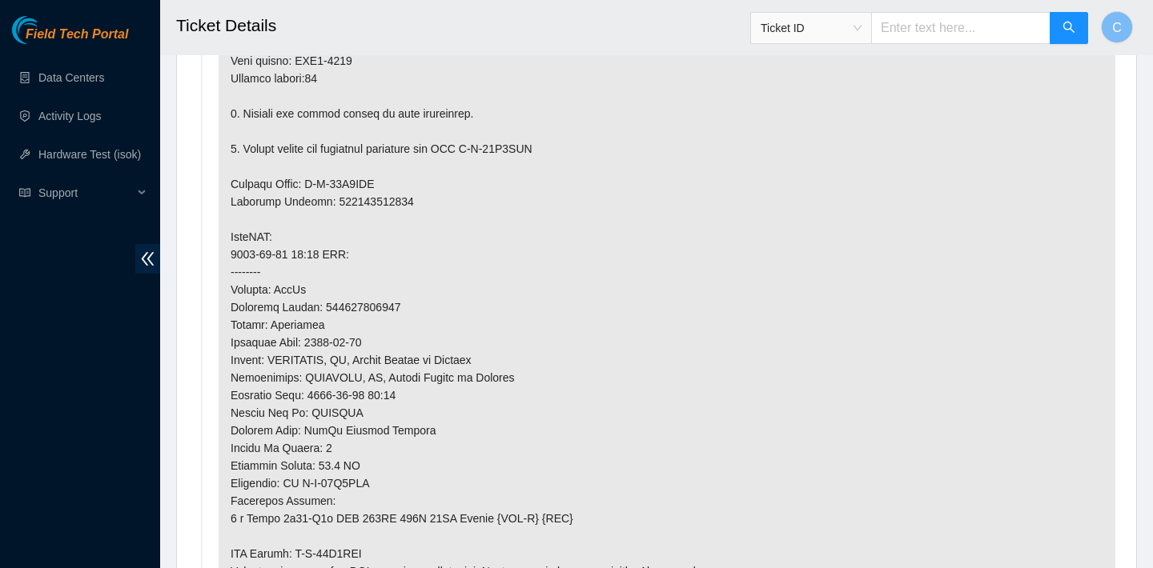
click at [474, 211] on p at bounding box center [667, 360] width 897 height 922
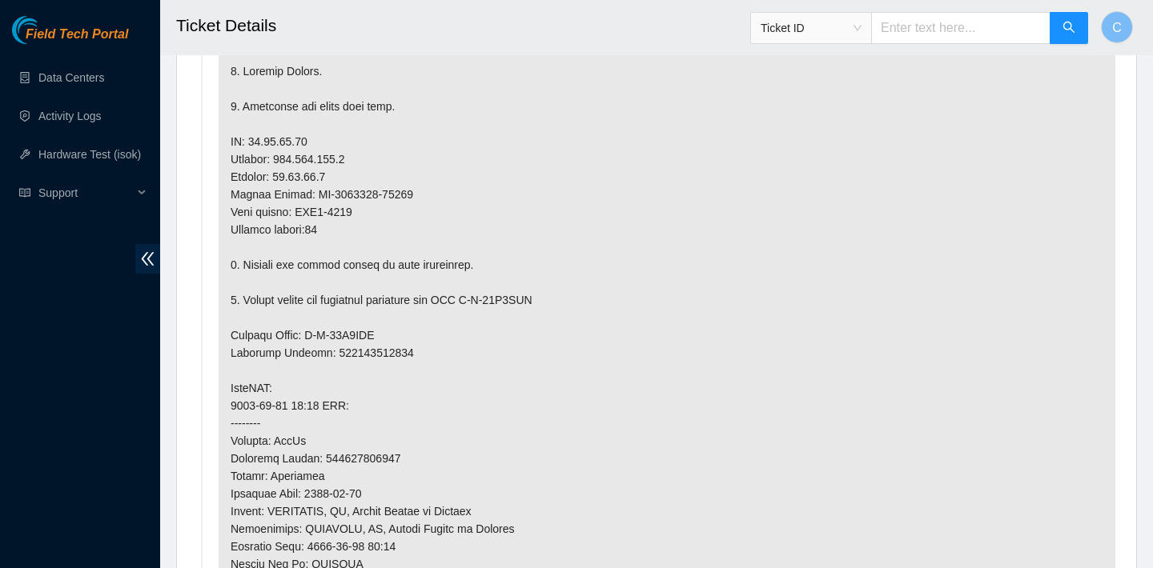
scroll to position [1028, 0]
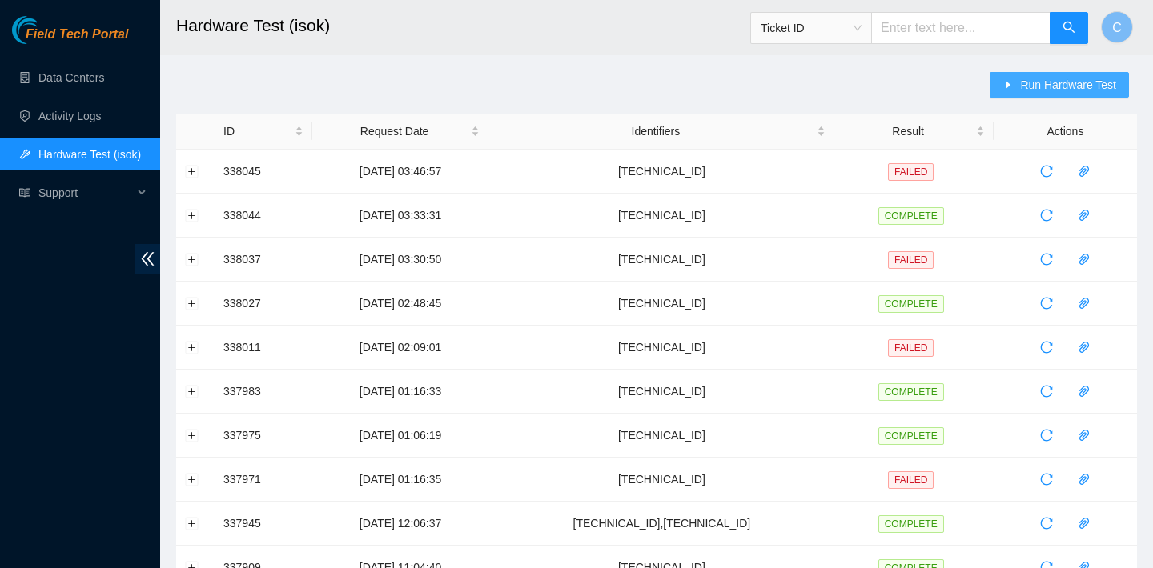
click at [1026, 87] on span "Run Hardware Test" at bounding box center [1068, 85] width 96 height 18
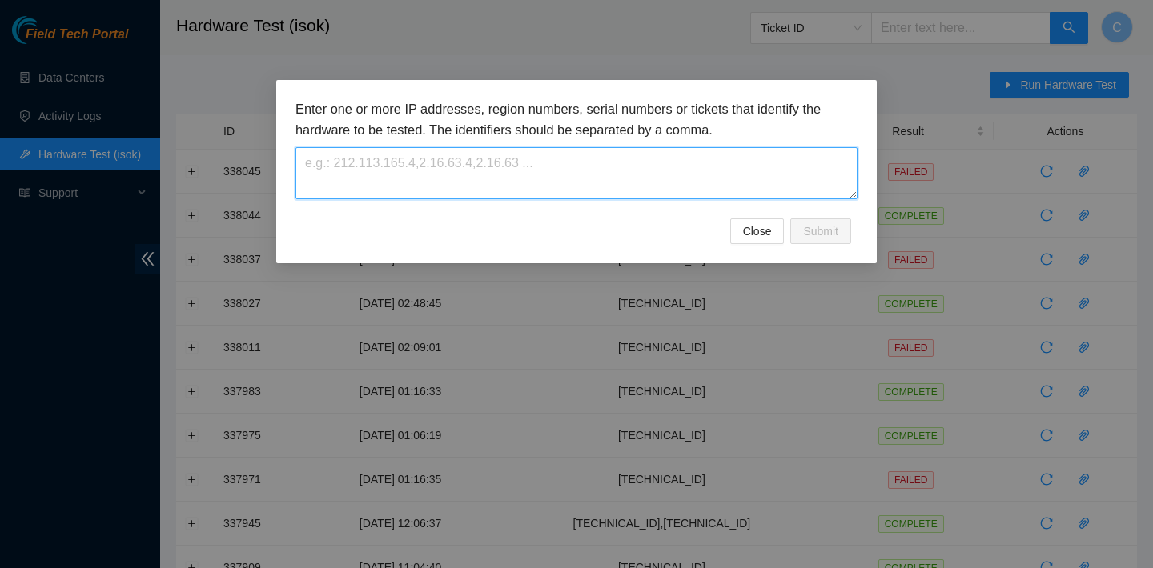
click at [554, 154] on textarea at bounding box center [576, 173] width 562 height 52
paste textarea "[TECHNICAL_ID]"
type textarea "[TECHNICAL_ID],[TECHNICAL_ID]"
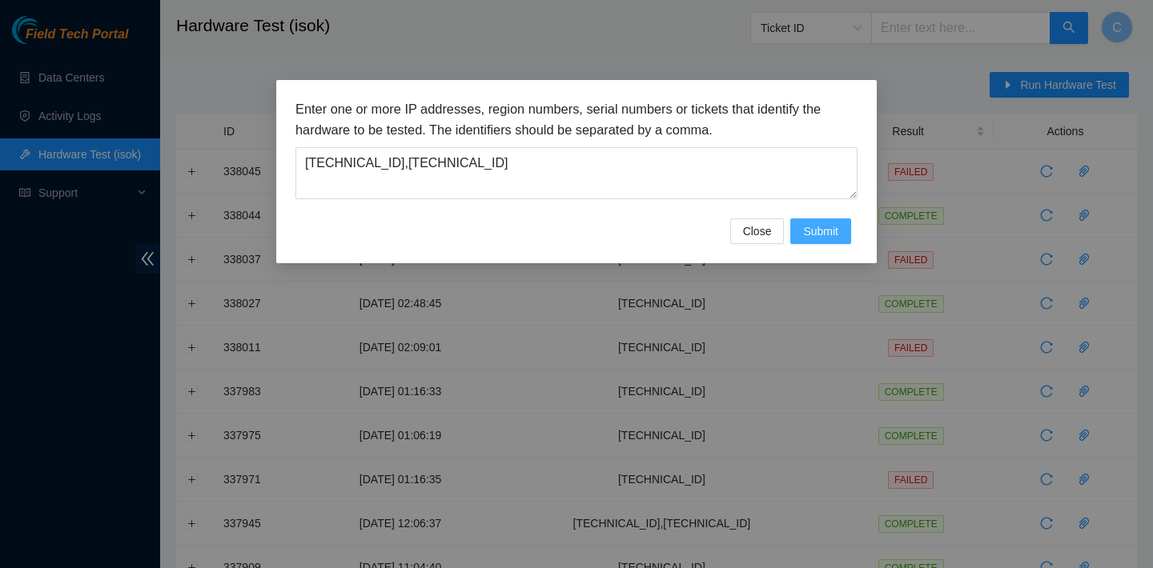
click at [828, 229] on span "Submit" at bounding box center [820, 232] width 35 height 18
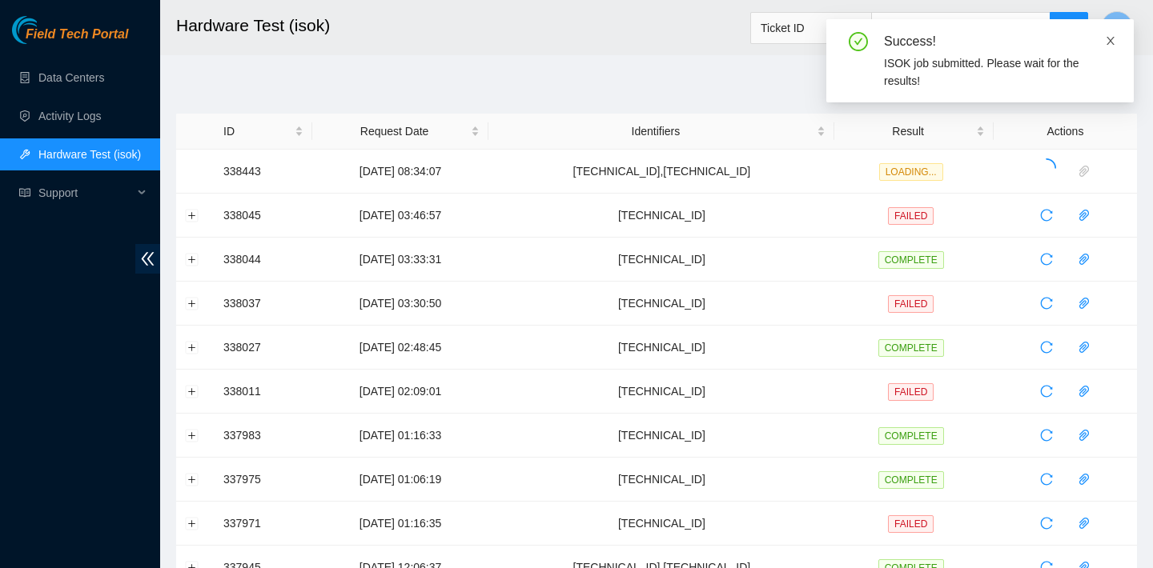
click at [1111, 39] on icon "close" at bounding box center [1110, 41] width 8 height 8
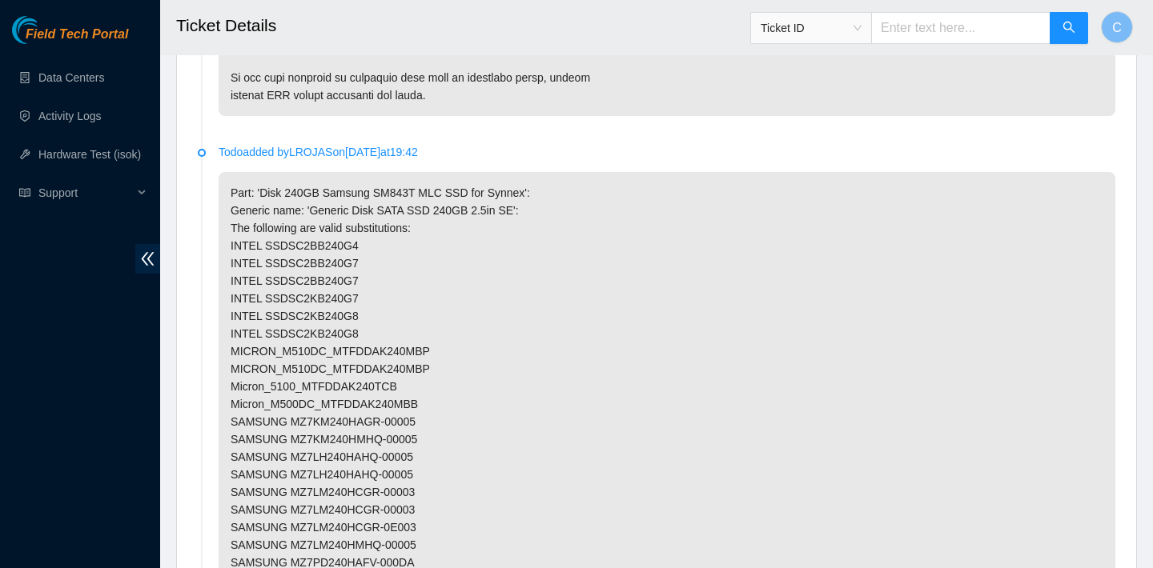
scroll to position [2929, 0]
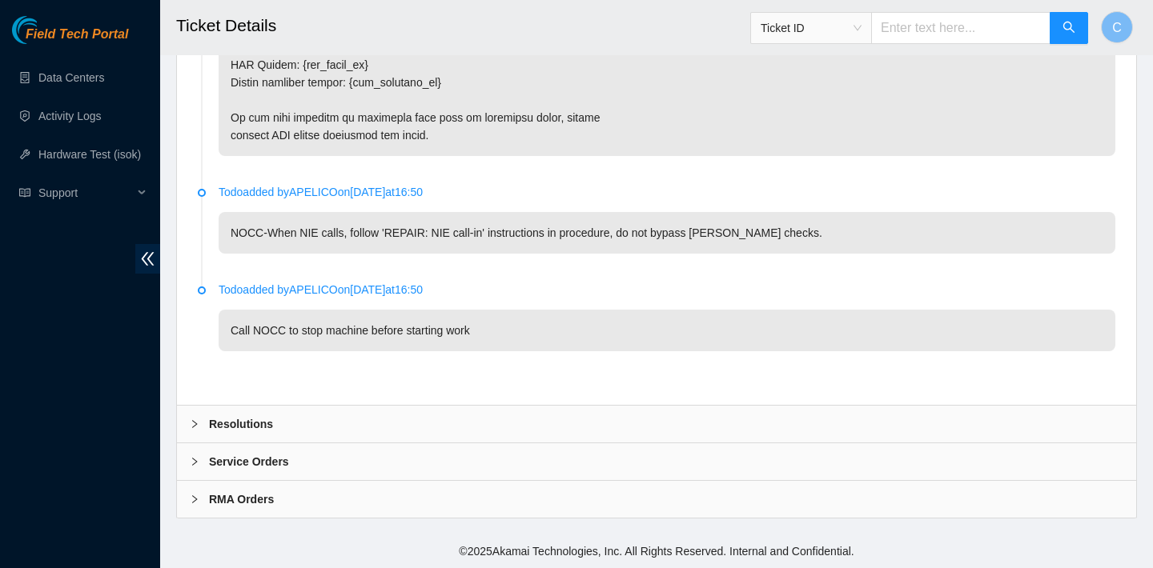
click at [544, 417] on div "Resolutions" at bounding box center [656, 424] width 959 height 37
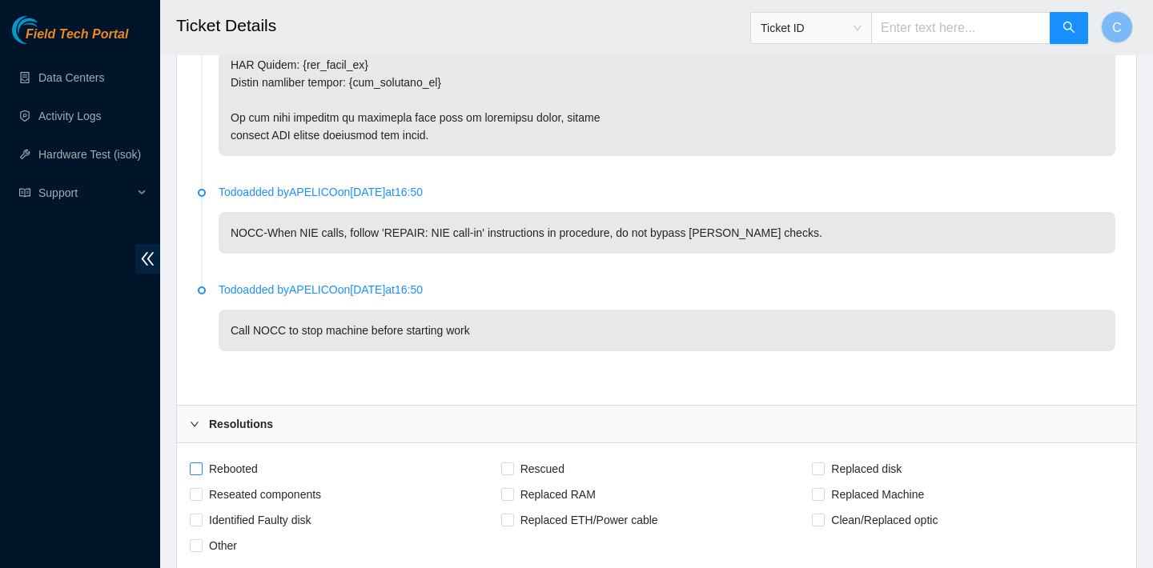
click at [248, 472] on span "Rebooted" at bounding box center [234, 469] width 62 height 26
click at [201, 472] on input "Rebooted" at bounding box center [195, 468] width 11 height 11
checkbox input "true"
click at [555, 472] on span "Rescued" at bounding box center [542, 469] width 57 height 26
click at [512, 472] on input "Rescued" at bounding box center [506, 468] width 11 height 11
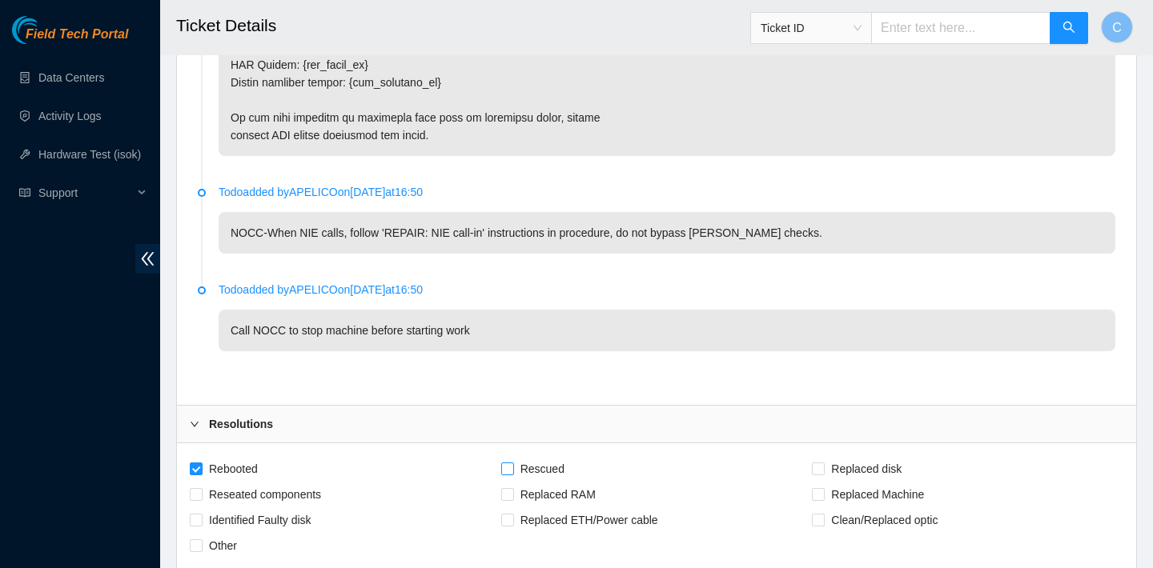
checkbox input "true"
click at [856, 469] on span "Replaced disk" at bounding box center [866, 469] width 83 height 26
click at [823, 469] on input "Replaced disk" at bounding box center [817, 468] width 11 height 11
checkbox input "true"
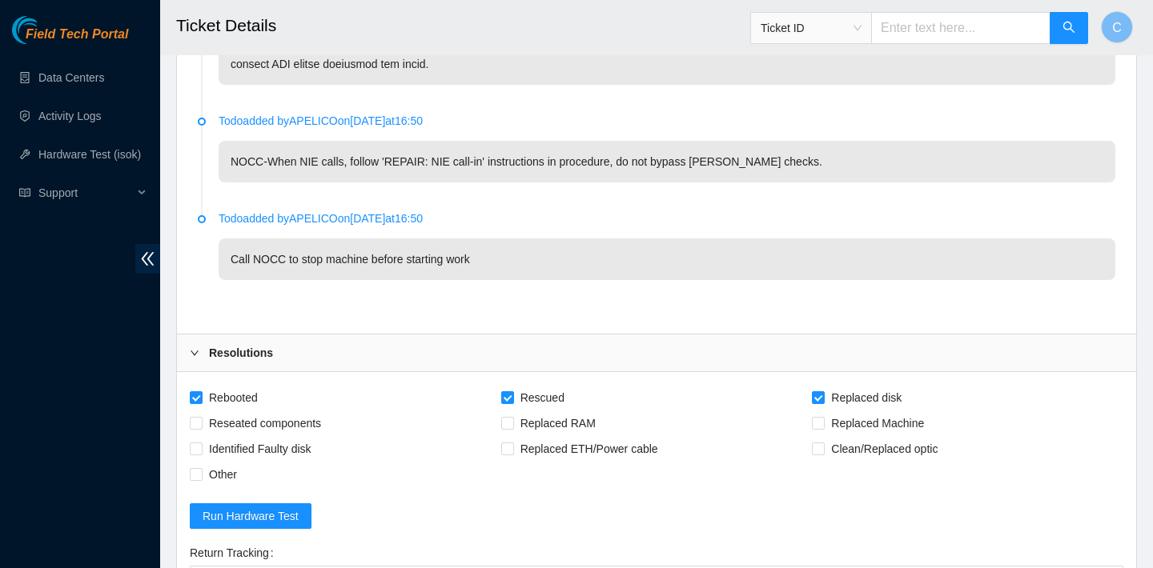
scroll to position [3272, 0]
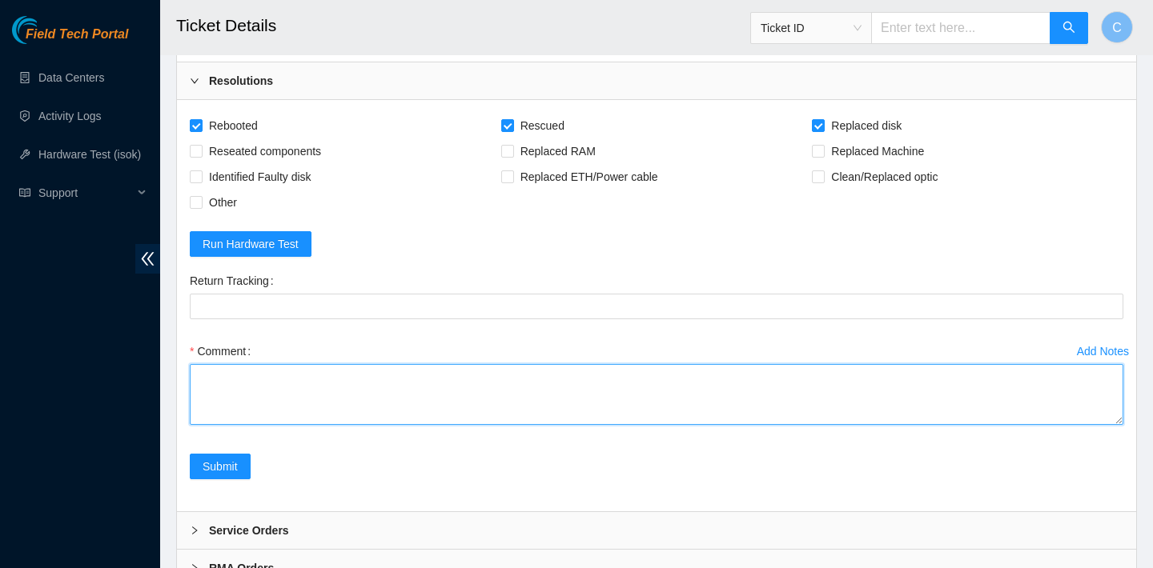
click at [546, 394] on textarea "Comment" at bounding box center [656, 394] width 933 height 61
click at [386, 394] on textarea "verified SN replaced old disk with new disk" at bounding box center [656, 394] width 933 height 61
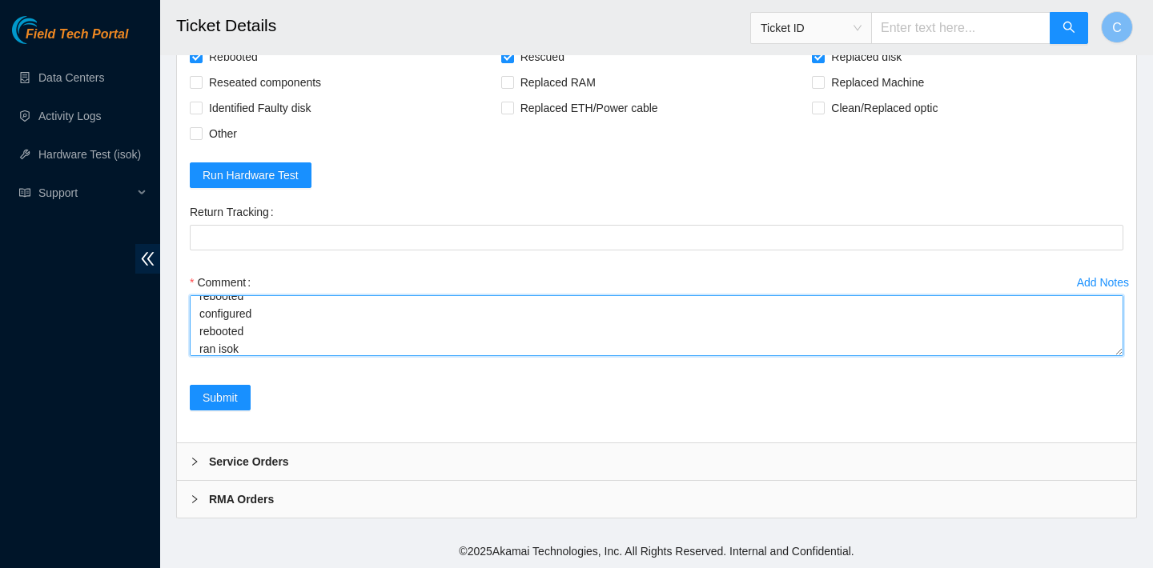
scroll to position [100, 0]
paste textarea "104.84.154.176 : passed: ok"
type textarea "verified SN replaced old disk with new disk SN: S1G0NYAF701916 rebooted rescued…"
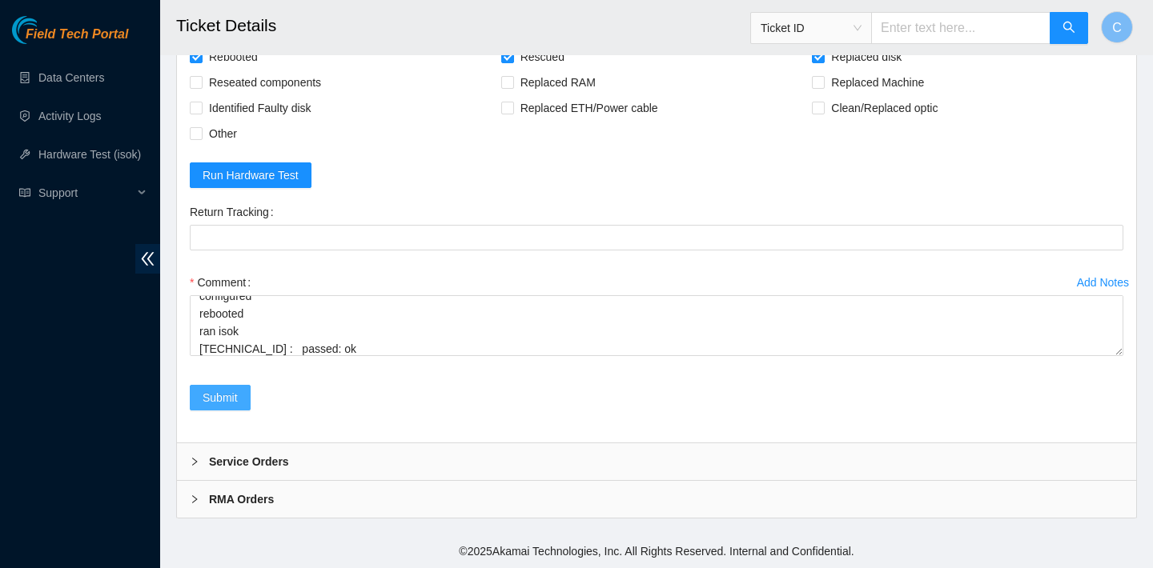
click at [231, 397] on span "Submit" at bounding box center [220, 398] width 35 height 18
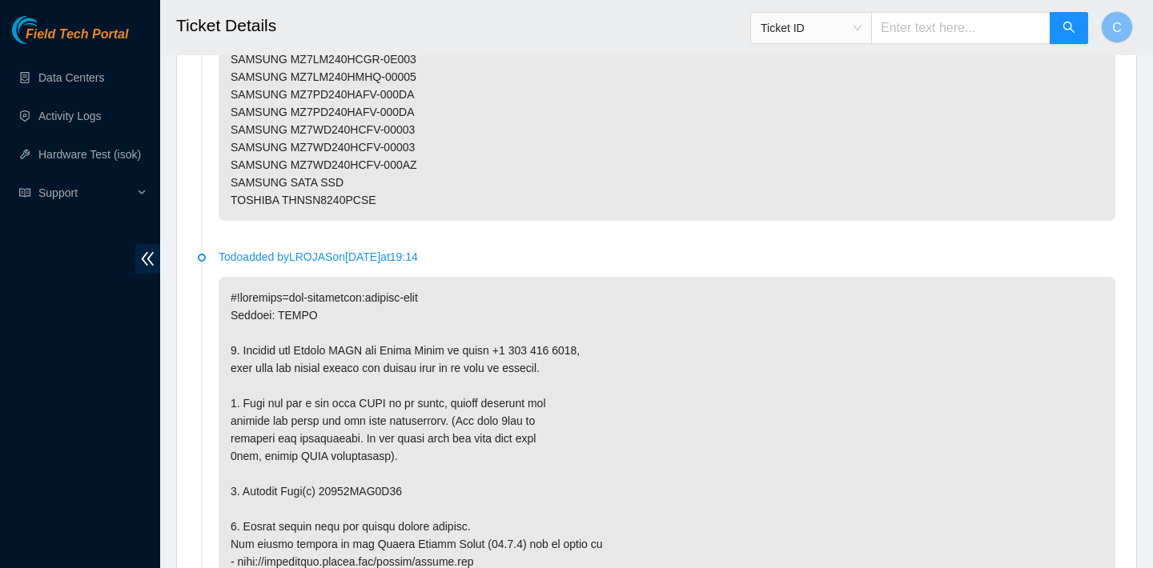
scroll to position [0, 0]
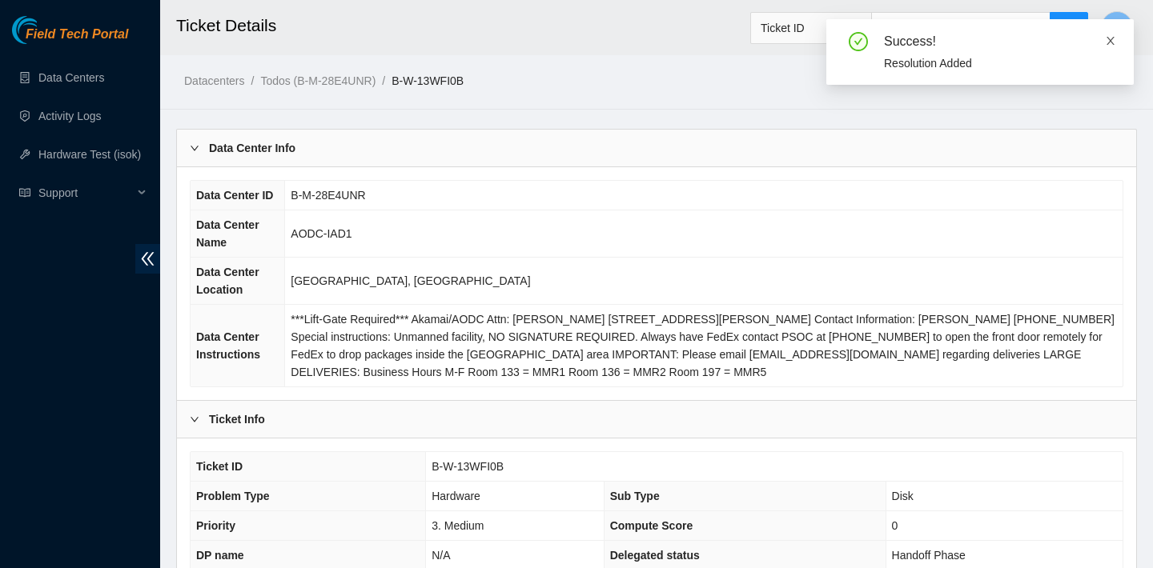
click at [1111, 42] on icon "close" at bounding box center [1110, 41] width 8 height 8
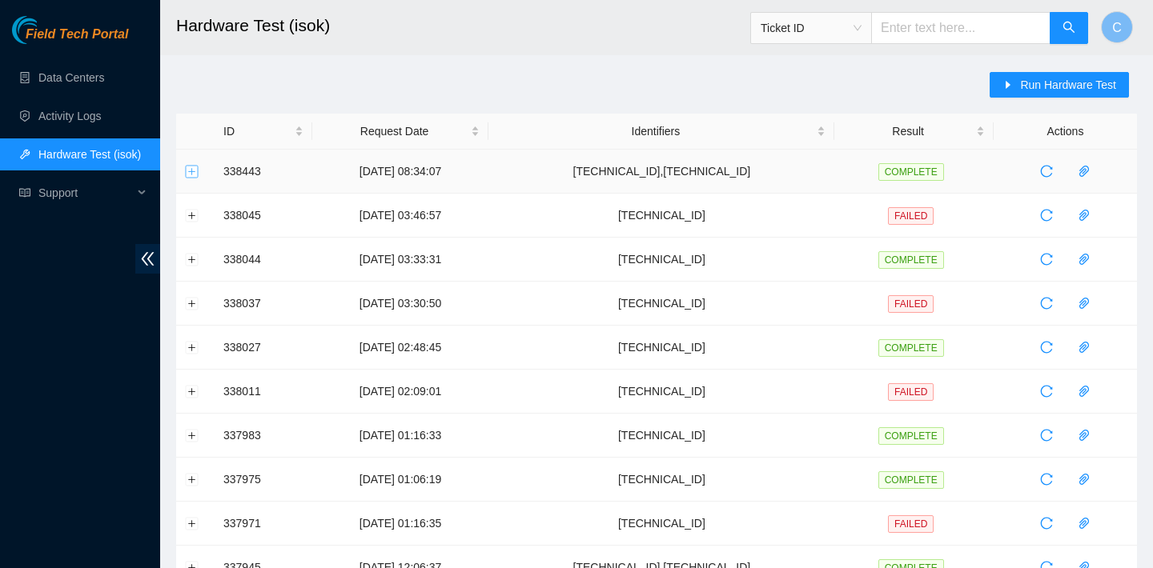
click at [192, 172] on button "Expand row" at bounding box center [192, 171] width 13 height 13
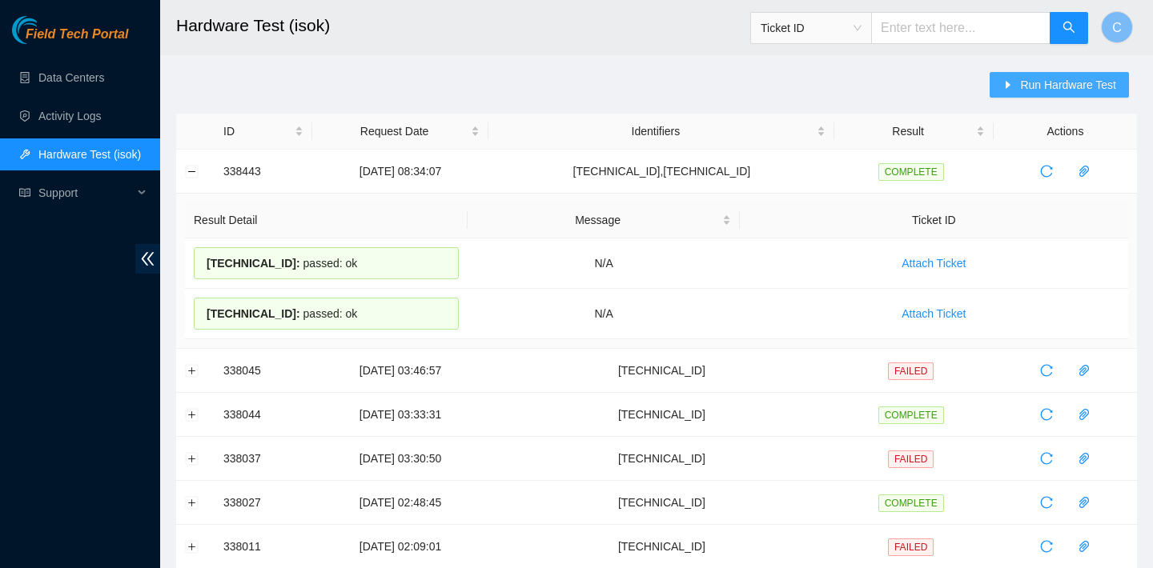
click at [1059, 87] on span "Run Hardware Test" at bounding box center [1068, 85] width 96 height 18
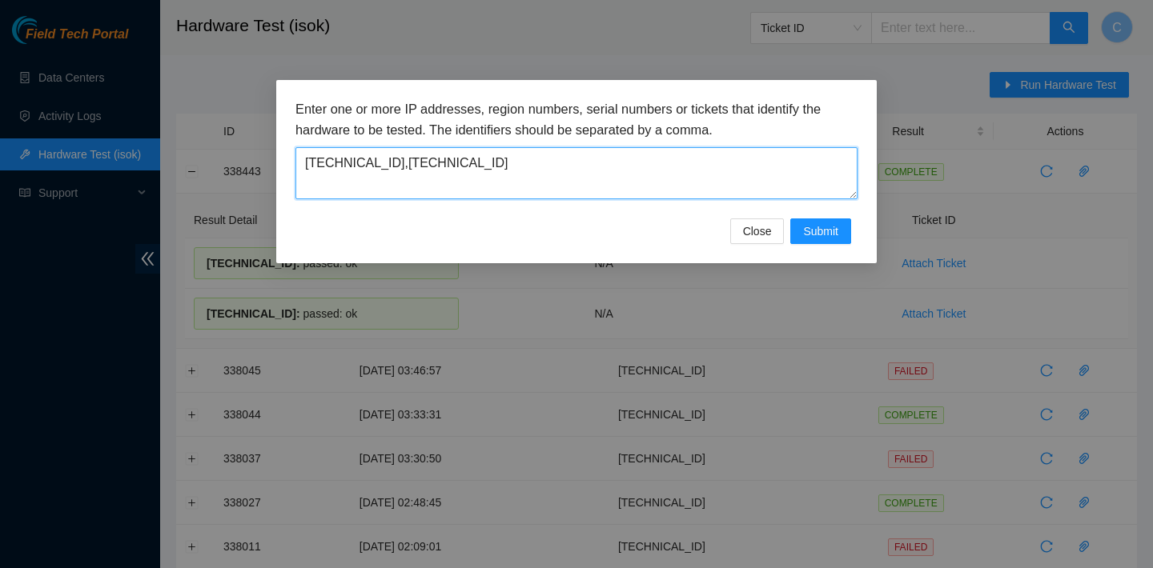
drag, startPoint x: 544, startPoint y: 176, endPoint x: 317, endPoint y: 144, distance: 228.8
click at [317, 144] on div "Enter one or more IP addresses, region numbers, serial numbers or tickets that …" at bounding box center [576, 149] width 562 height 100
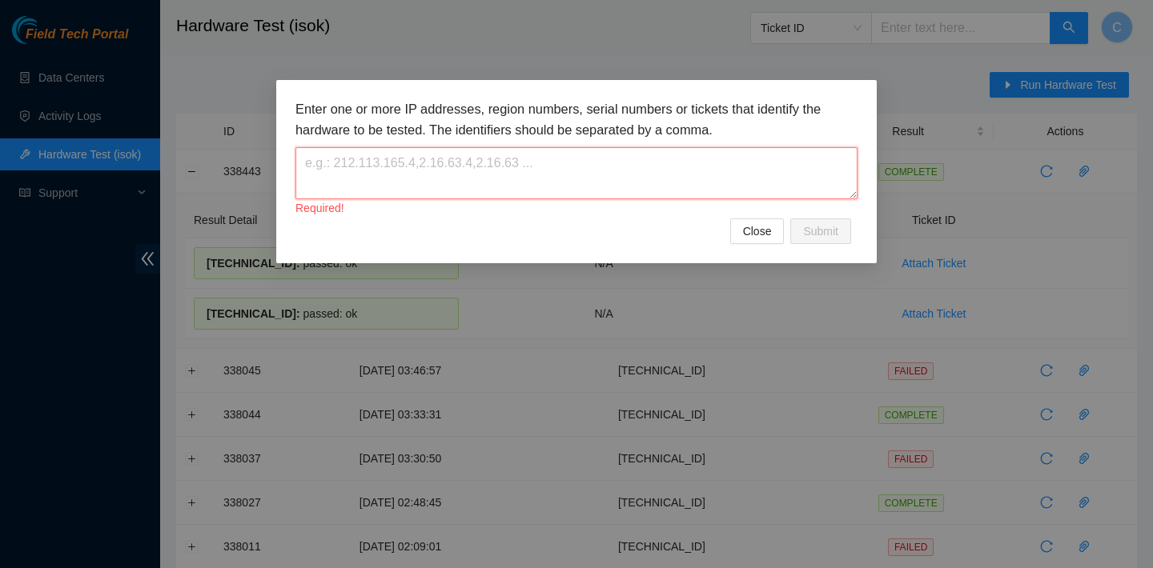
paste textarea "104.84.154.179"
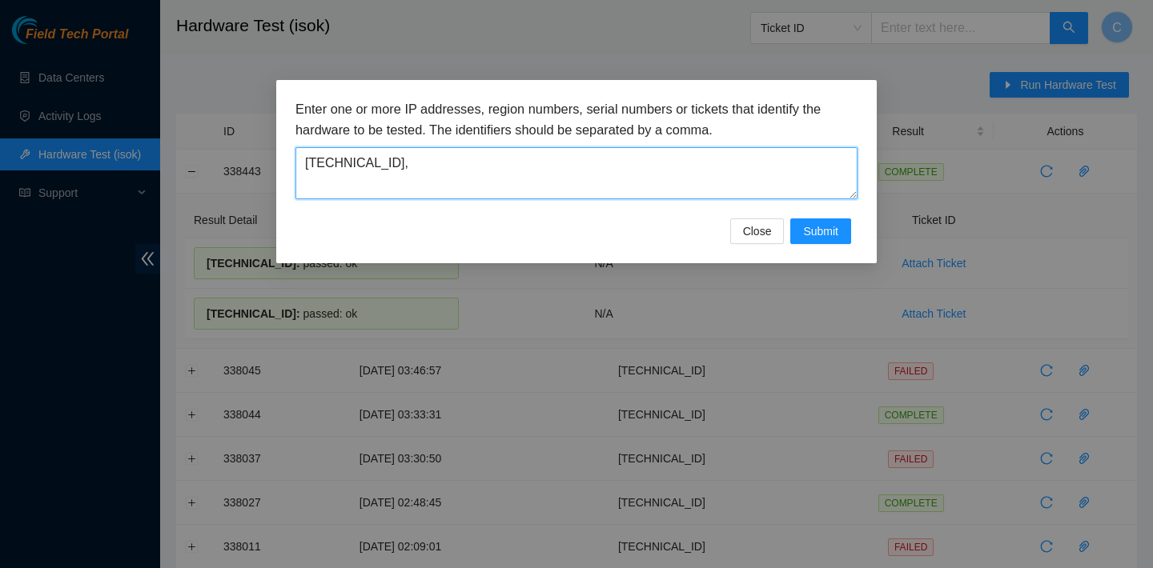
paste textarea "104.84.154.60"
paste textarea "104.84.154.32"
type textarea "[TECHNICAL_ID],[TECHNICAL_ID],[TECHNICAL_ID]"
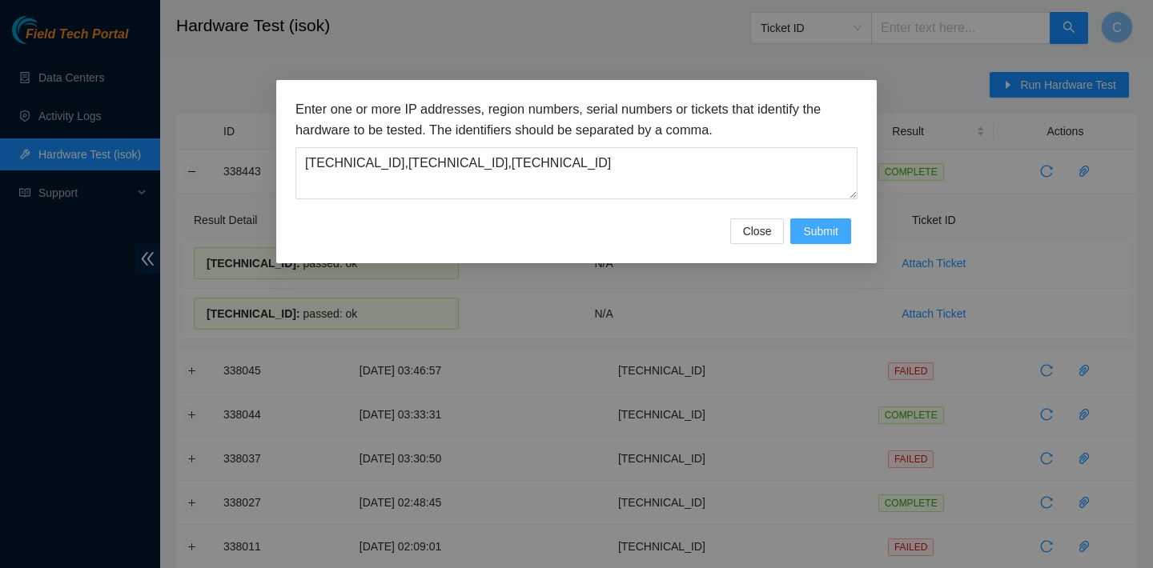
click at [839, 226] on button "Submit" at bounding box center [820, 232] width 61 height 26
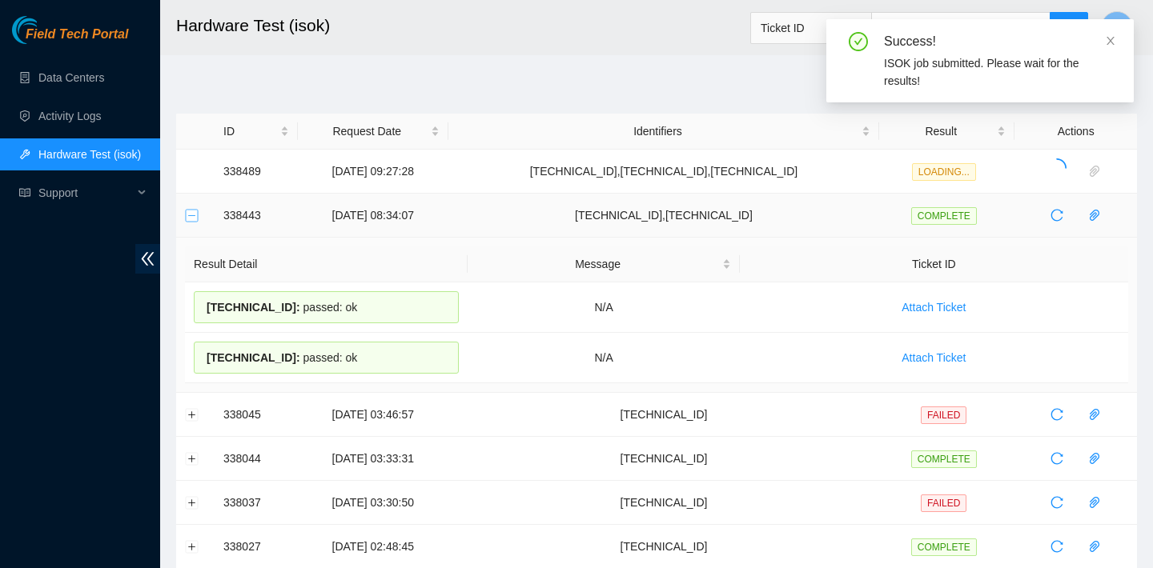
click at [191, 218] on button "Collapse row" at bounding box center [192, 215] width 13 height 13
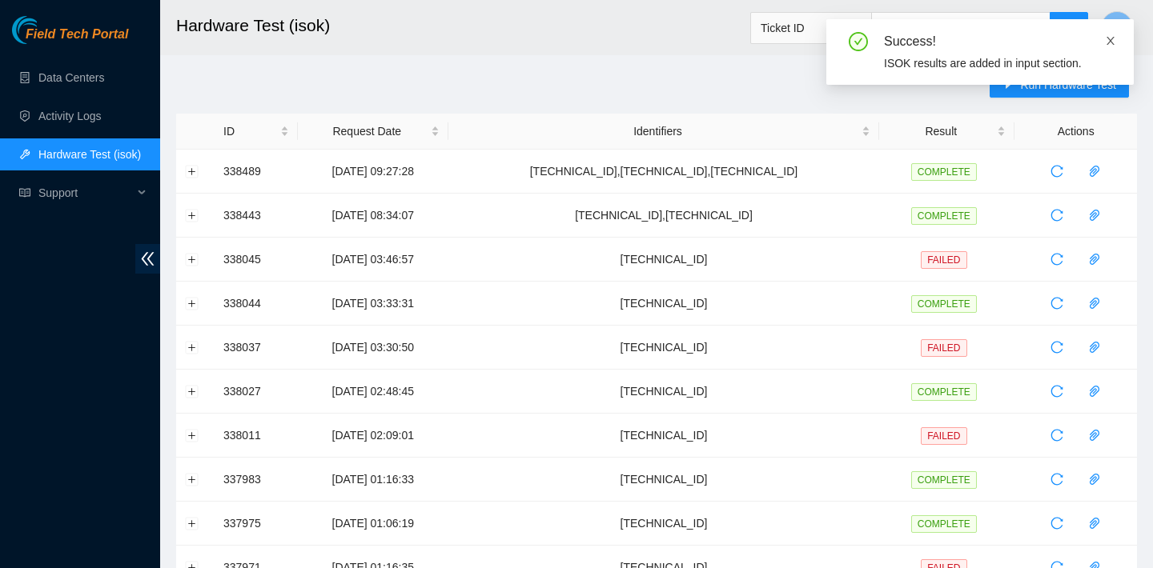
click at [1113, 40] on icon "close" at bounding box center [1110, 40] width 11 height 11
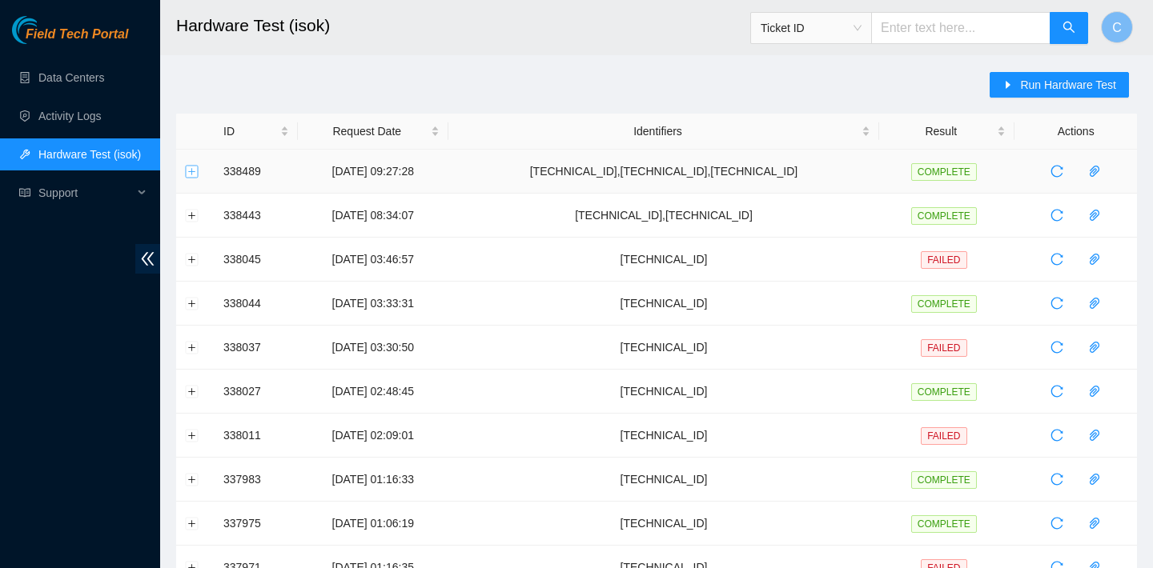
click at [187, 175] on button "Expand row" at bounding box center [192, 171] width 13 height 13
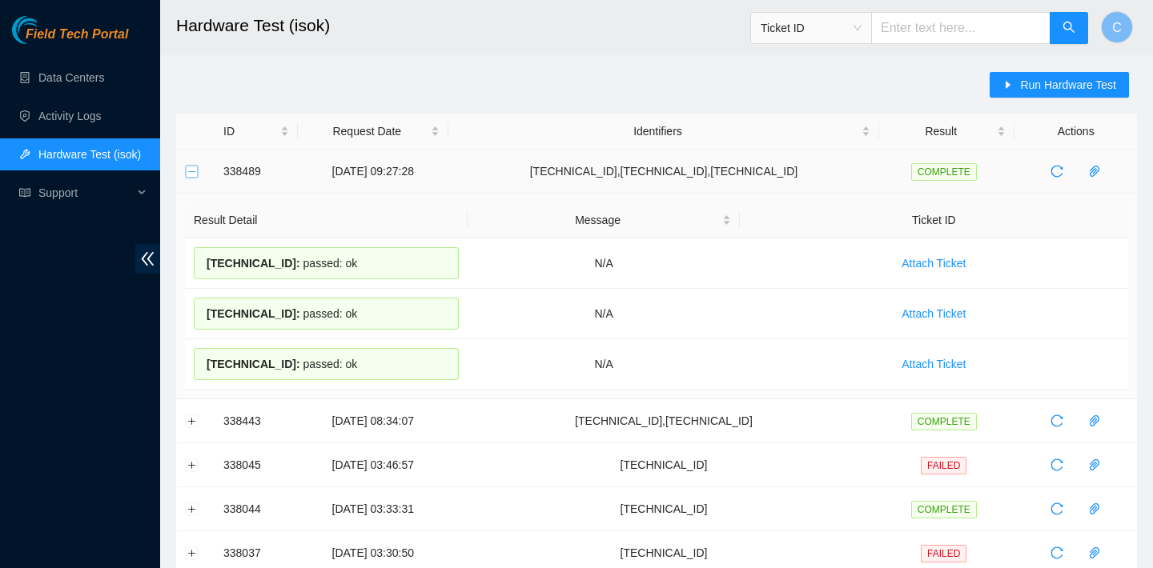
click at [187, 175] on button "Collapse row" at bounding box center [192, 171] width 13 height 13
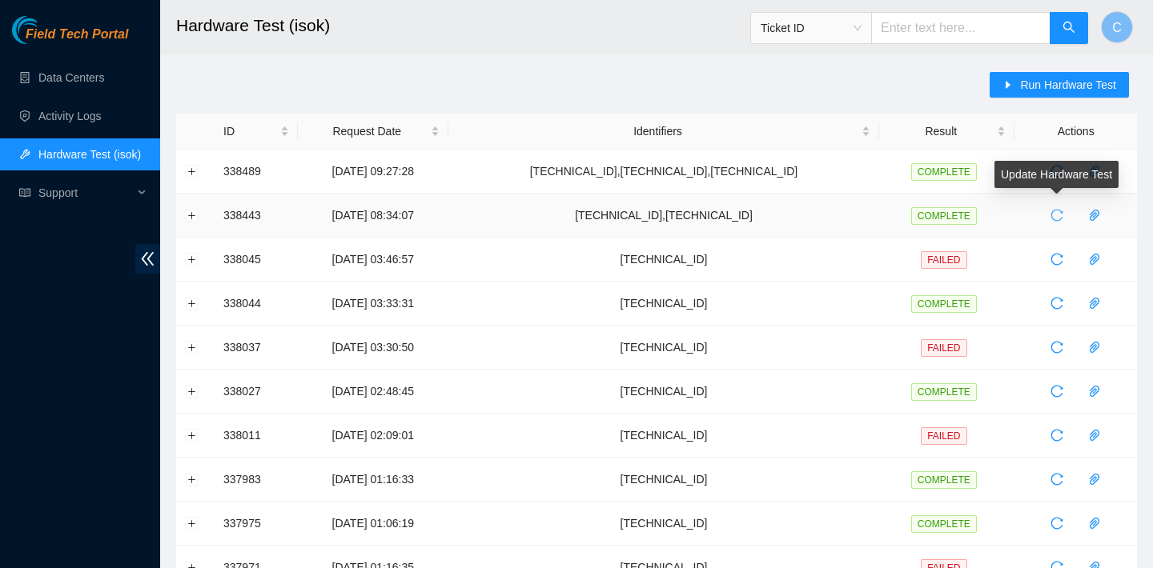
click at [1058, 207] on button "button" at bounding box center [1057, 216] width 26 height 26
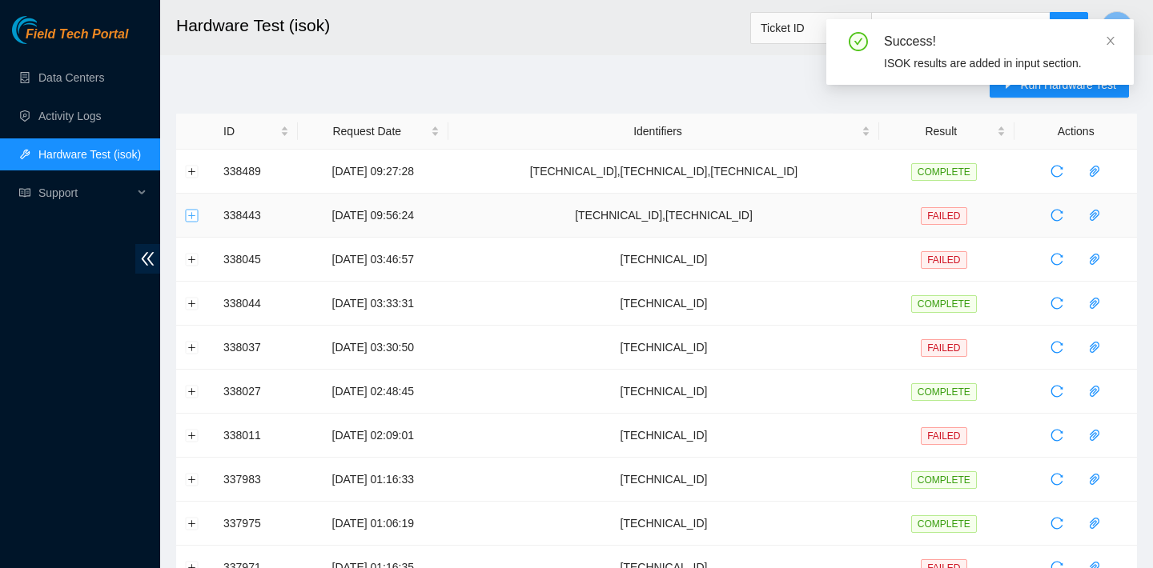
click at [189, 210] on button "Expand row" at bounding box center [192, 215] width 13 height 13
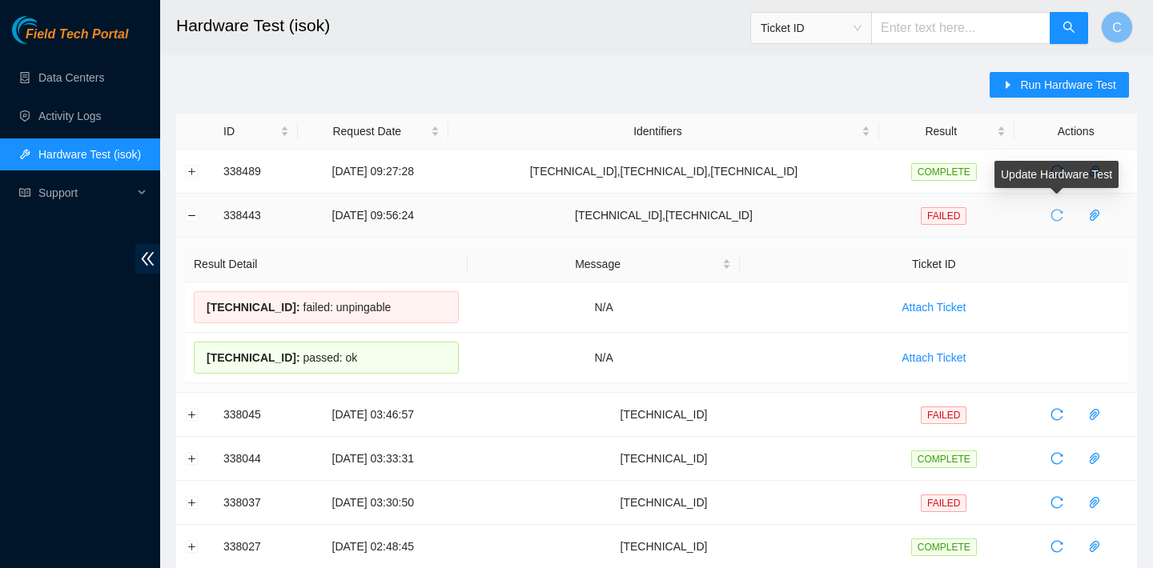
click at [1054, 206] on button "button" at bounding box center [1057, 216] width 26 height 26
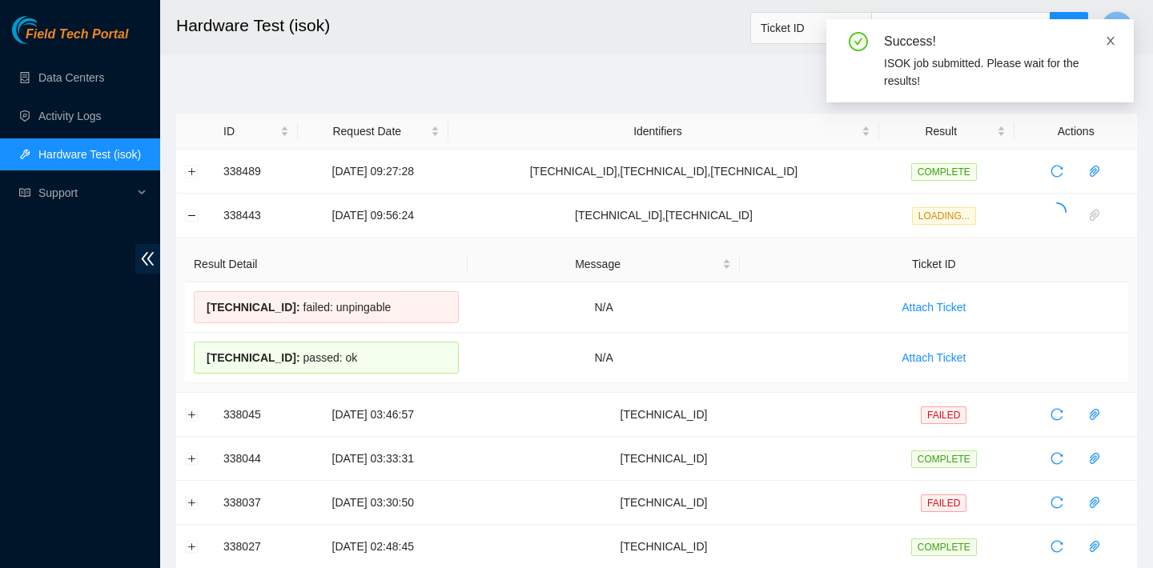
click at [1107, 32] on link at bounding box center [1110, 41] width 11 height 18
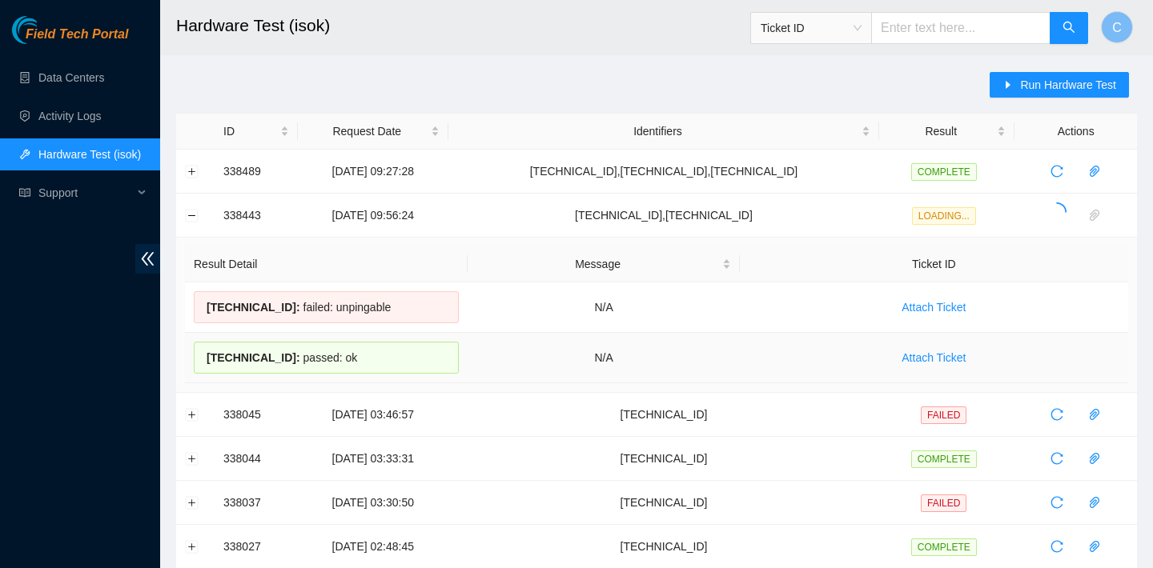
drag, startPoint x: 396, startPoint y: 359, endPoint x: 208, endPoint y: 357, distance: 188.2
click at [208, 357] on div "104.84.154.176 : passed: ok" at bounding box center [326, 358] width 265 height 32
copy div "104.84.154.176 : passed: ok"
click at [996, 82] on button "Run Hardware Test" at bounding box center [1059, 85] width 139 height 26
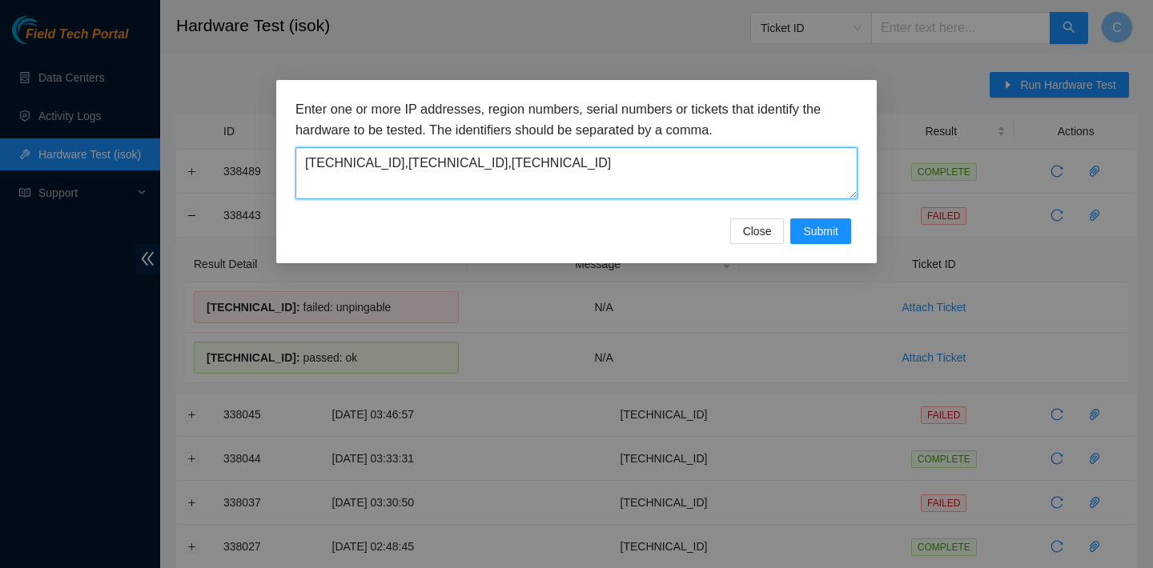
drag, startPoint x: 653, startPoint y: 163, endPoint x: 247, endPoint y: 143, distance: 406.4
click at [247, 143] on div "Enter one or more IP addresses, region numbers, serial numbers or tickets that …" at bounding box center [576, 284] width 1153 height 568
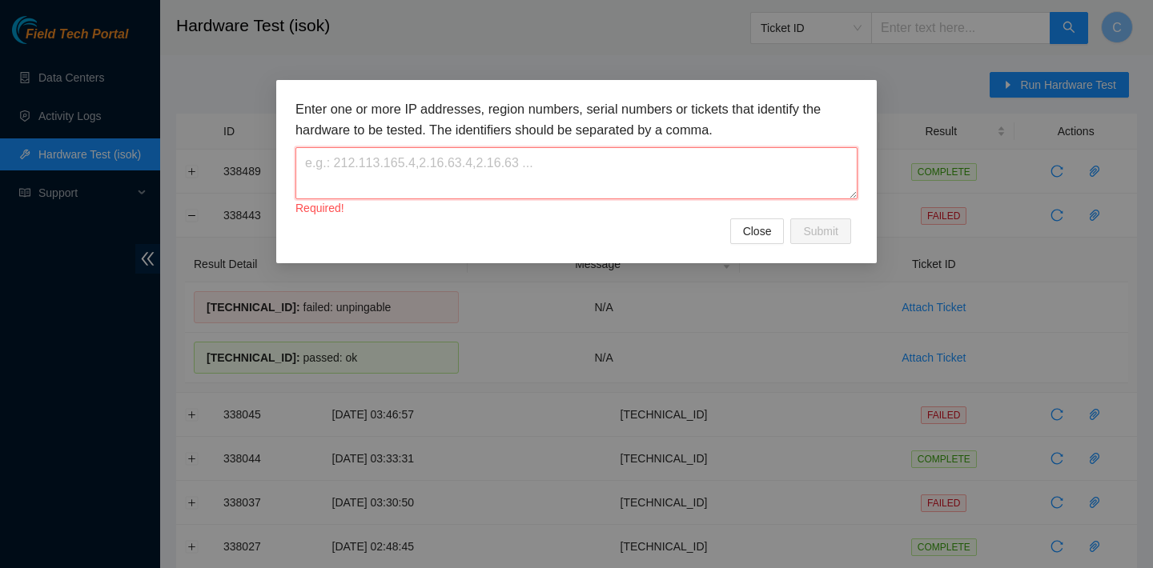
paste textarea "104.84.154.64"
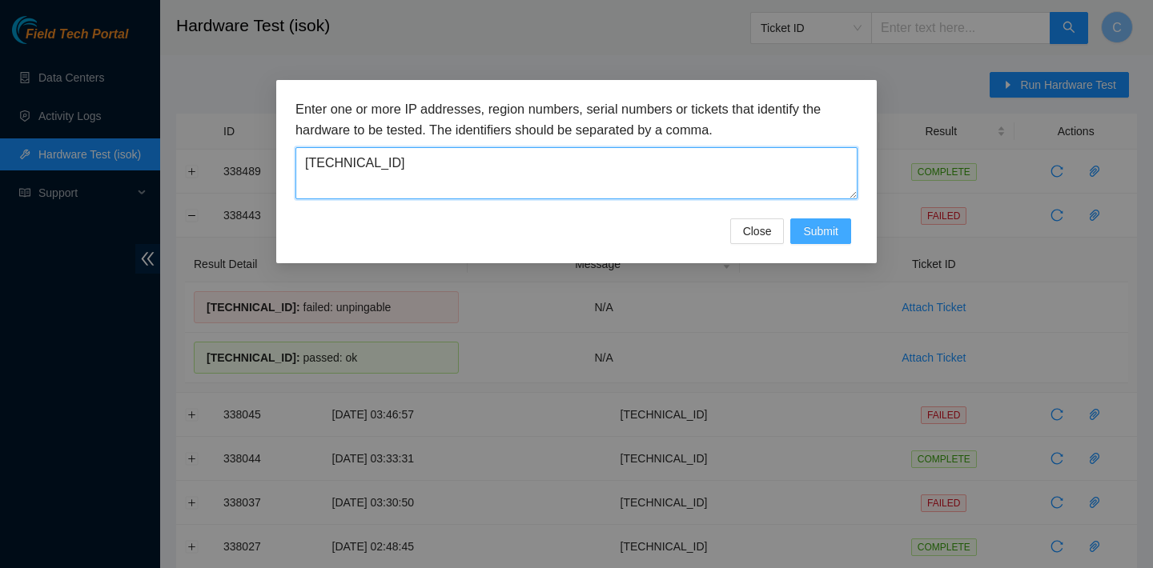
type textarea "104.84.154.64"
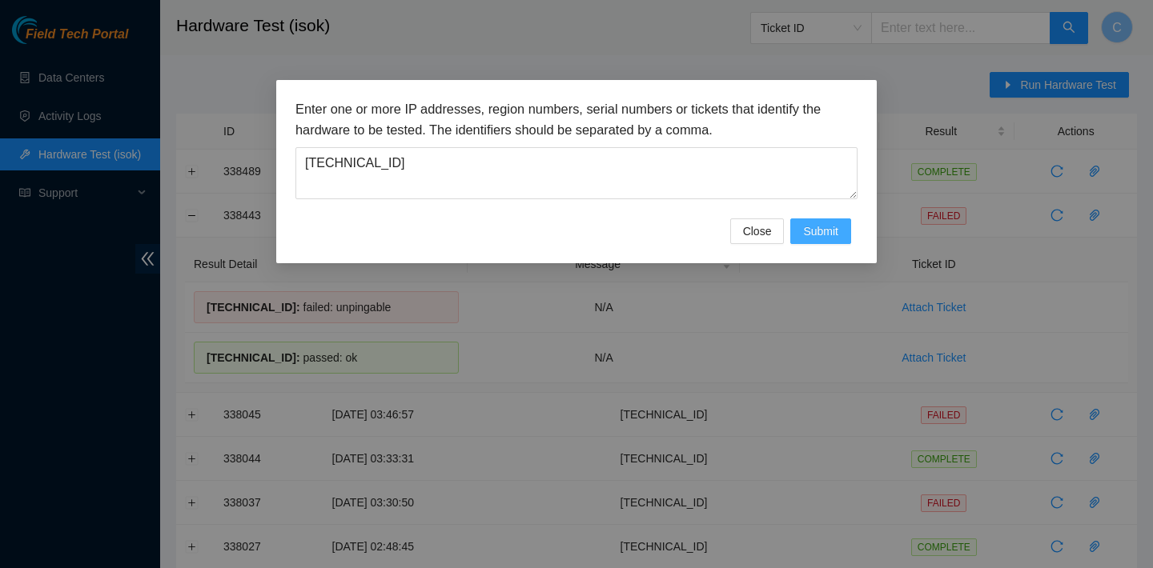
click at [816, 223] on span "Submit" at bounding box center [820, 232] width 35 height 18
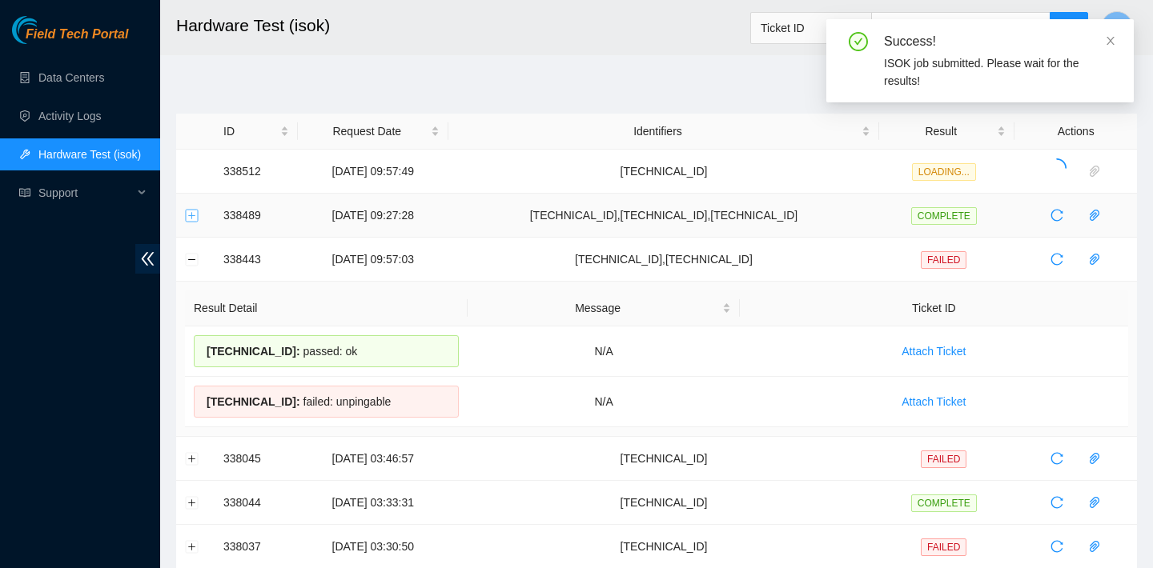
click at [194, 220] on button "Expand row" at bounding box center [192, 215] width 13 height 13
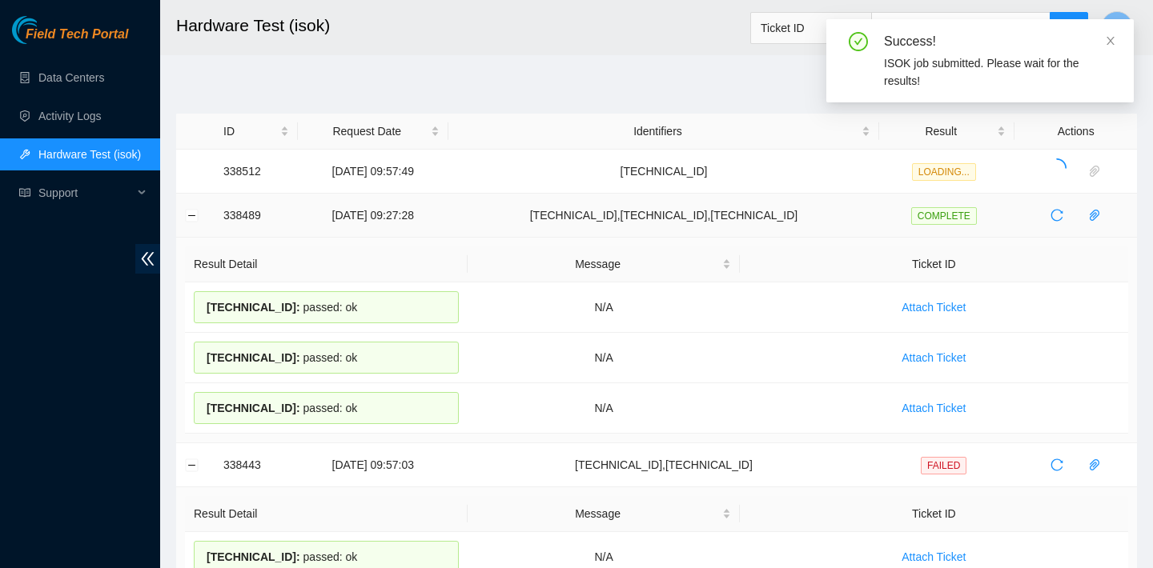
click at [192, 223] on td at bounding box center [195, 216] width 38 height 44
click at [196, 215] on button "Collapse row" at bounding box center [192, 215] width 13 height 13
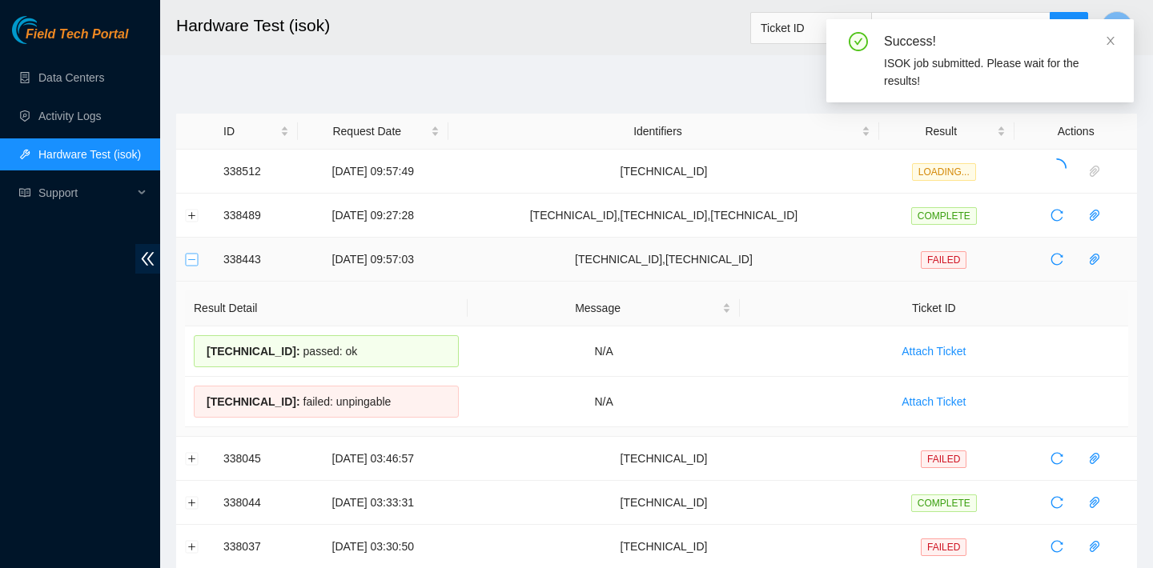
click at [197, 262] on button "Collapse row" at bounding box center [192, 259] width 13 height 13
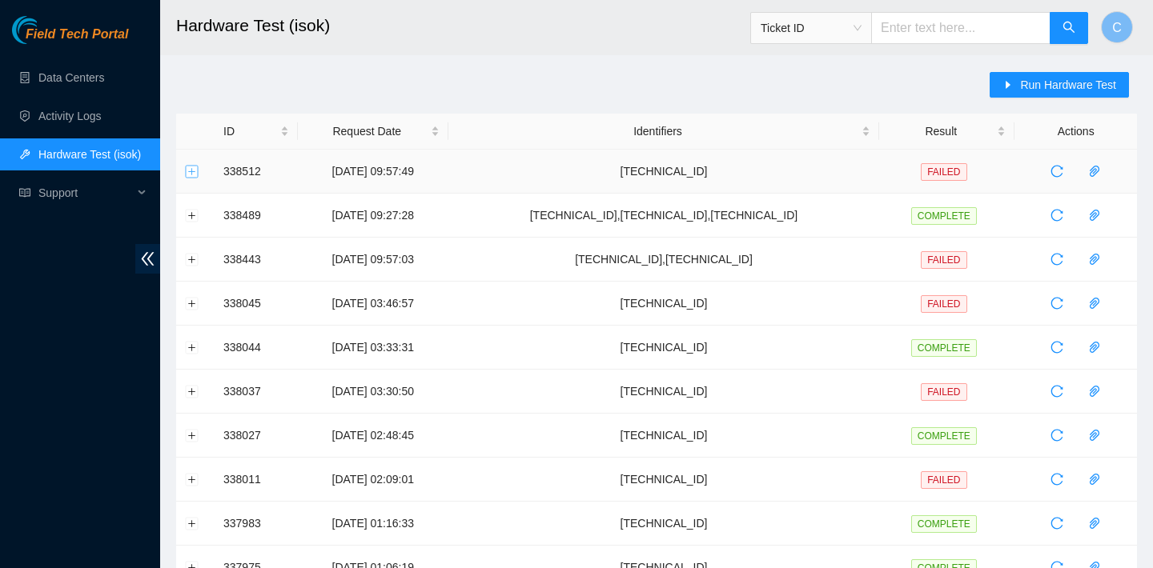
click at [193, 170] on button "Expand row" at bounding box center [192, 171] width 13 height 13
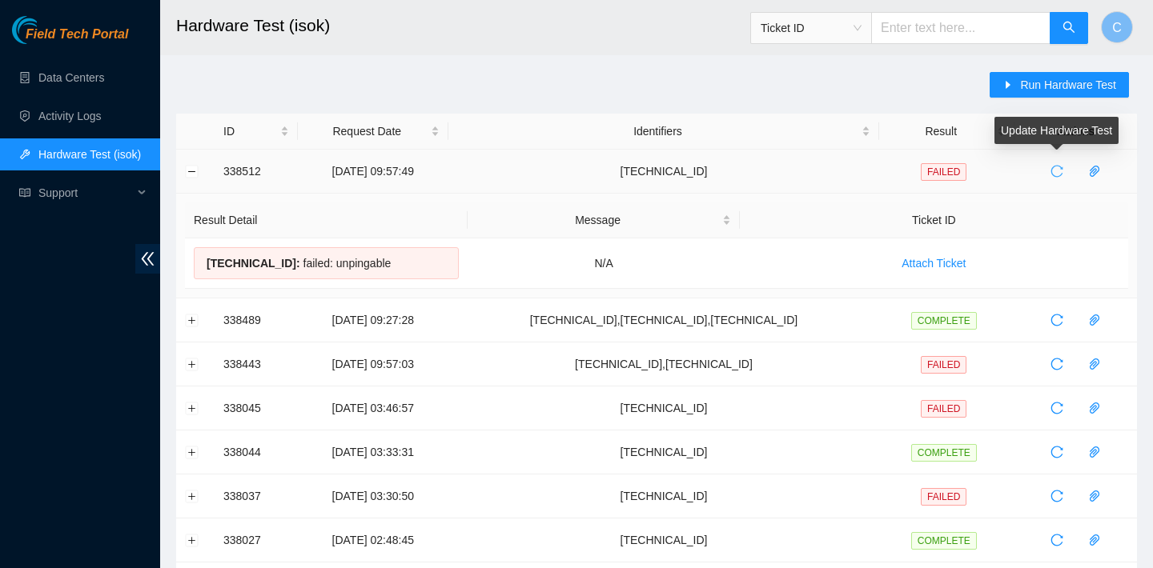
click at [1059, 173] on icon "reload" at bounding box center [1056, 171] width 13 height 13
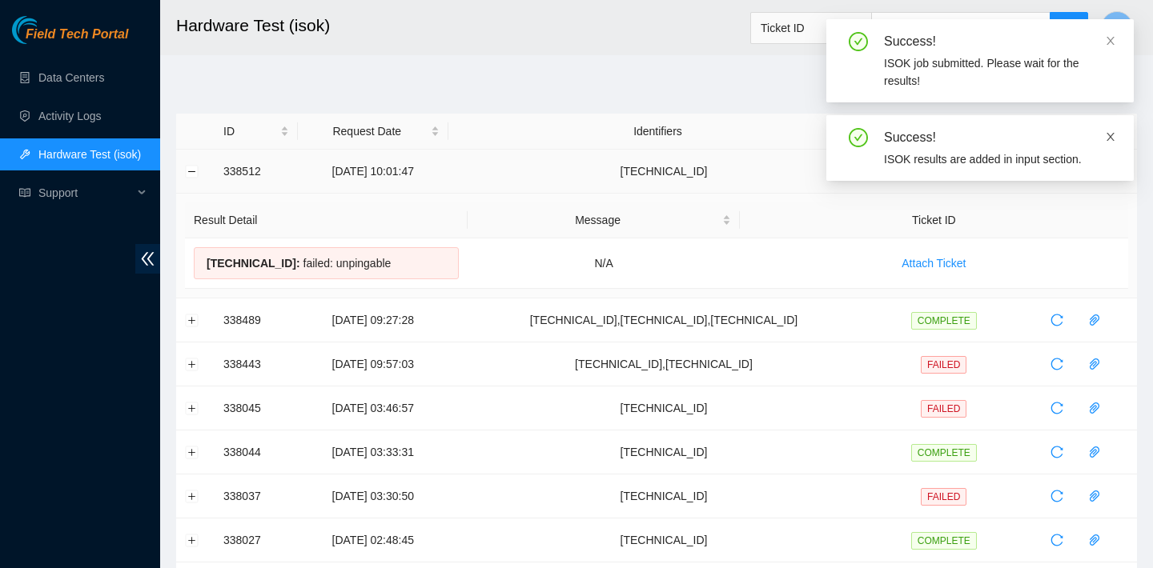
click at [1113, 129] on link at bounding box center [1110, 137] width 11 height 18
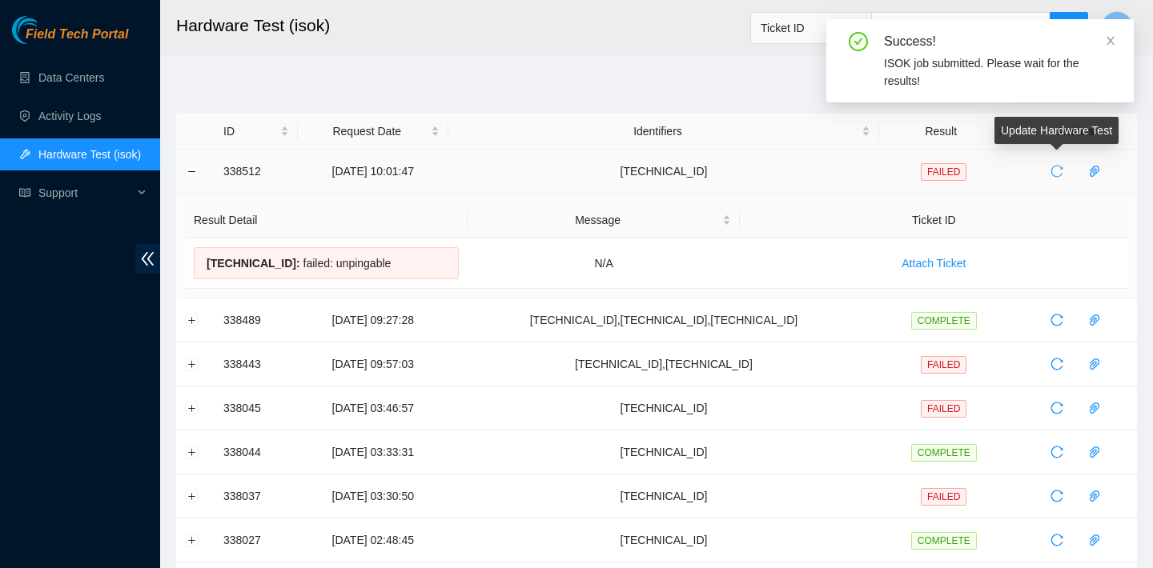
click at [1051, 175] on span "reload" at bounding box center [1057, 171] width 24 height 13
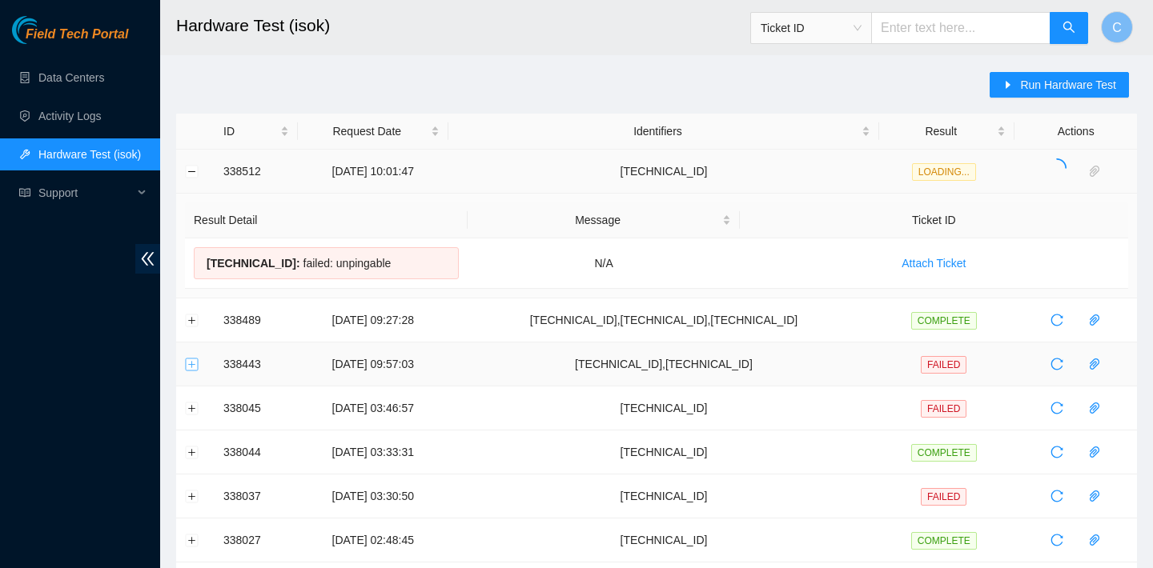
click at [189, 361] on button "Expand row" at bounding box center [192, 364] width 13 height 13
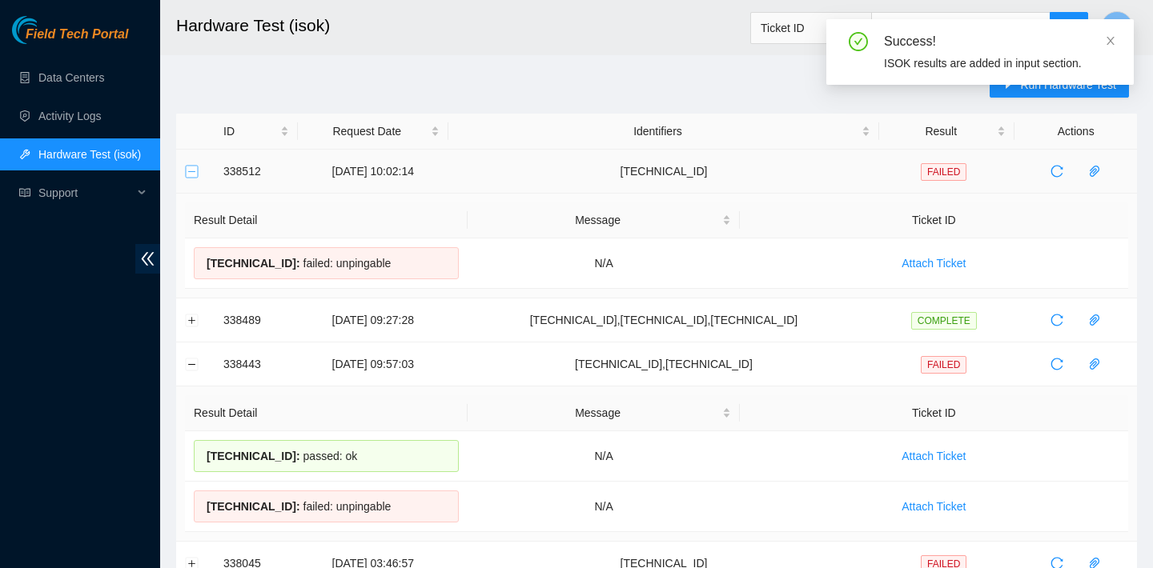
click at [193, 168] on button "Collapse row" at bounding box center [192, 171] width 13 height 13
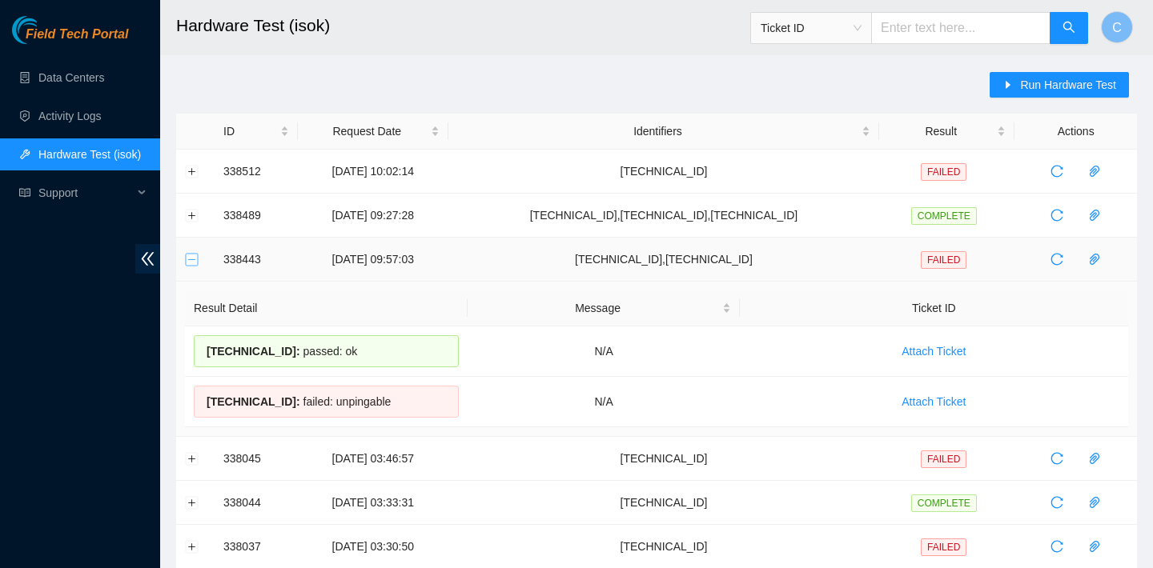
click at [195, 263] on button "Collapse row" at bounding box center [192, 259] width 13 height 13
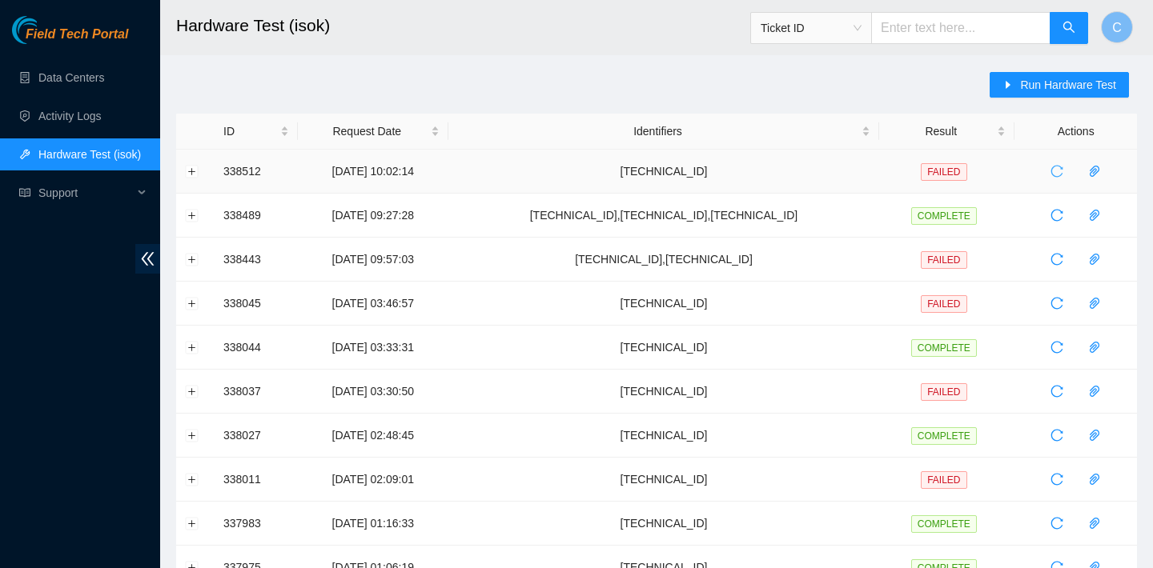
click at [1061, 169] on icon "reload" at bounding box center [1056, 171] width 13 height 13
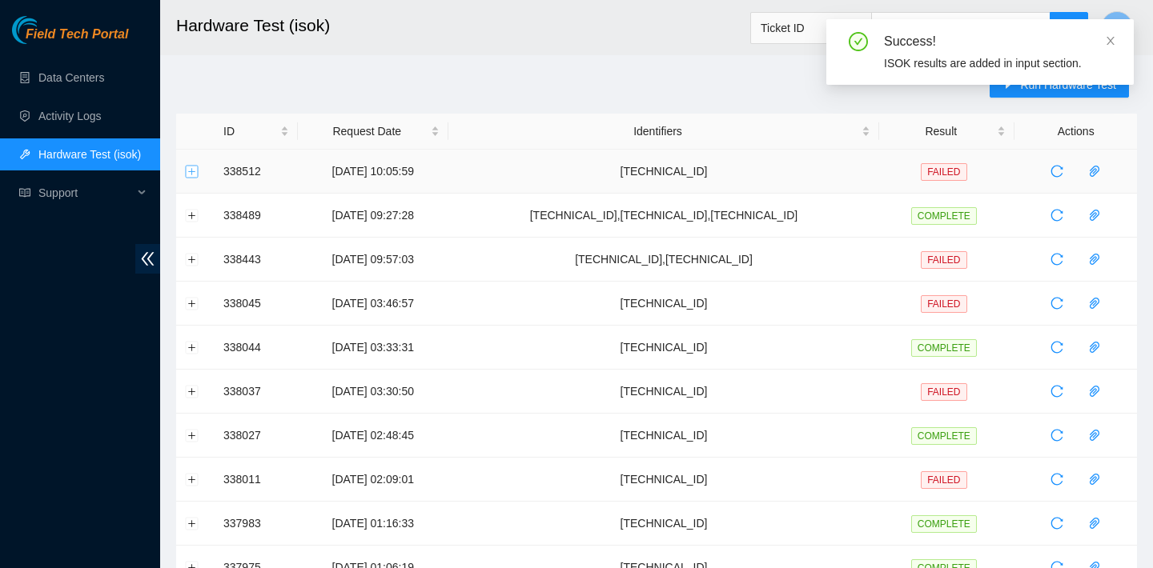
click at [198, 175] on button "Expand row" at bounding box center [192, 171] width 13 height 13
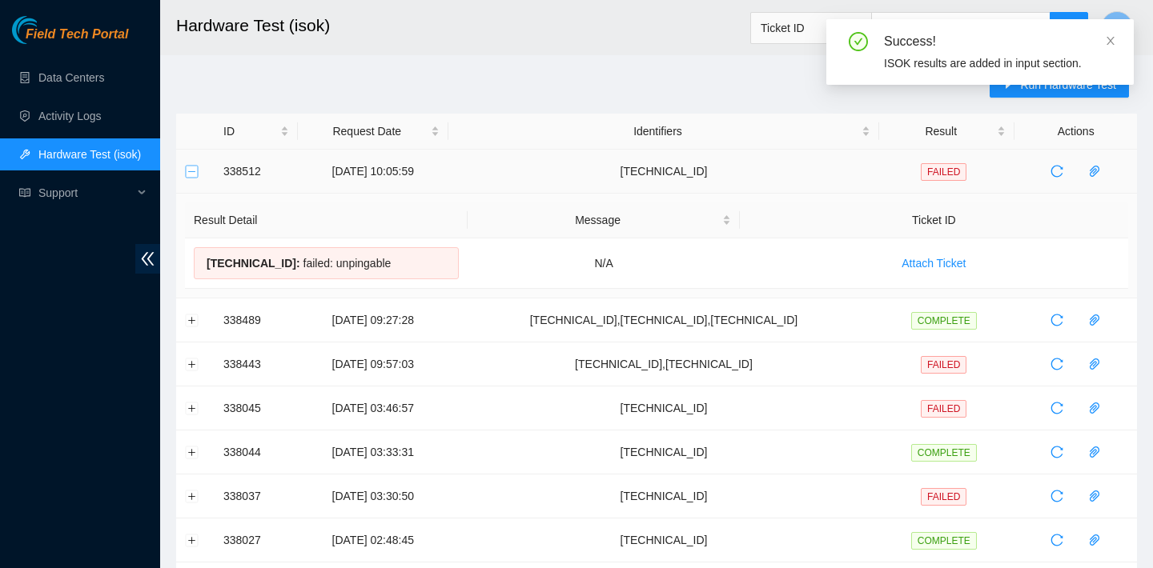
click at [198, 175] on button "Collapse row" at bounding box center [192, 171] width 13 height 13
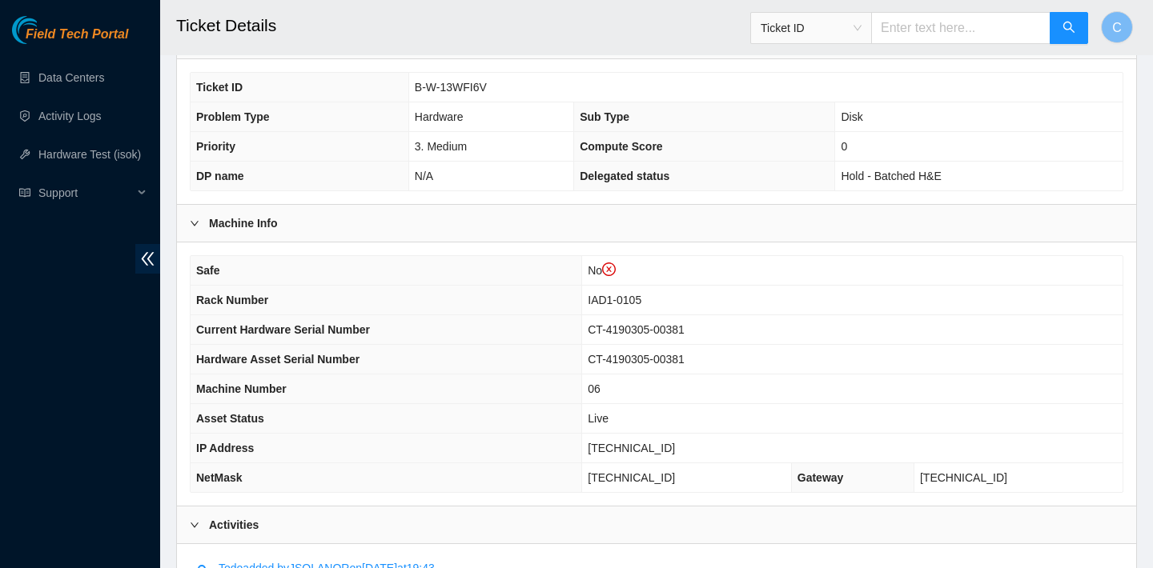
scroll to position [407, 0]
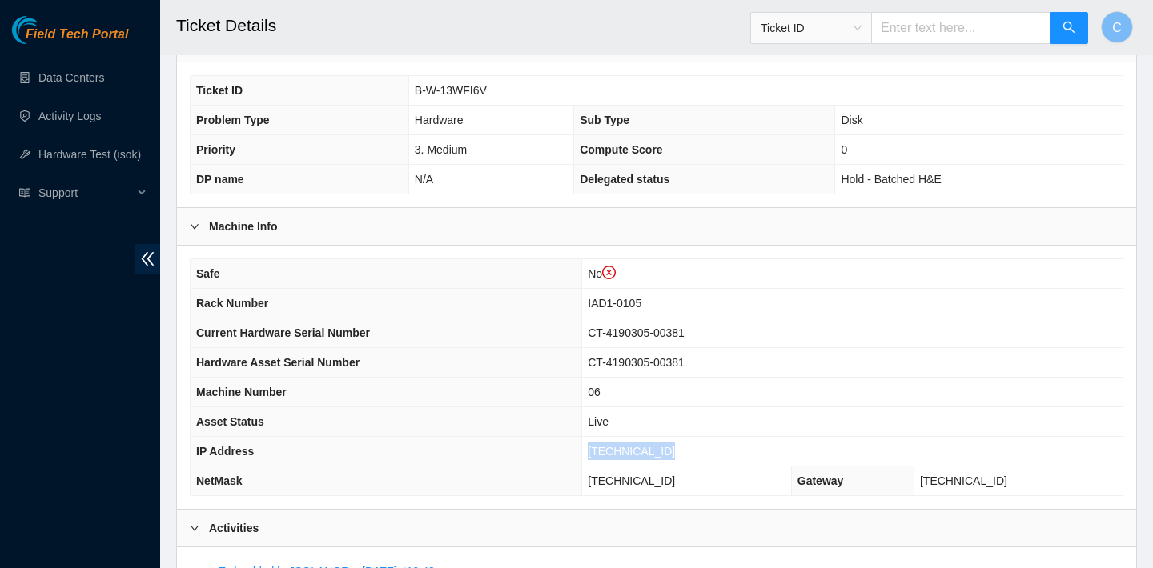
click at [680, 446] on td "[TECHNICAL_ID]" at bounding box center [852, 452] width 540 height 30
copy span "[TECHNICAL_ID]"
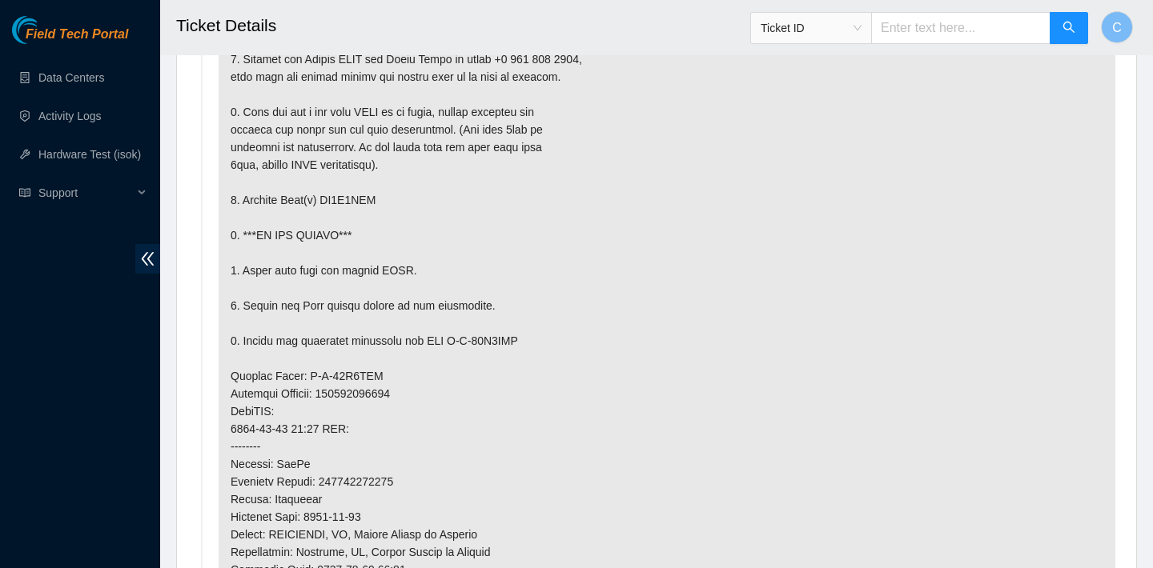
scroll to position [501, 0]
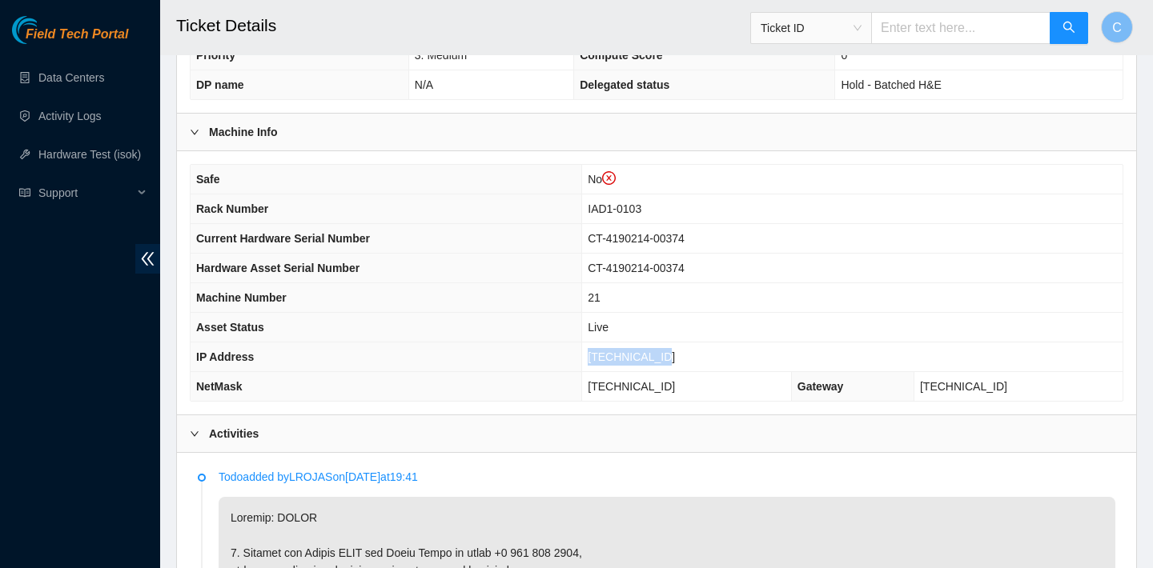
drag, startPoint x: 689, startPoint y: 357, endPoint x: 604, endPoint y: 354, distance: 84.9
click at [604, 354] on td "104.84.154.60" at bounding box center [852, 358] width 540 height 30
copy span "104.84.154.60"
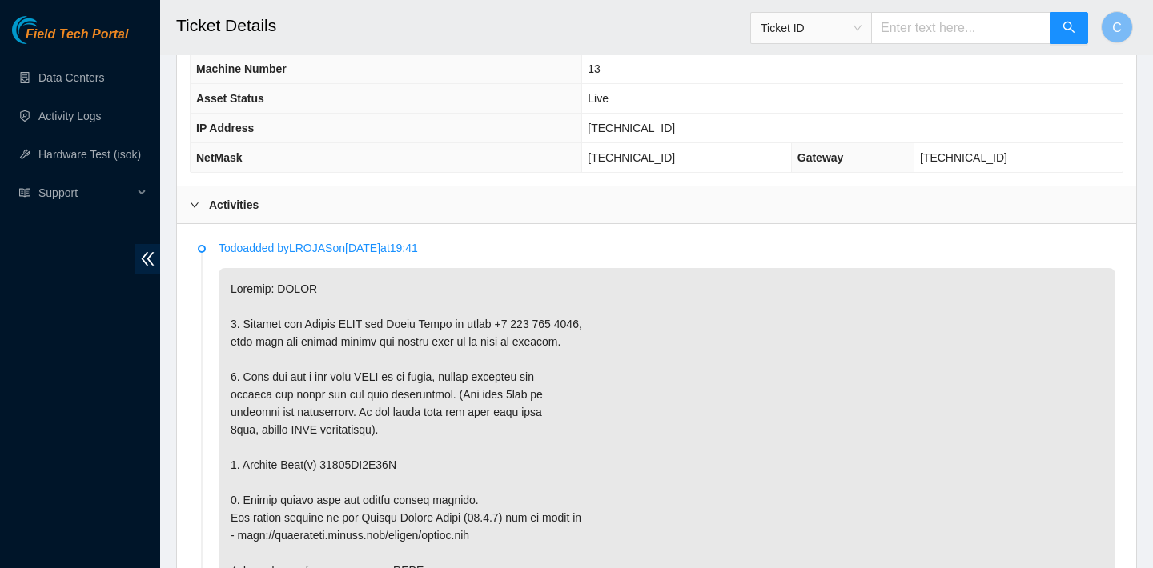
scroll to position [699, 0]
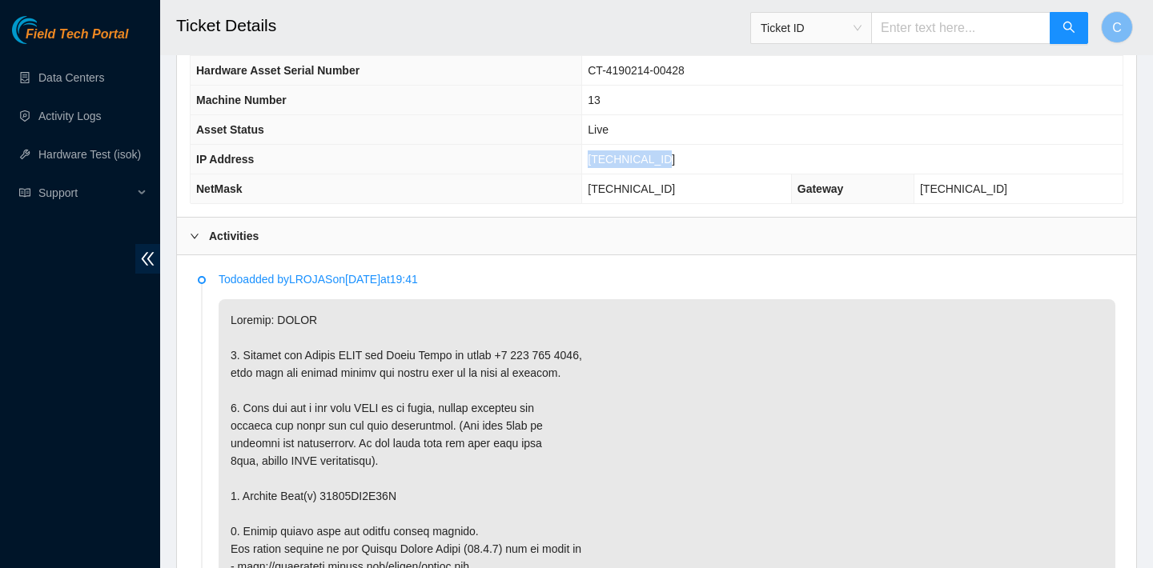
drag, startPoint x: 693, startPoint y: 159, endPoint x: 603, endPoint y: 155, distance: 89.8
click at [603, 155] on td "[TECHNICAL_ID]" at bounding box center [852, 160] width 540 height 30
copy span "[TECHNICAL_ID]"
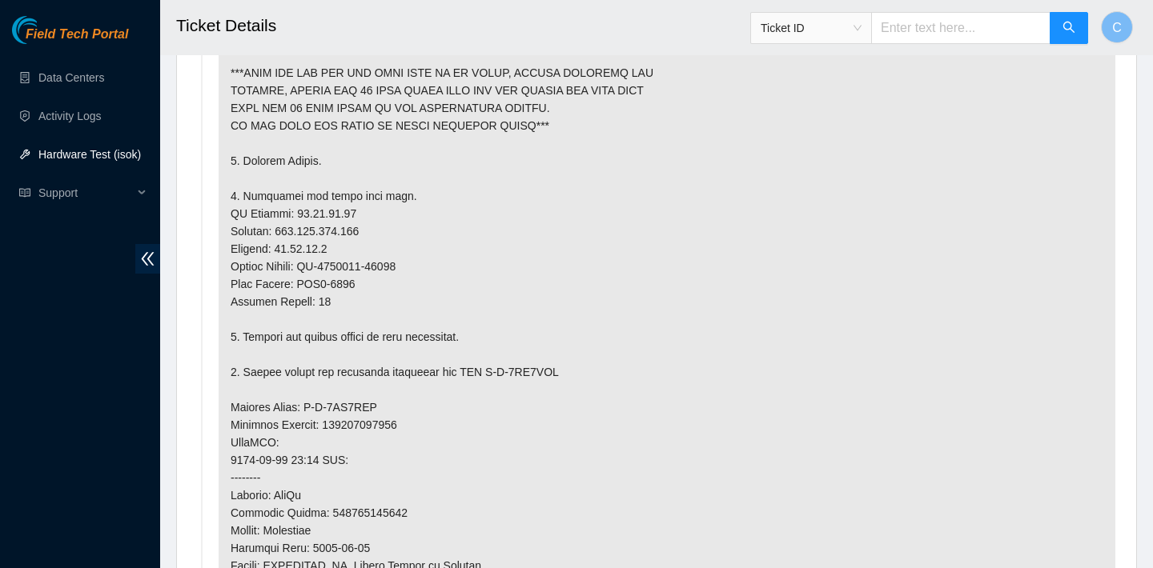
scroll to position [1086, 0]
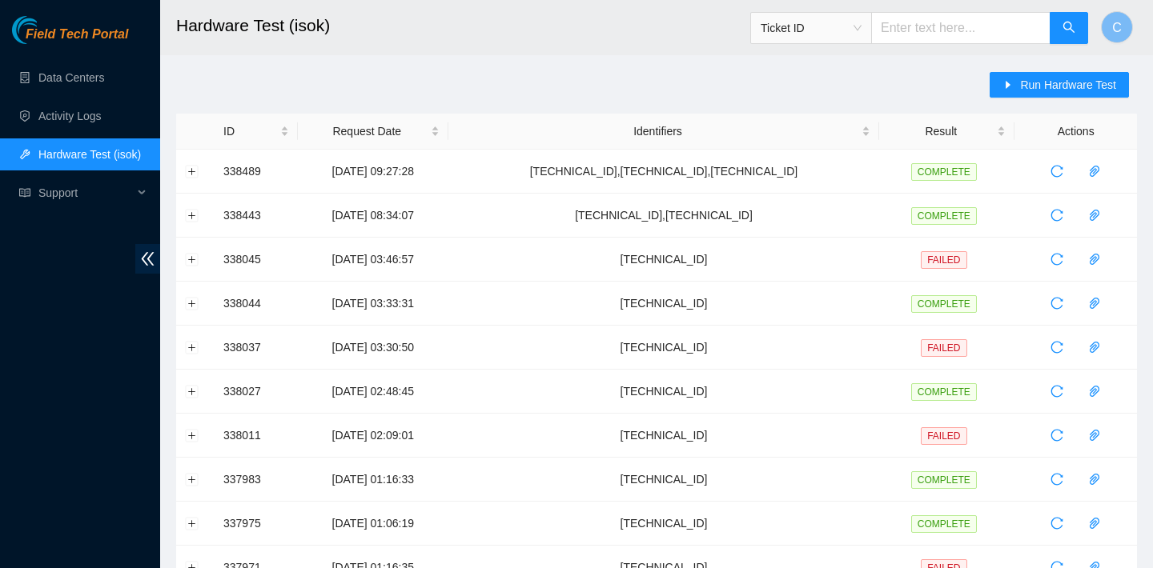
click at [928, 17] on input "text" at bounding box center [960, 28] width 179 height 32
paste input "B-V-5VJ3KCV"
type input "B-V-5VJ3KCV"
click at [1091, 29] on header "Hardware Test (isok) Ticket ID B-V-5VJ3KCV C" at bounding box center [736, 27] width 1153 height 55
click at [1069, 29] on icon "search" at bounding box center [1068, 27] width 11 height 11
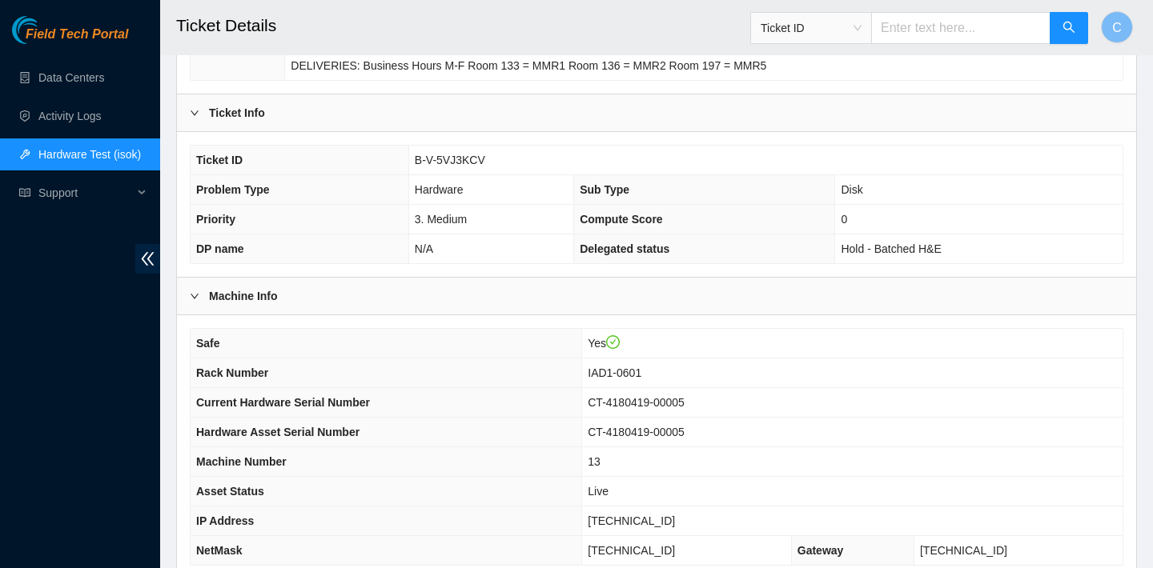
scroll to position [518, 0]
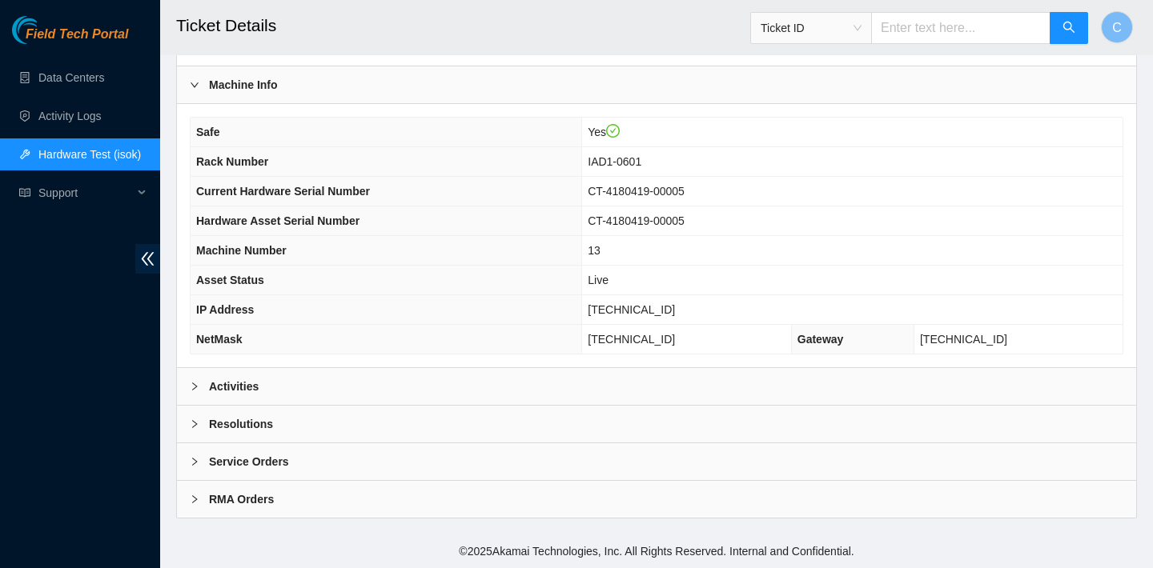
click at [726, 389] on div "Activities" at bounding box center [656, 386] width 959 height 37
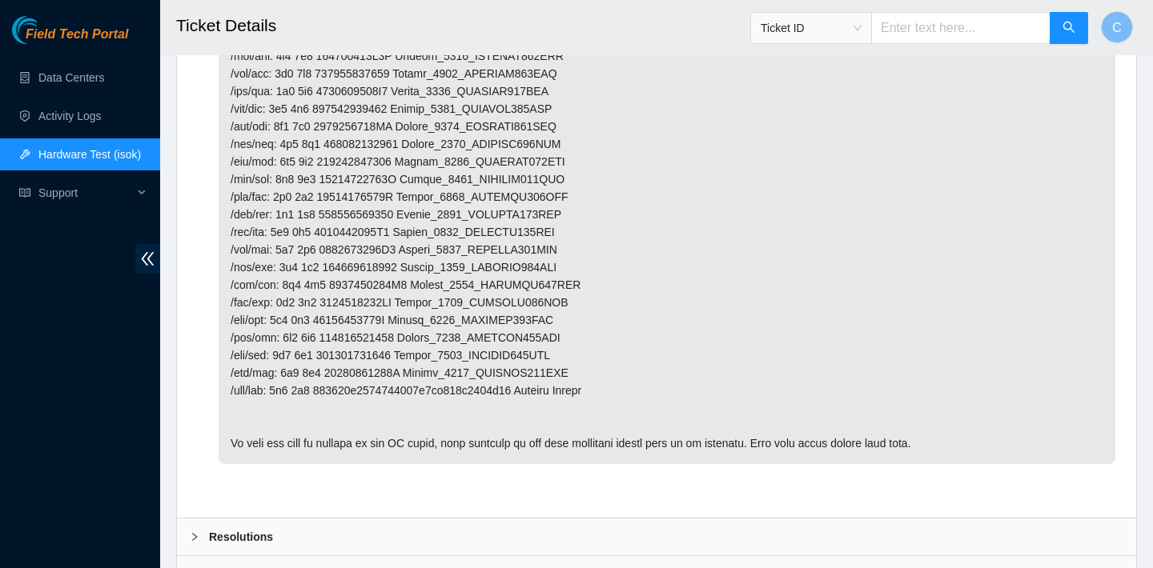
scroll to position [1910, 0]
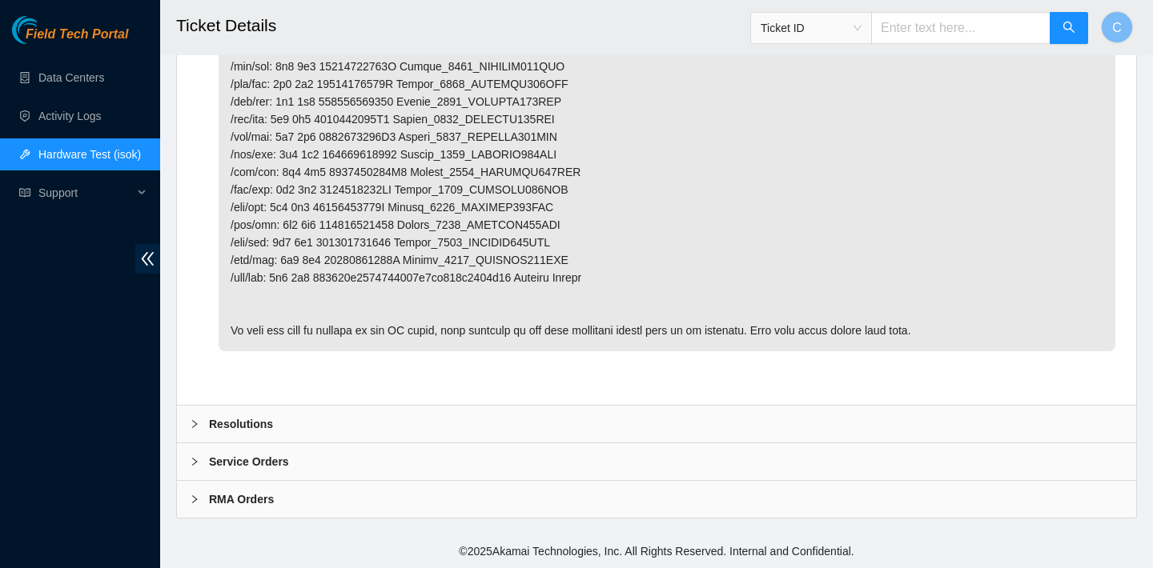
click at [476, 428] on div "Resolutions" at bounding box center [656, 424] width 959 height 37
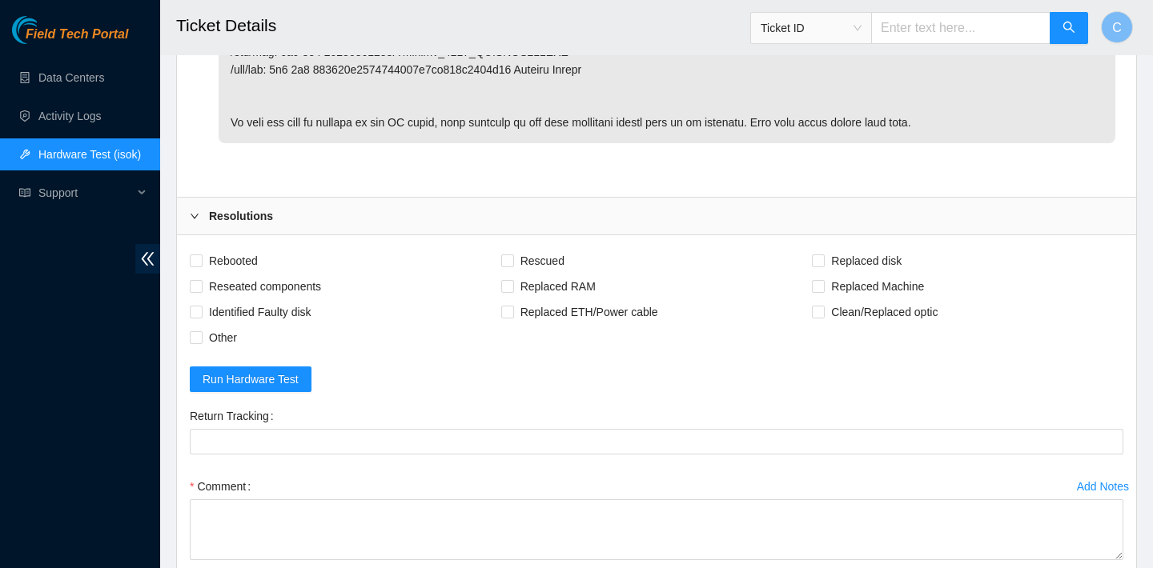
scroll to position [2290, 0]
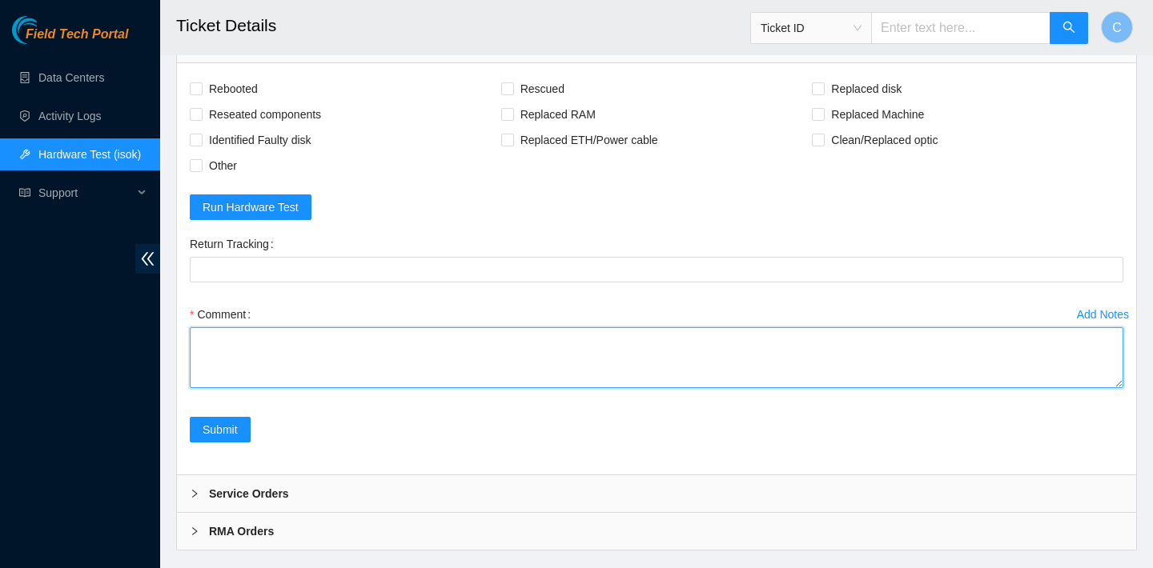
click at [355, 355] on textarea "Comment" at bounding box center [656, 357] width 933 height 61
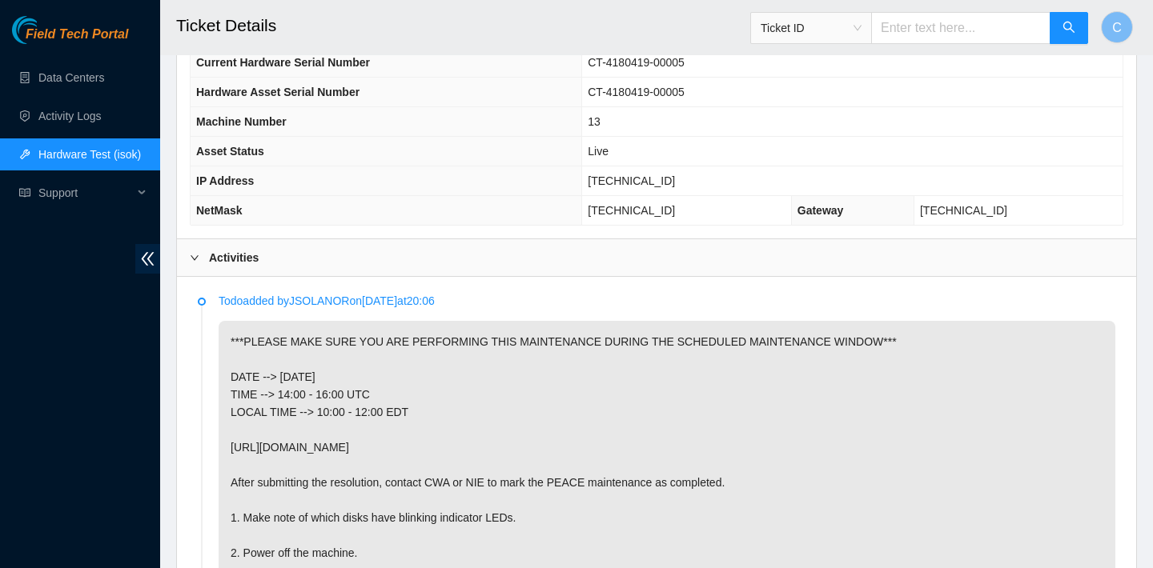
scroll to position [447, 0]
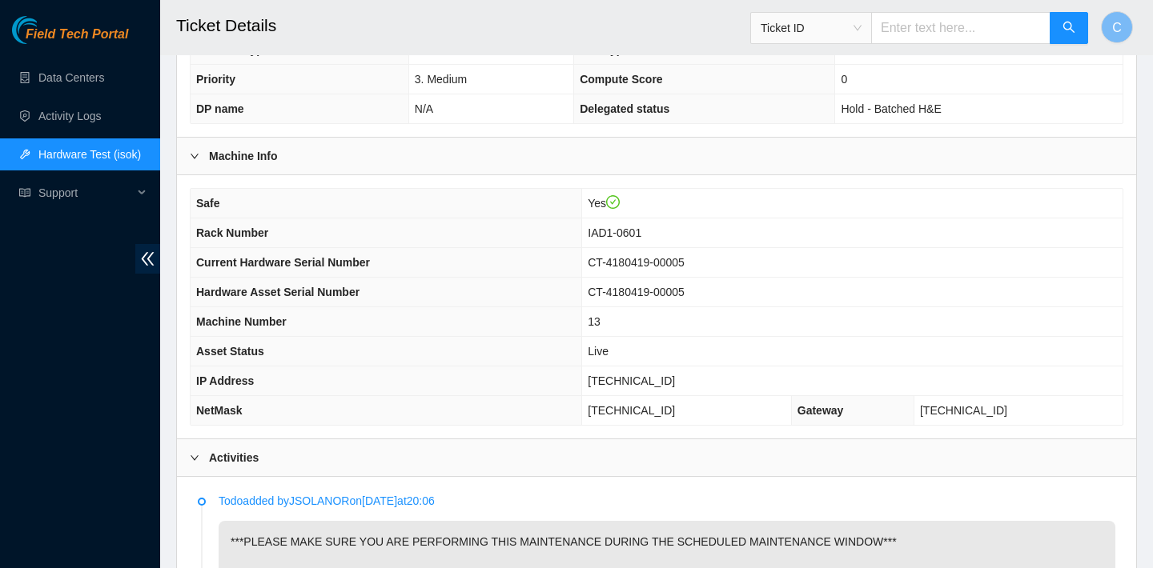
click at [916, 74] on td "0" at bounding box center [978, 80] width 287 height 30
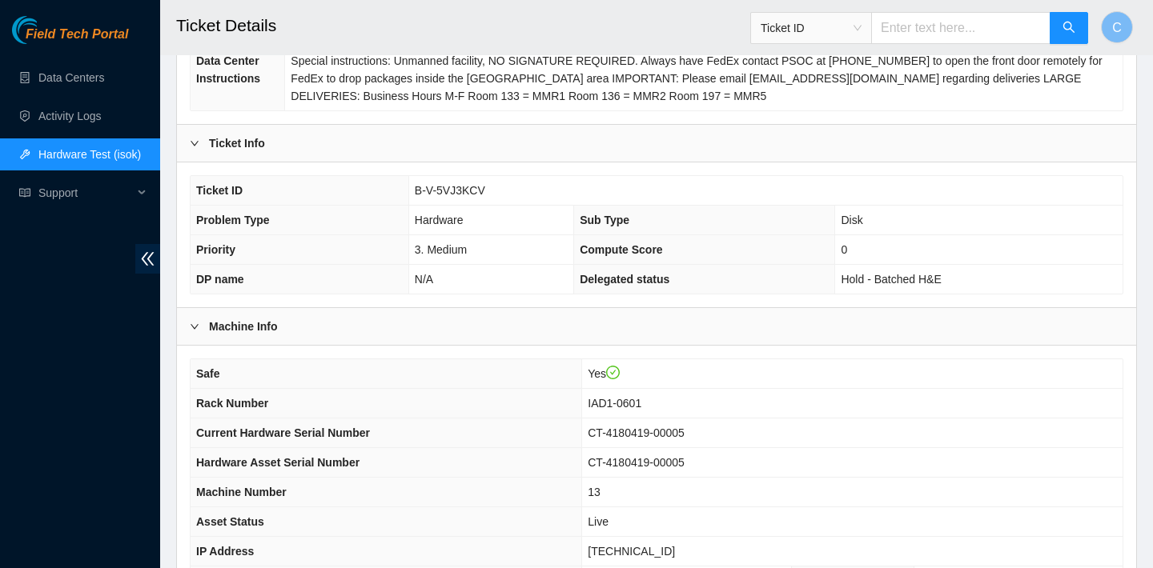
scroll to position [275, 0]
drag, startPoint x: 492, startPoint y: 188, endPoint x: 408, endPoint y: 186, distance: 83.3
click at [408, 186] on td "B-V-5VJ3KCV" at bounding box center [765, 193] width 714 height 30
copy span "B-V-5VJ3KCV"
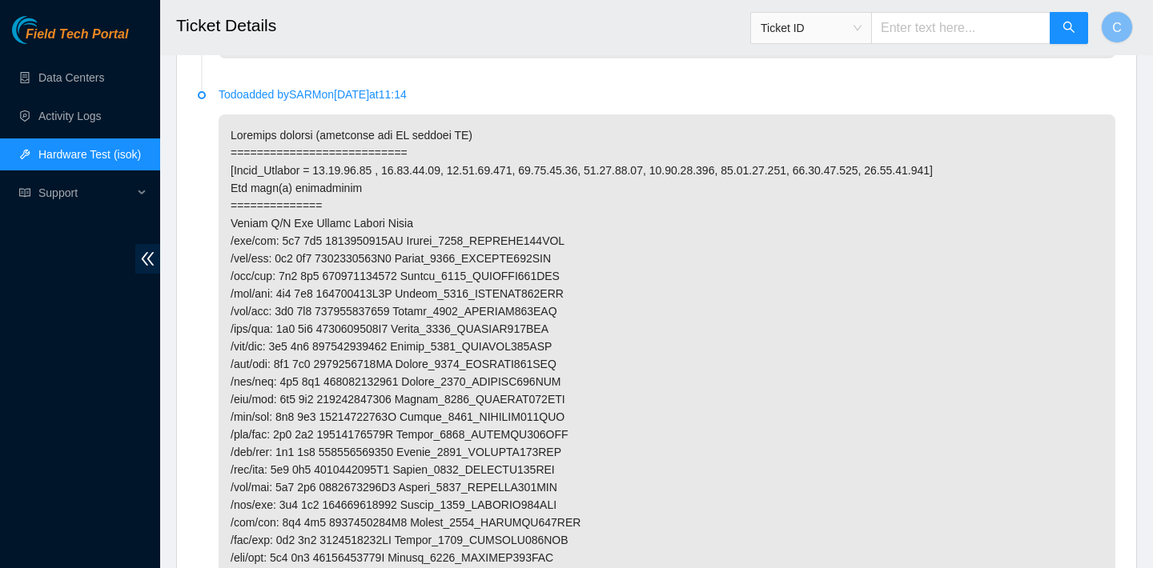
scroll to position [2322, 0]
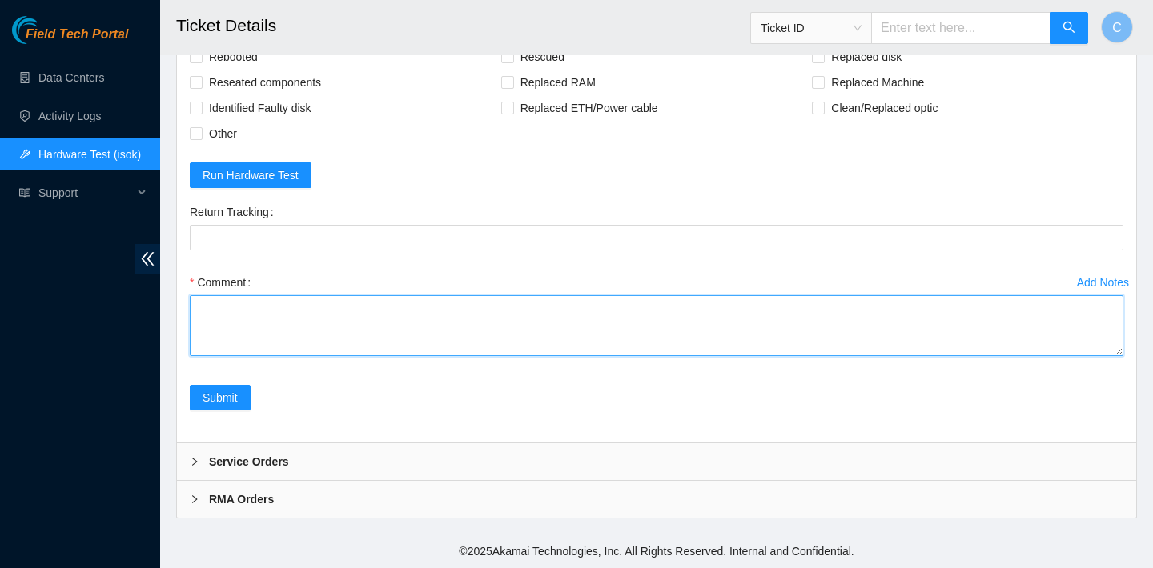
click at [394, 335] on textarea "Comment" at bounding box center [656, 325] width 933 height 61
paste textarea "gained safe access to machine from NOCC verified SN"
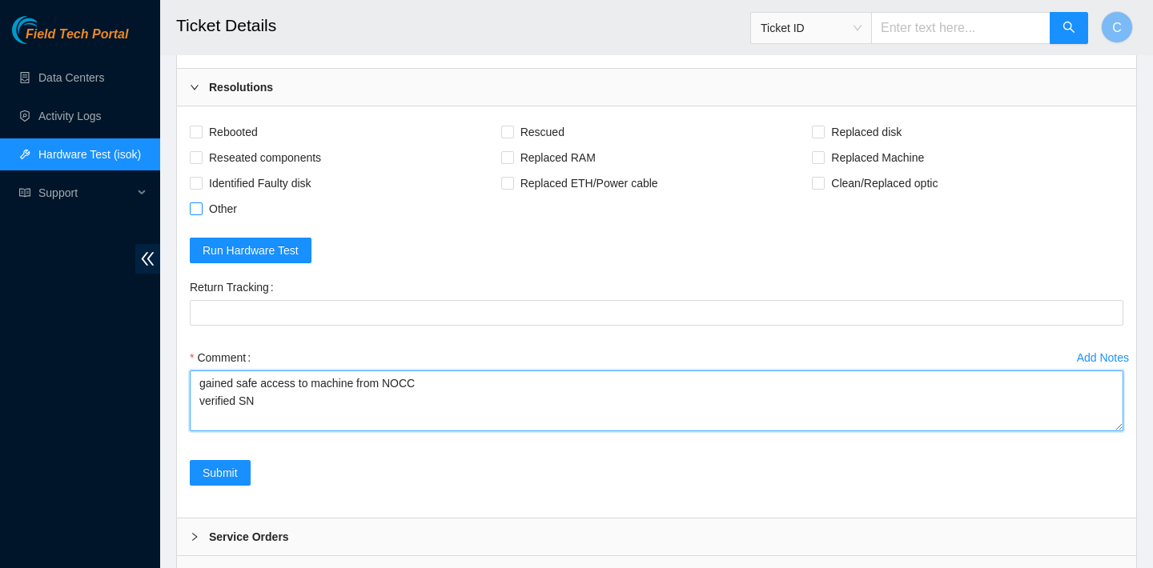
type textarea "gained safe access to machine from NOCC verified SN"
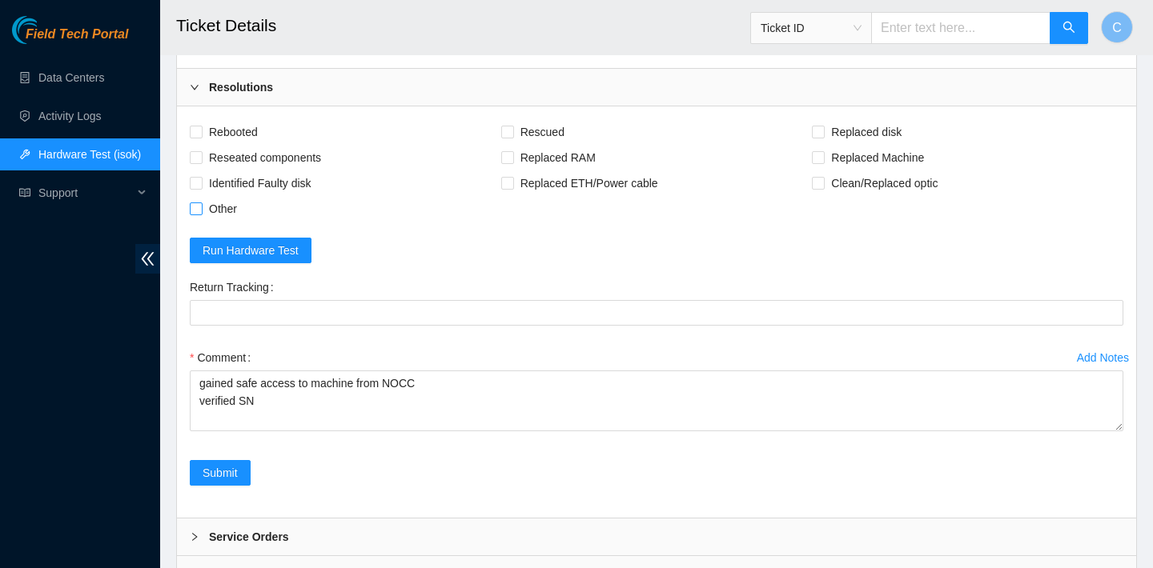
click at [236, 207] on span "Other" at bounding box center [223, 209] width 41 height 26
click at [201, 207] on input "Other" at bounding box center [195, 208] width 11 height 11
checkbox input "true"
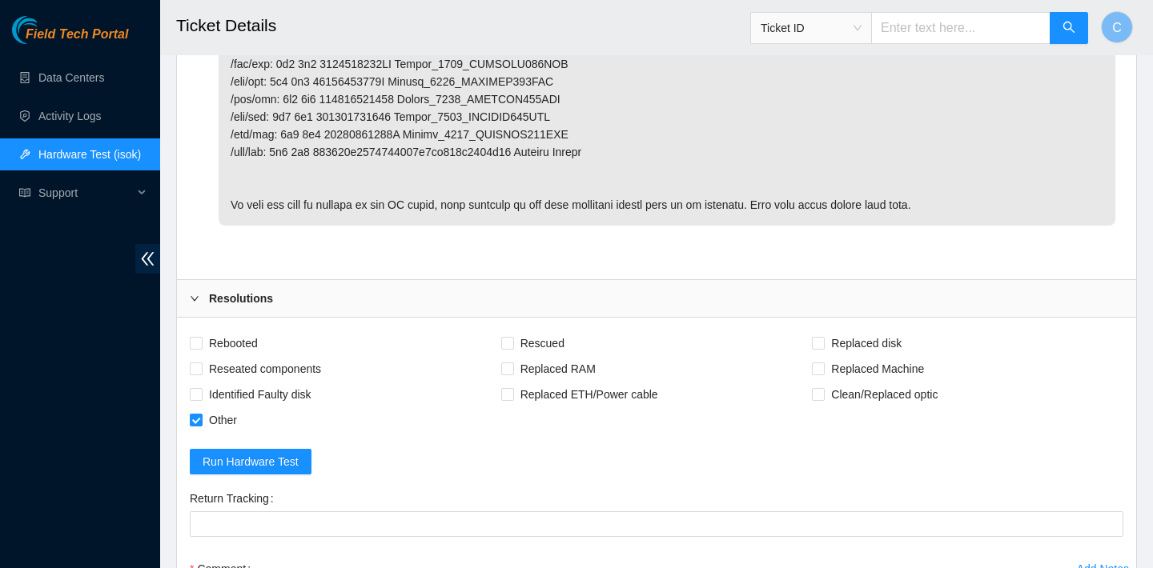
scroll to position [2322, 0]
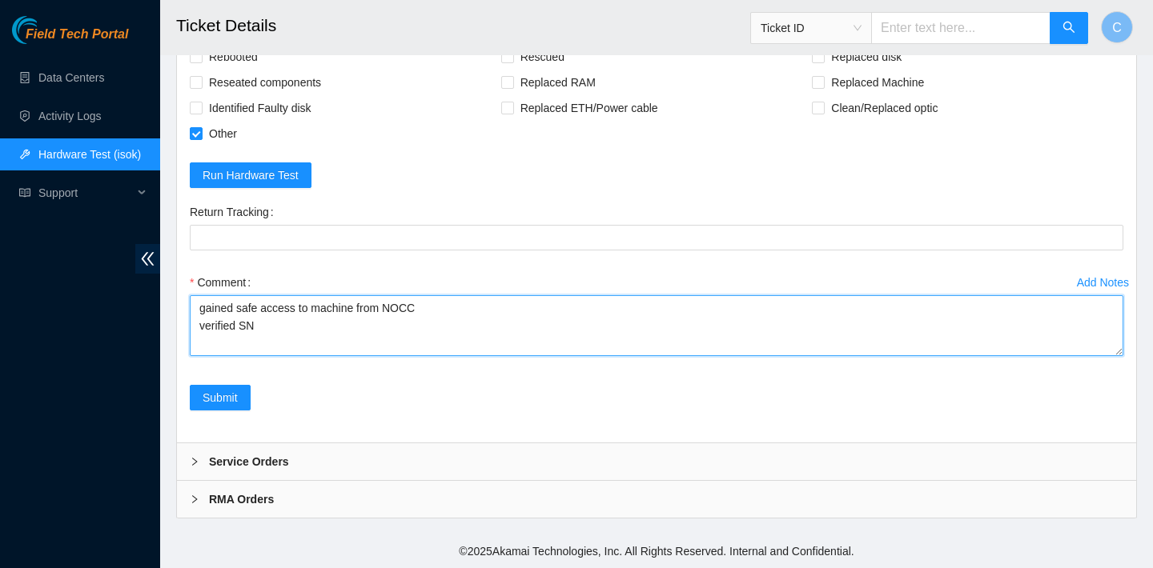
drag, startPoint x: 198, startPoint y: 309, endPoint x: 262, endPoint y: 321, distance: 65.2
click at [263, 321] on textarea "gained safe access to machine from NOCC verified SN" at bounding box center [656, 325] width 933 height 61
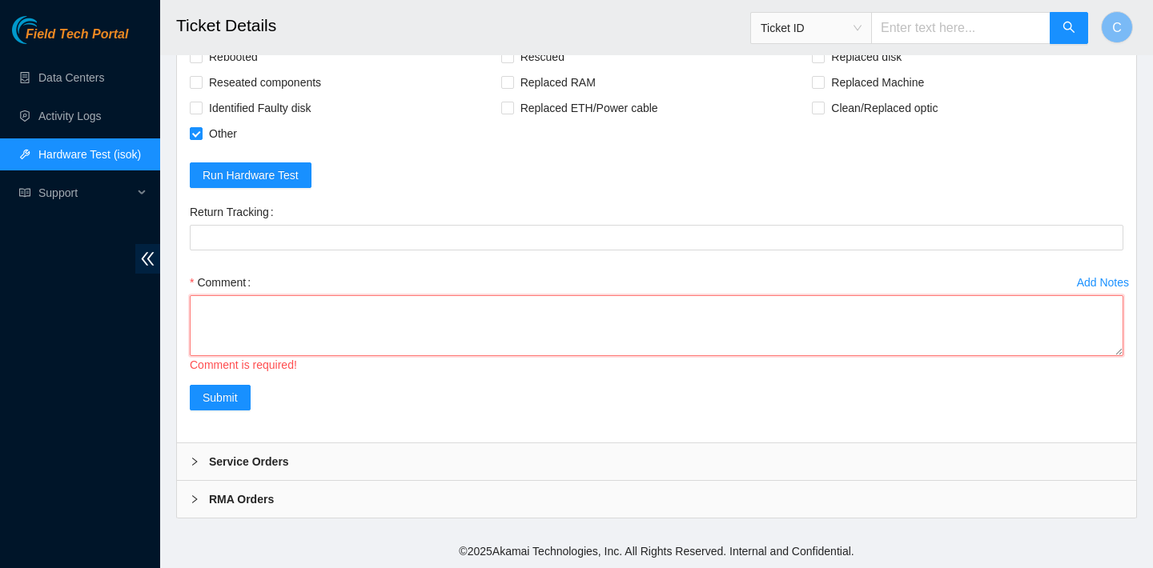
paste textarea "gained safe access to machine from NOCC verified SN inspected SAS card through …"
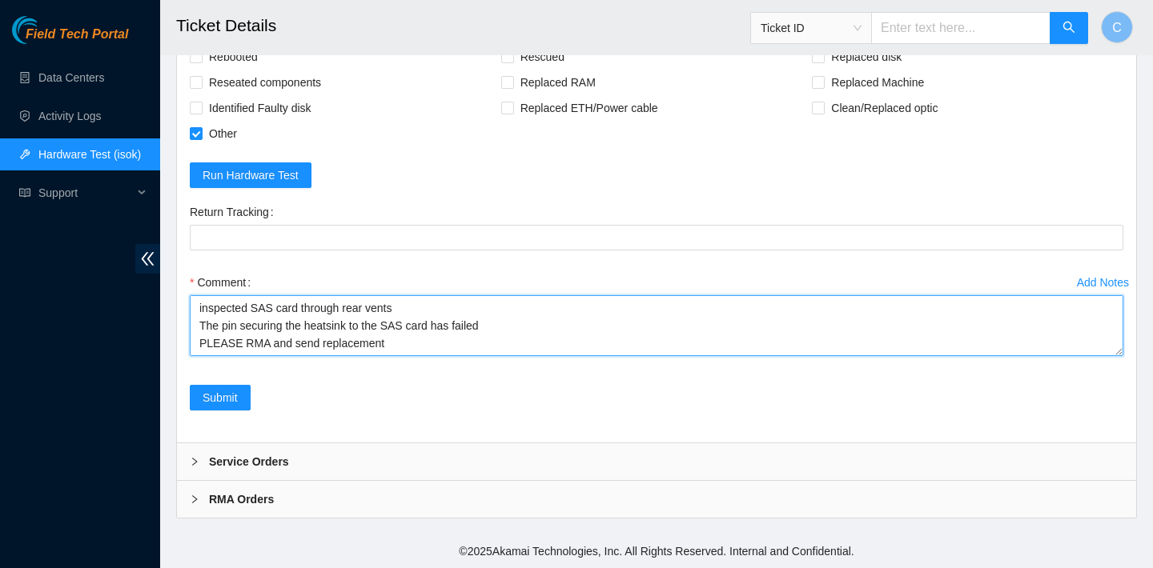
click at [295, 346] on textarea "gained safe access to machine from NOCC verified SN inspected SAS card through …" at bounding box center [656, 325] width 933 height 61
type textarea "gained safe access to machine from NOCC verified SN inspected SAS card through …"
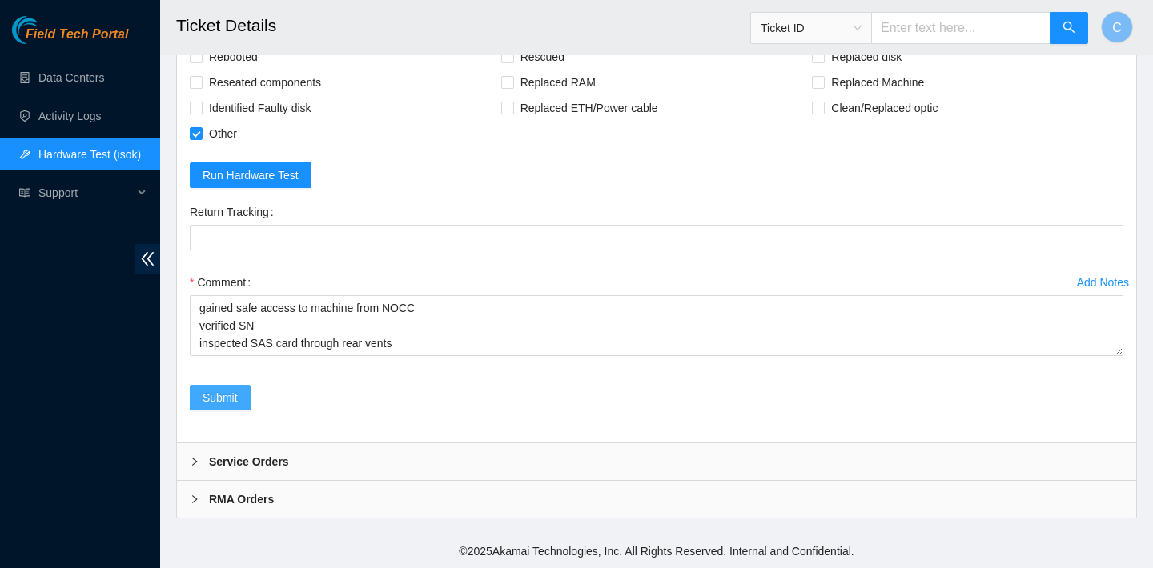
click at [221, 405] on span "Submit" at bounding box center [220, 398] width 35 height 18
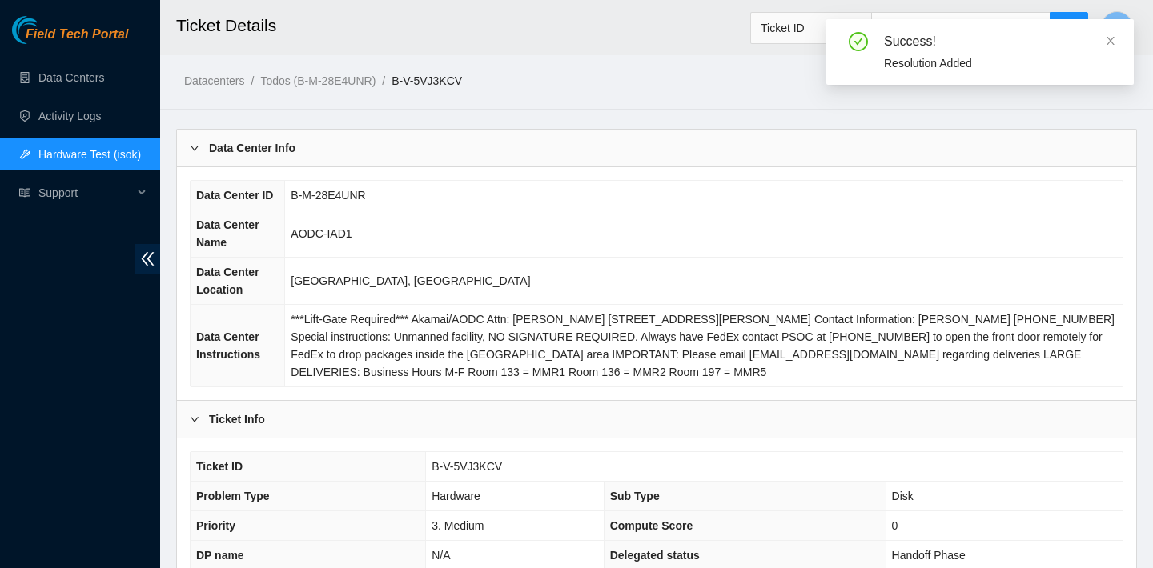
scroll to position [518, 0]
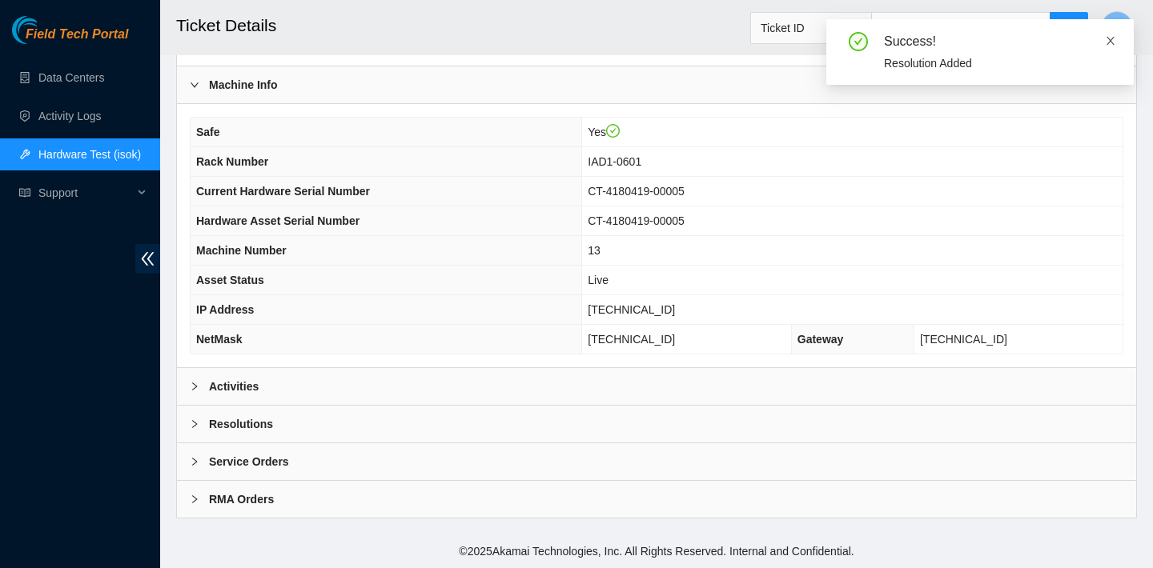
click at [1112, 43] on icon "close" at bounding box center [1110, 41] width 8 height 8
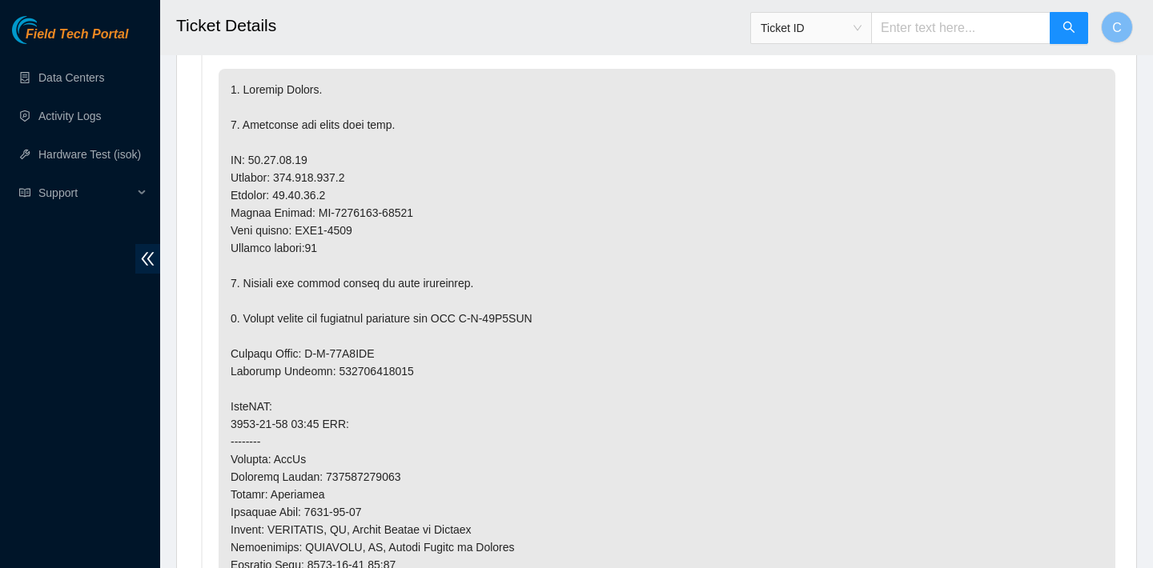
scroll to position [895, 0]
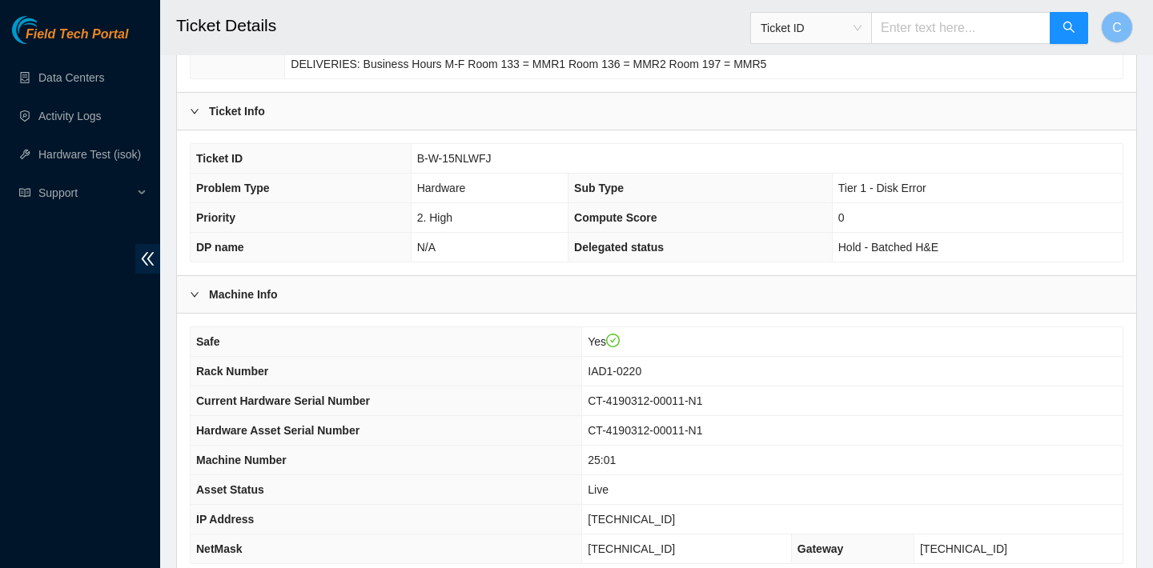
scroll to position [892, 0]
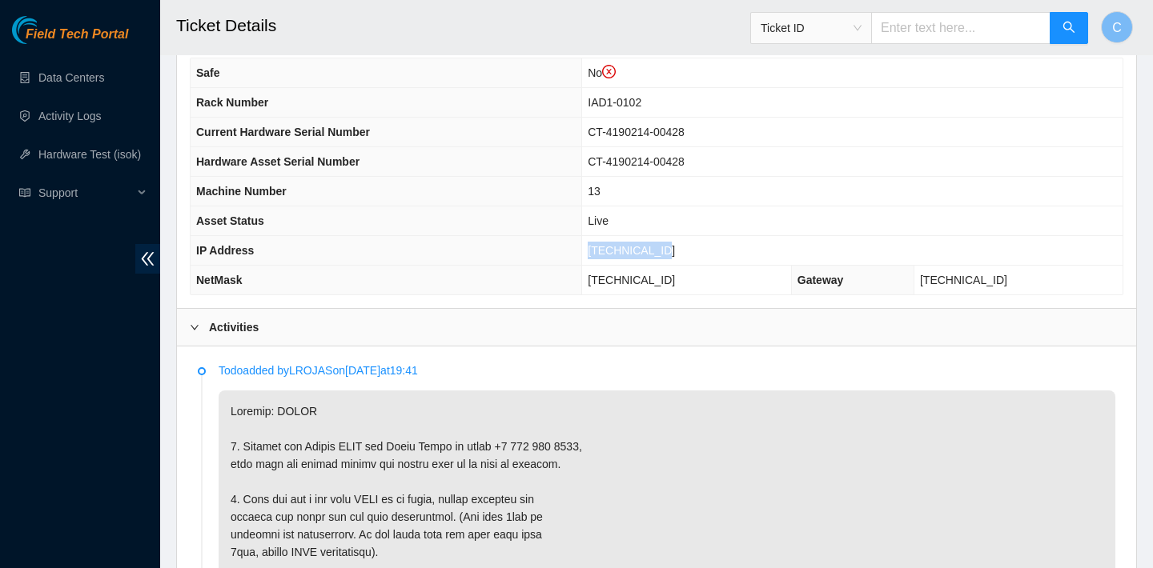
scroll to position [957, 0]
